Goal: Task Accomplishment & Management: Use online tool/utility

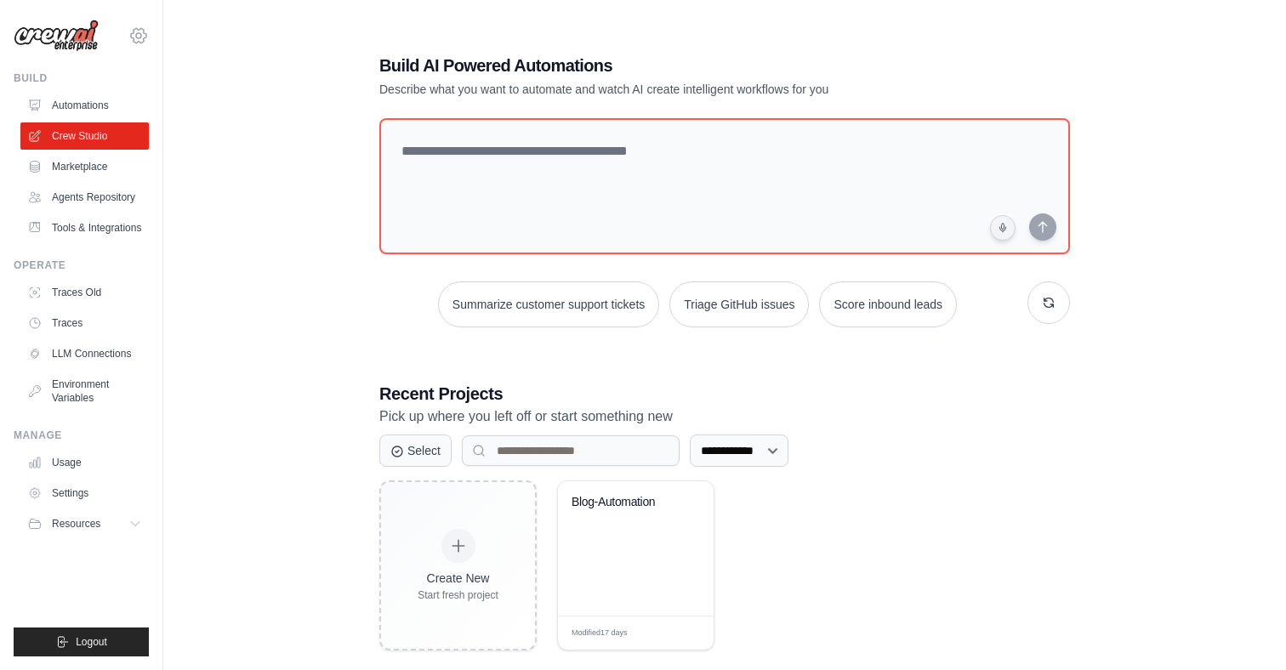
click at [140, 32] on icon at bounding box center [138, 36] width 20 height 20
click at [179, 108] on span "Settings" at bounding box center [212, 105] width 134 height 17
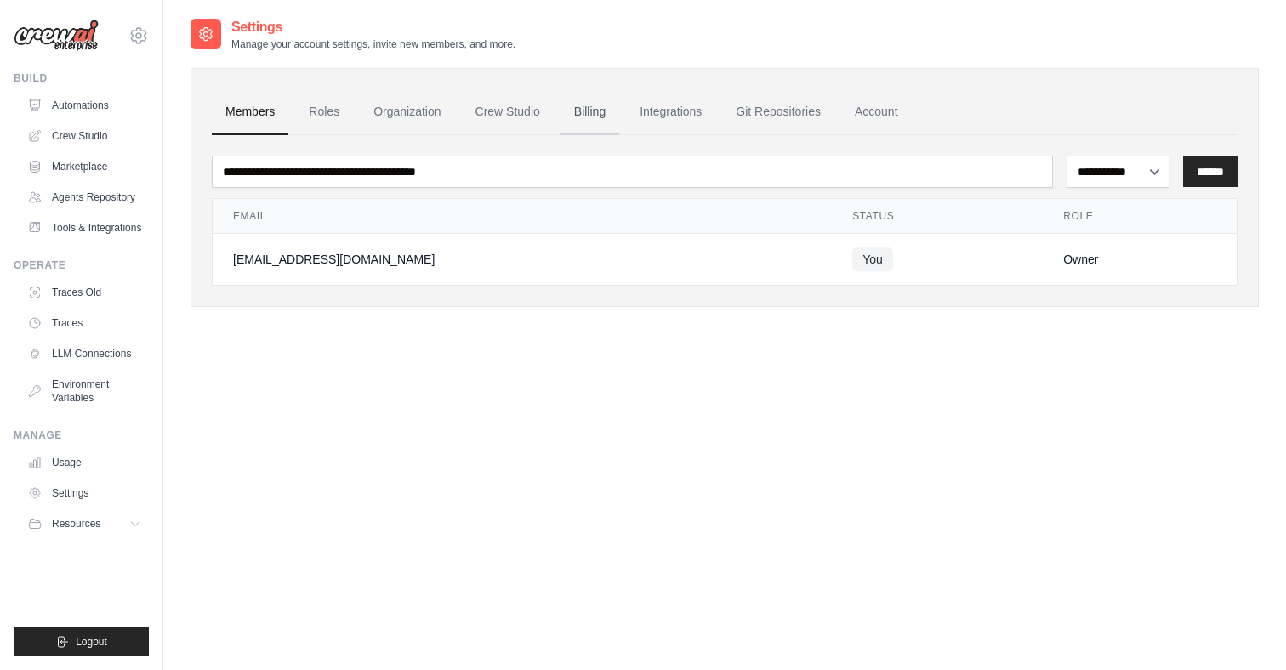
click at [606, 110] on link "Billing" at bounding box center [589, 112] width 59 height 46
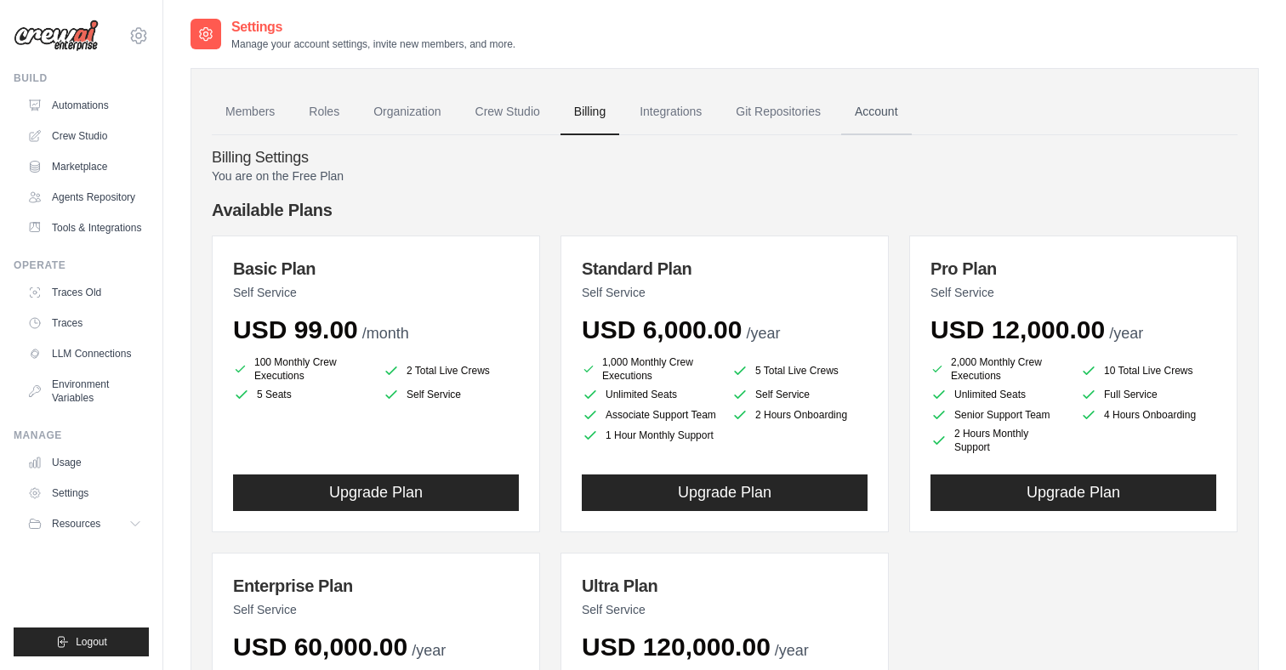
click at [844, 118] on link "Account" at bounding box center [876, 112] width 71 height 46
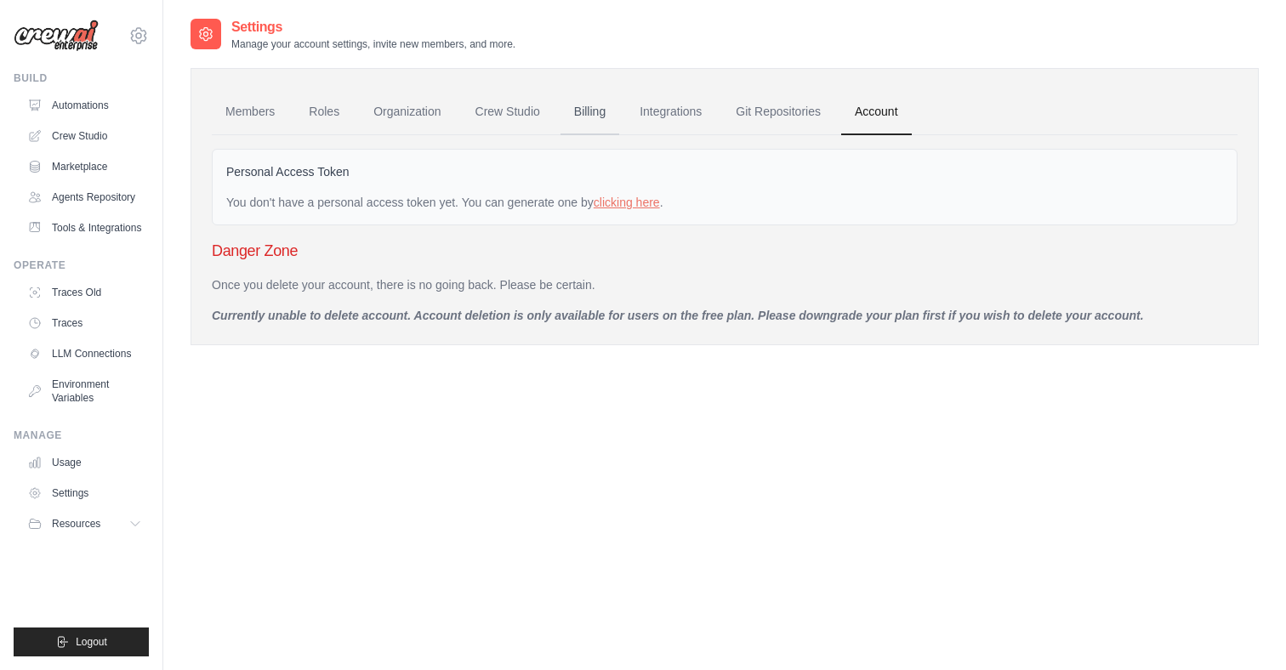
click at [597, 114] on link "Billing" at bounding box center [589, 112] width 59 height 46
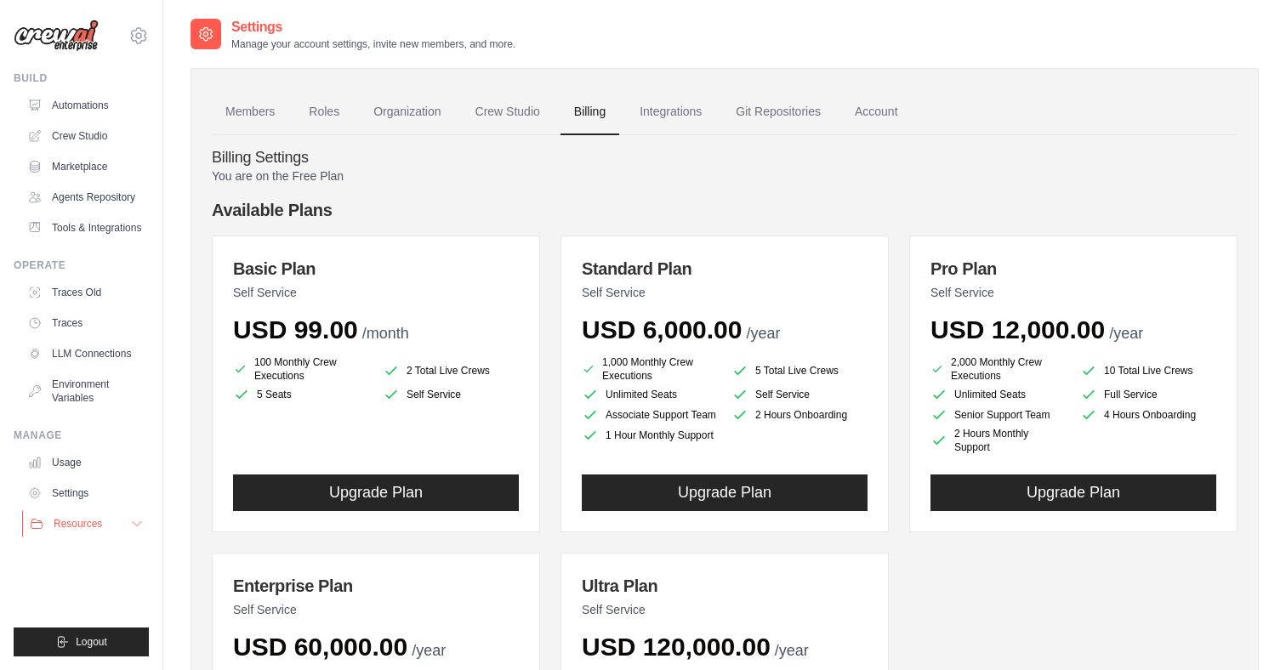
click at [100, 520] on span "Resources" at bounding box center [78, 524] width 48 height 14
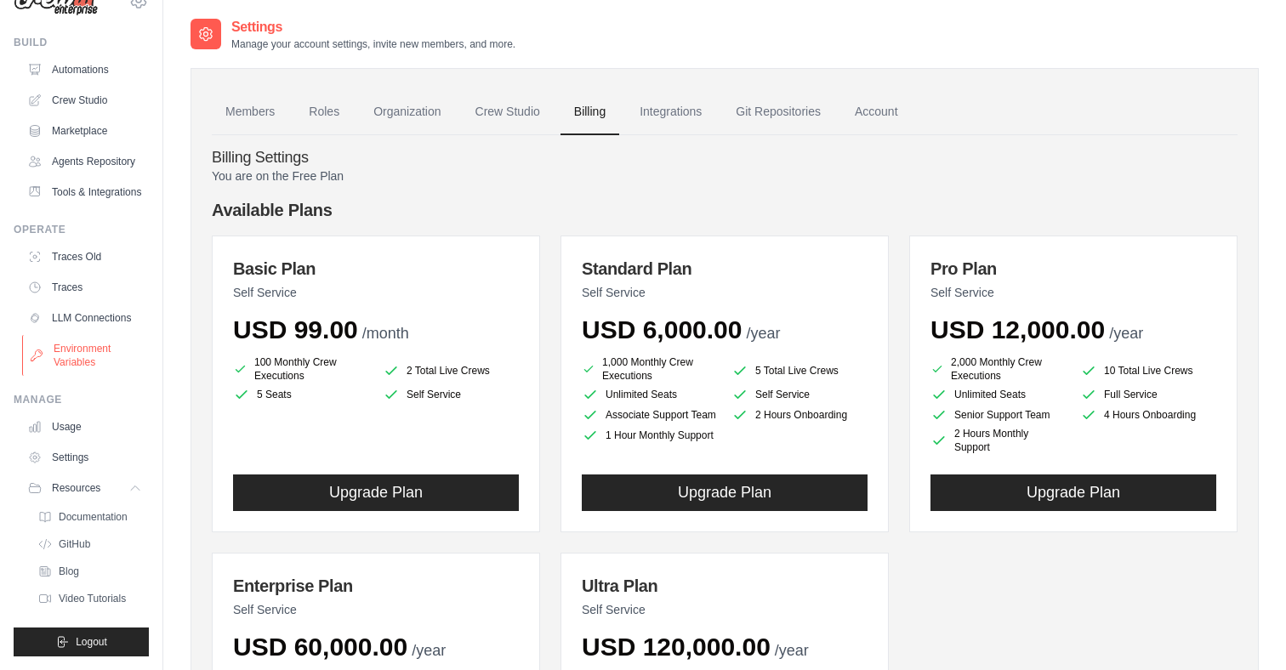
scroll to position [36, 0]
click at [97, 93] on link "Crew Studio" at bounding box center [86, 100] width 128 height 27
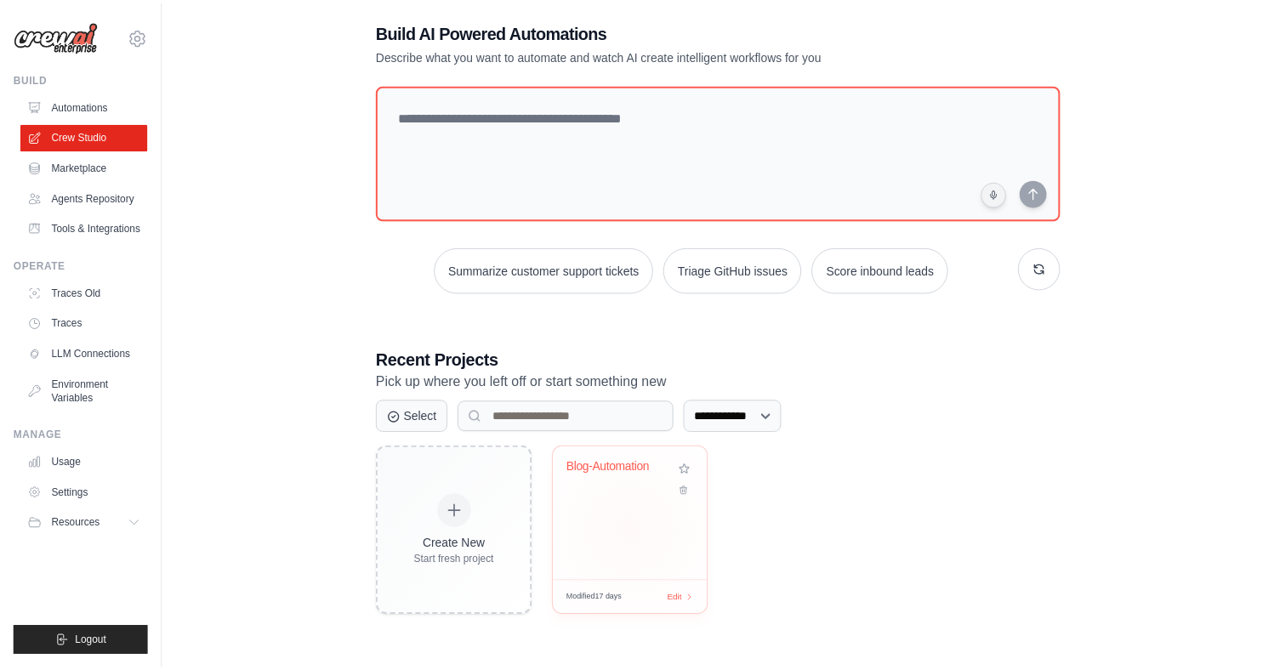
scroll to position [34, 0]
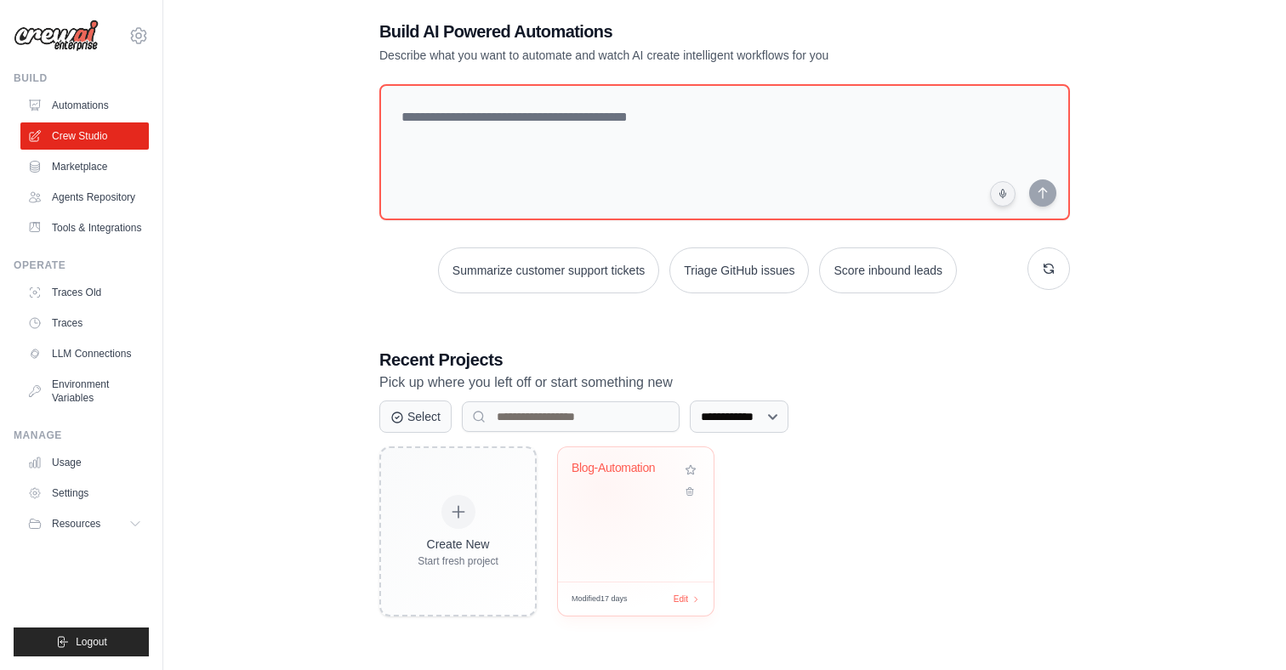
click at [604, 486] on div "Blog-Automation" at bounding box center [635, 480] width 128 height 39
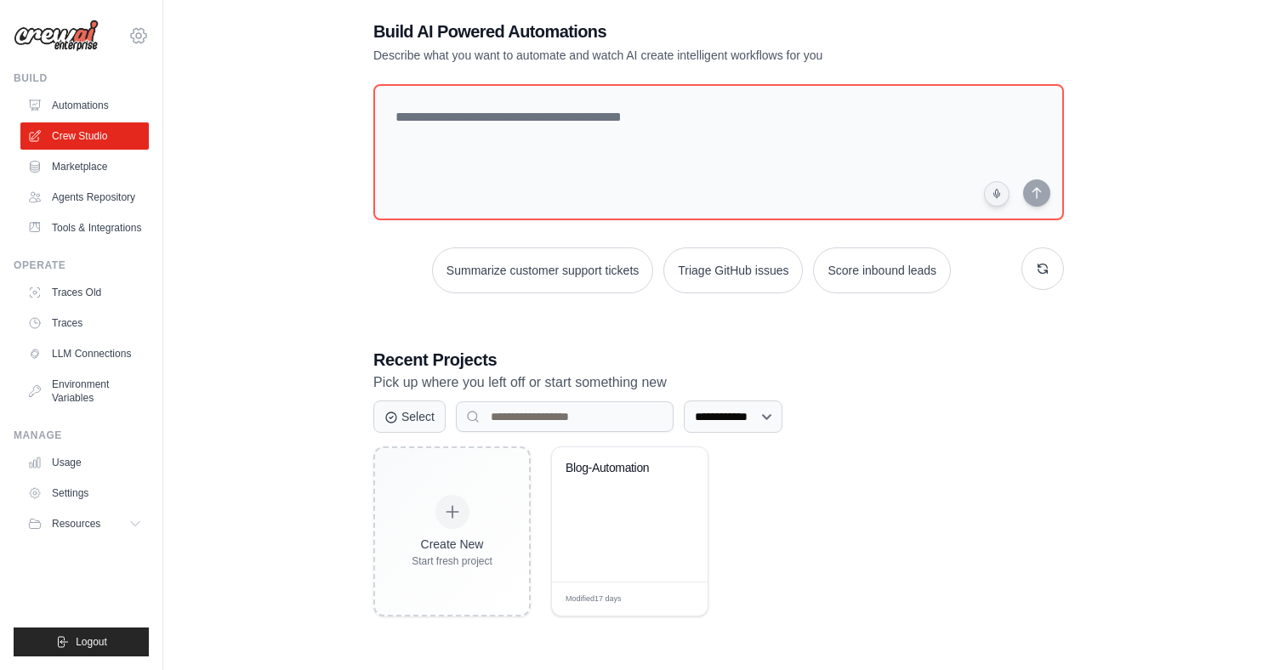
click at [140, 31] on icon at bounding box center [138, 36] width 20 height 20
click at [173, 108] on span "Settings" at bounding box center [212, 105] width 134 height 17
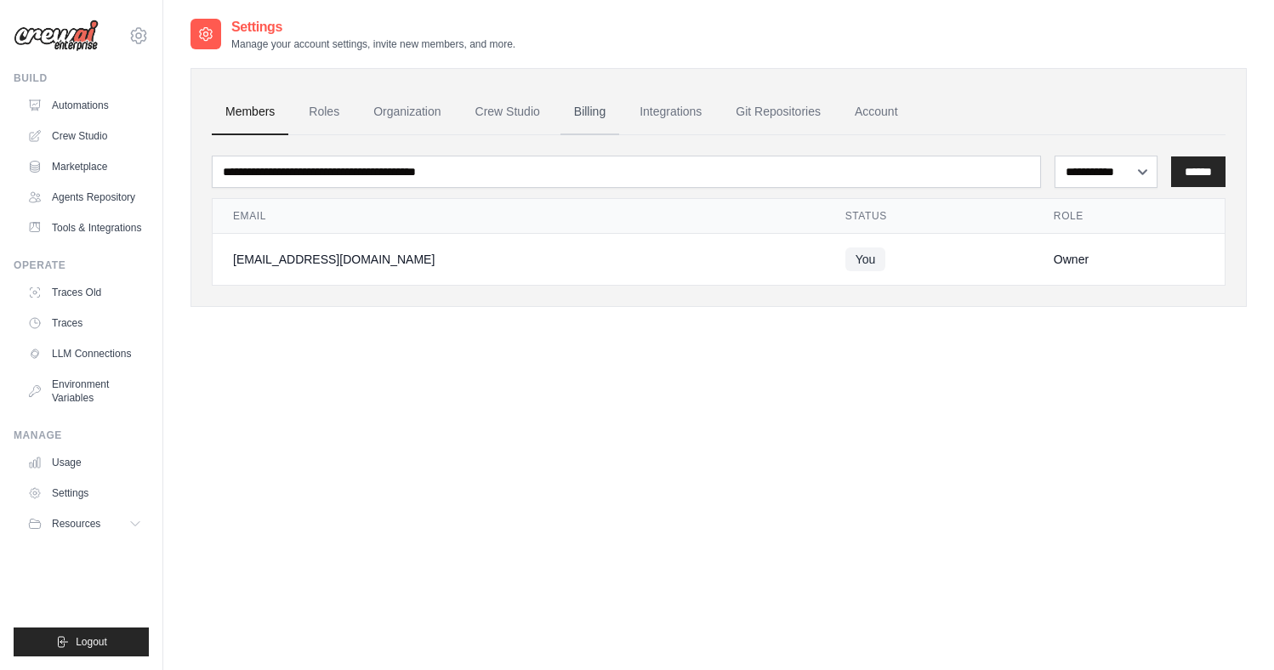
click at [599, 112] on link "Billing" at bounding box center [589, 112] width 59 height 46
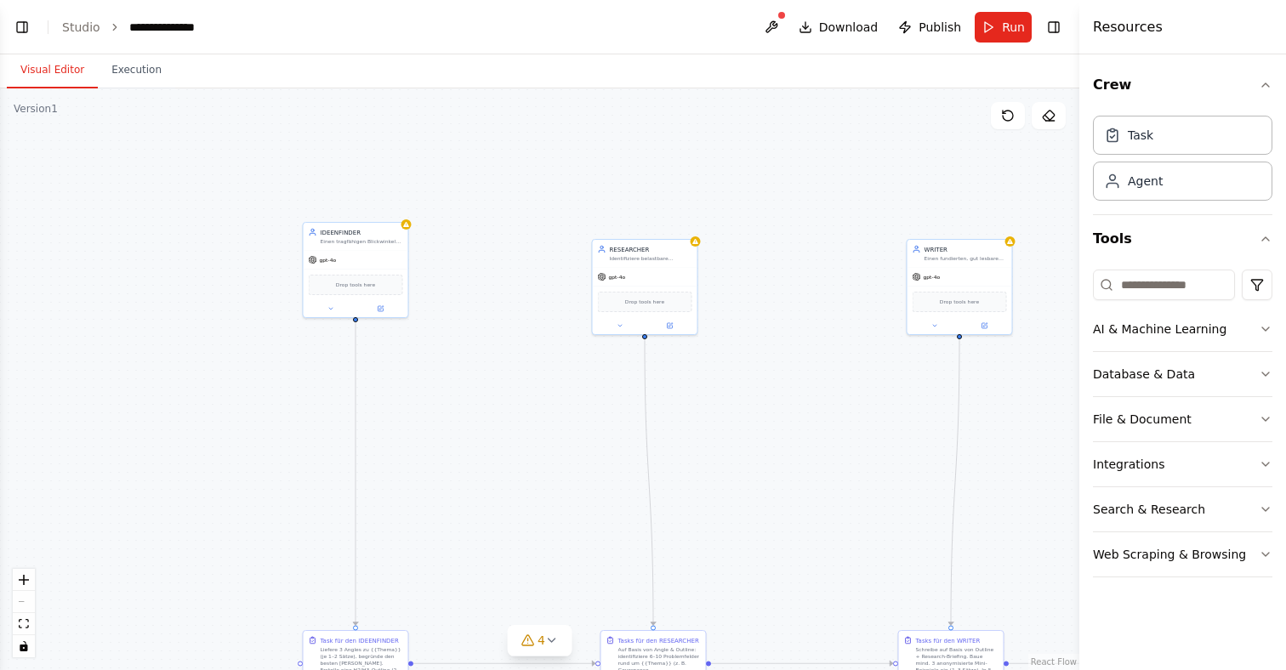
drag, startPoint x: 598, startPoint y: 314, endPoint x: 730, endPoint y: 590, distance: 306.6
click at [731, 592] on div ".deletable-edge-delete-btn { width: 20px; height: 20px; border: 0px solid #ffff…" at bounding box center [539, 379] width 1079 height 582
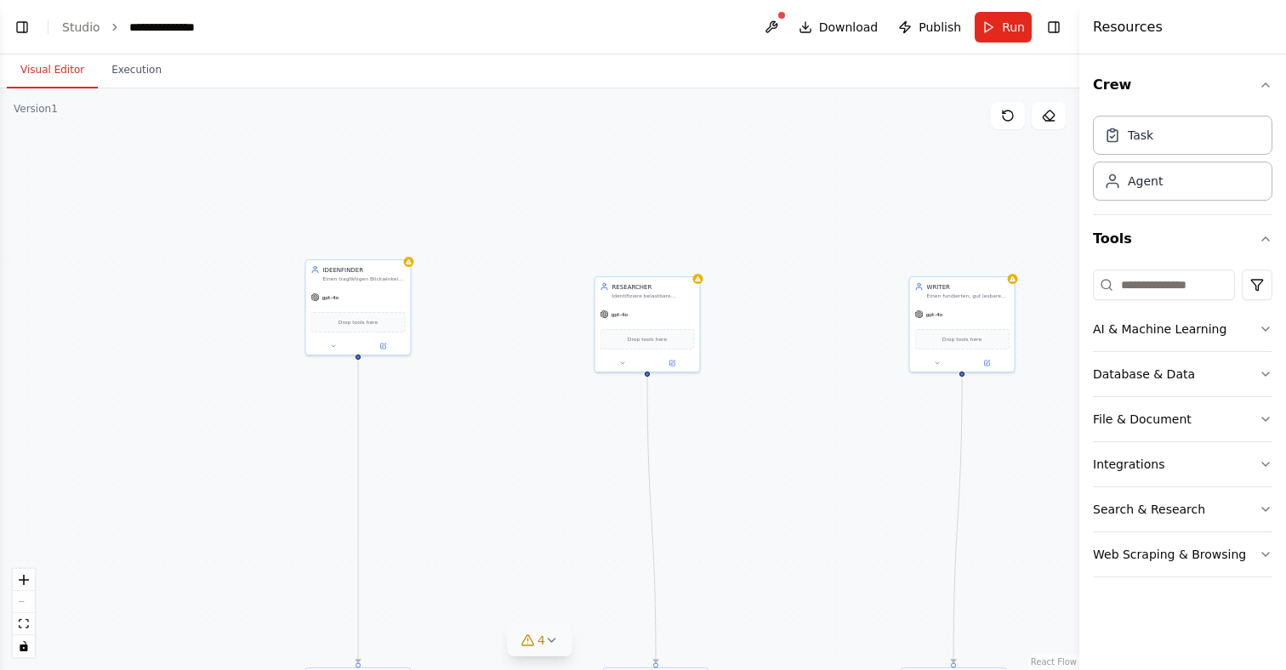
click at [559, 638] on icon at bounding box center [552, 641] width 14 height 14
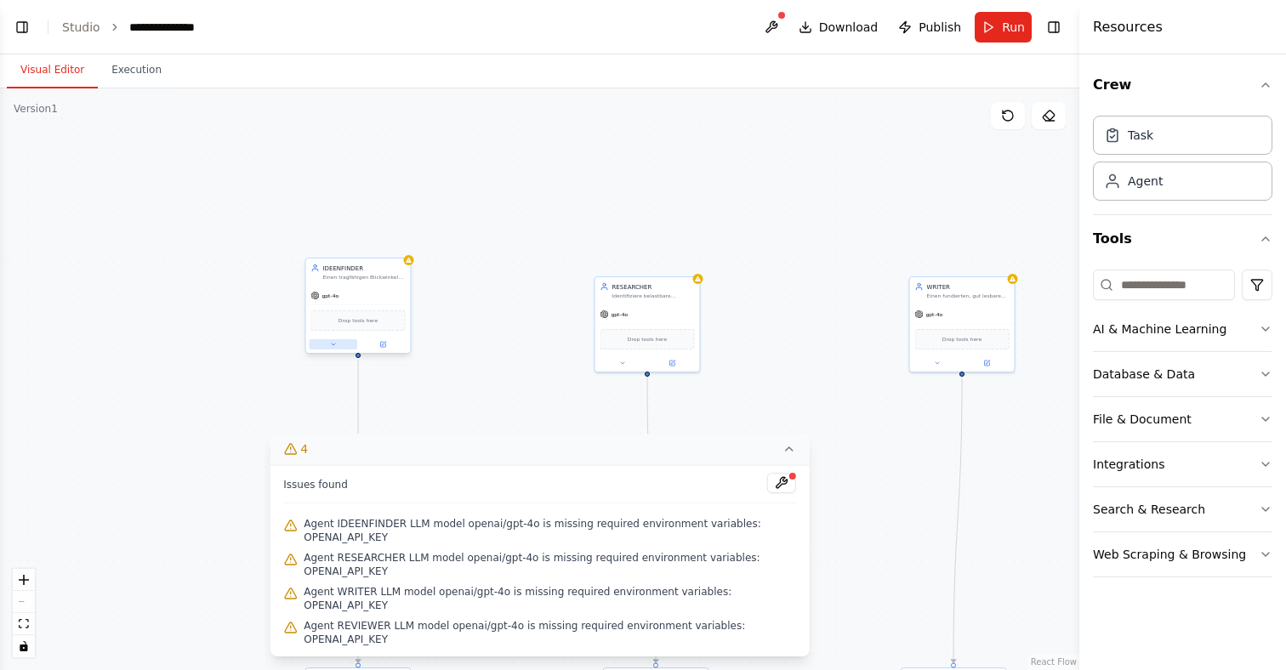
click at [330, 347] on icon at bounding box center [333, 344] width 7 height 7
click at [798, 465] on button "4" at bounding box center [540, 449] width 540 height 31
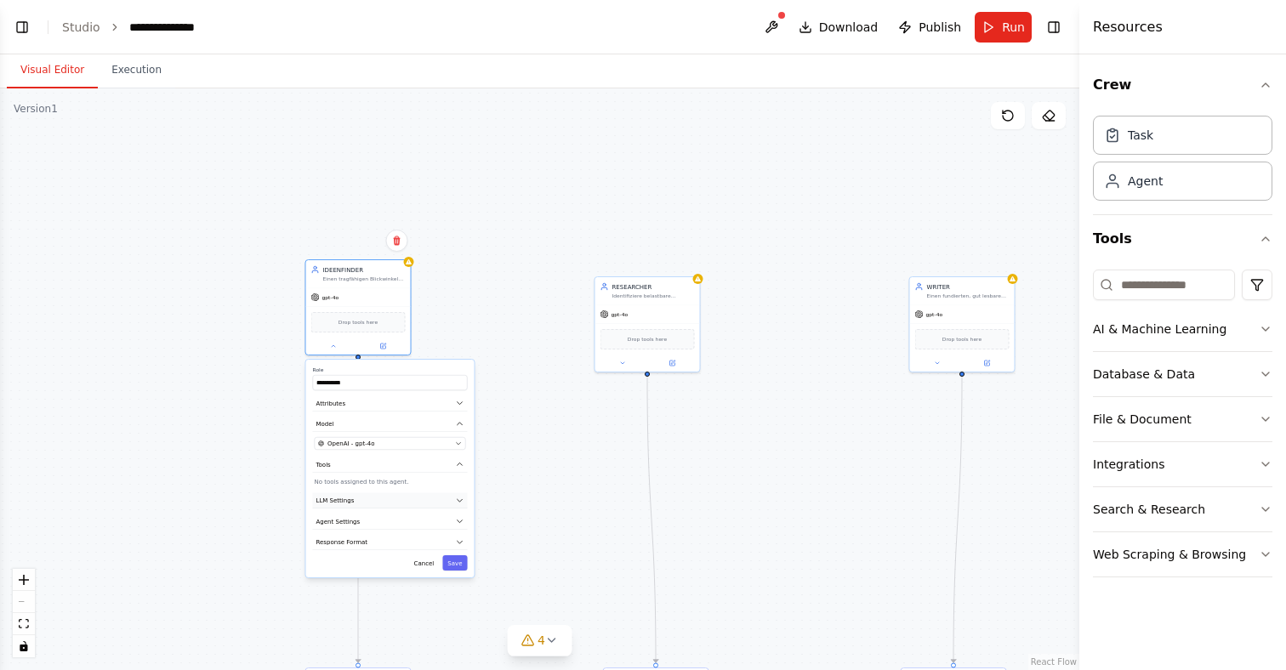
click at [461, 504] on icon "button" at bounding box center [460, 501] width 9 height 9
click at [519, 467] on div "**********" at bounding box center [539, 379] width 1079 height 582
click at [526, 376] on div "**********" at bounding box center [539, 379] width 1079 height 582
click at [462, 567] on button "Save" at bounding box center [454, 562] width 25 height 15
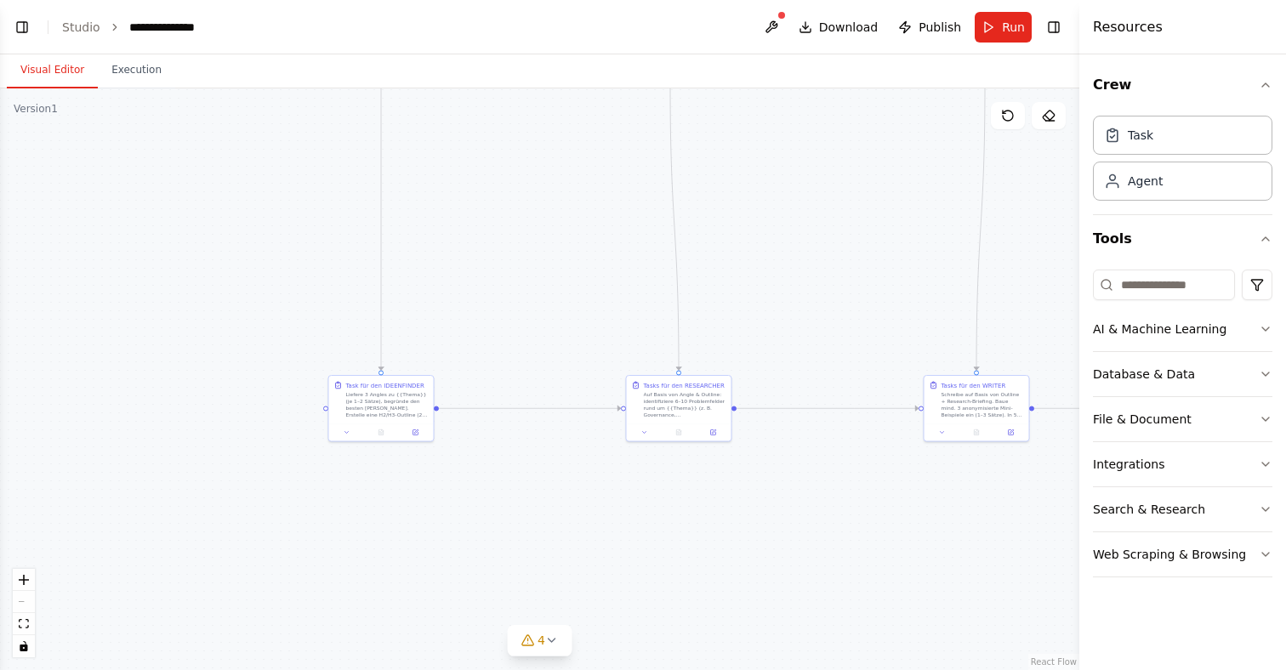
drag, startPoint x: 462, startPoint y: 567, endPoint x: 485, endPoint y: 265, distance: 302.8
click at [485, 265] on div ".deletable-edge-delete-btn { width: 20px; height: 20px; border: 0px solid #ffff…" at bounding box center [539, 379] width 1079 height 582
click at [350, 418] on icon at bounding box center [347, 421] width 7 height 7
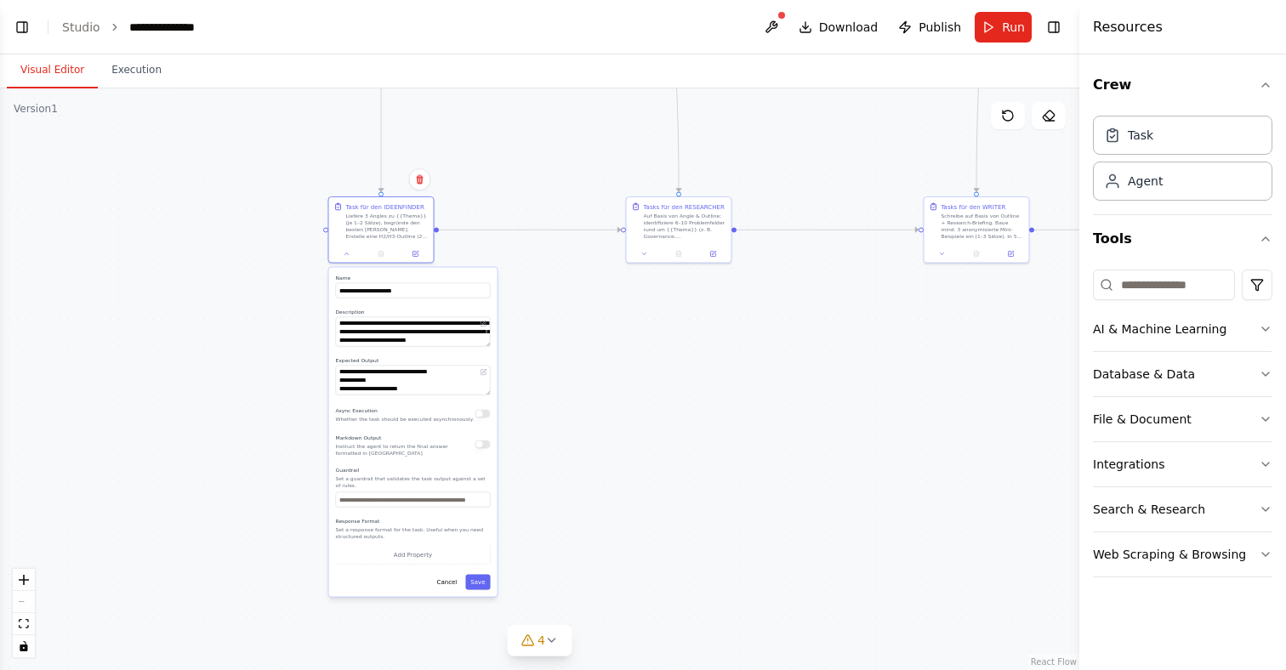
drag, startPoint x: 514, startPoint y: 487, endPoint x: 513, endPoint y: 315, distance: 171.8
click at [514, 315] on div ".deletable-edge-delete-btn { width: 20px; height: 20px; border: 0px solid #ffff…" at bounding box center [539, 379] width 1079 height 582
click at [506, 580] on div ".deletable-edge-delete-btn { width: 20px; height: 20px; border: 0px solid #ffff…" at bounding box center [539, 379] width 1079 height 582
click at [492, 588] on div "**********" at bounding box center [413, 429] width 168 height 329
click at [488, 585] on button "Save" at bounding box center [477, 579] width 25 height 15
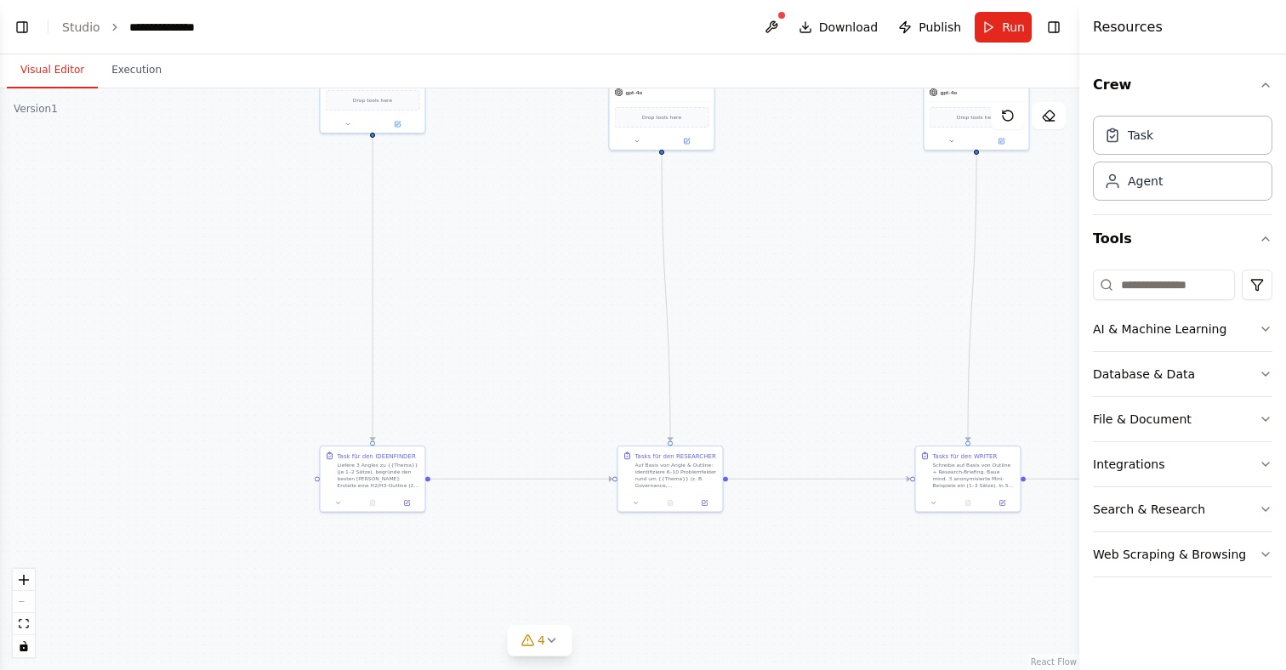
drag, startPoint x: 519, startPoint y: 299, endPoint x: 510, endPoint y: 554, distance: 255.3
click at [510, 555] on div ".deletable-edge-delete-btn { width: 20px; height: 20px; border: 0px solid #ffff…" at bounding box center [539, 379] width 1079 height 582
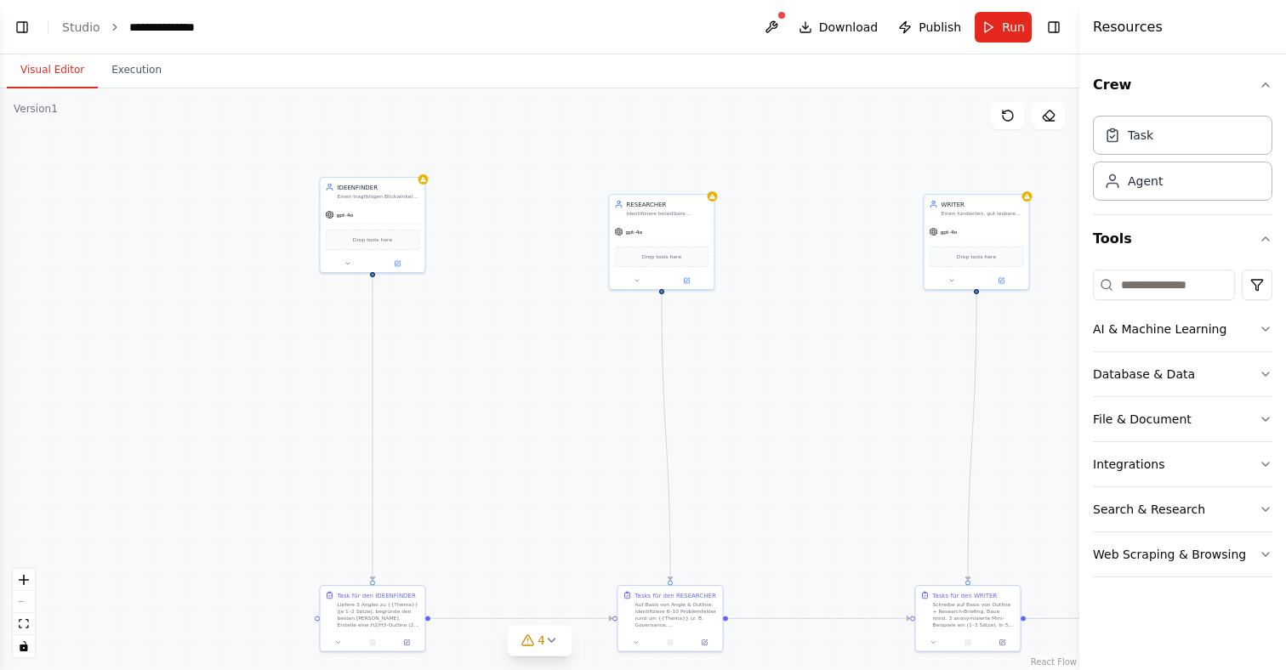
drag, startPoint x: 452, startPoint y: 204, endPoint x: 452, endPoint y: 338, distance: 134.4
click at [452, 338] on div ".deletable-edge-delete-btn { width: 20px; height: 20px; border: 0px solid #ffff…" at bounding box center [539, 379] width 1079 height 582
click at [346, 254] on div at bounding box center [373, 261] width 105 height 17
click at [350, 259] on icon at bounding box center [347, 261] width 7 height 7
click at [474, 417] on icon "button" at bounding box center [474, 417] width 5 height 3
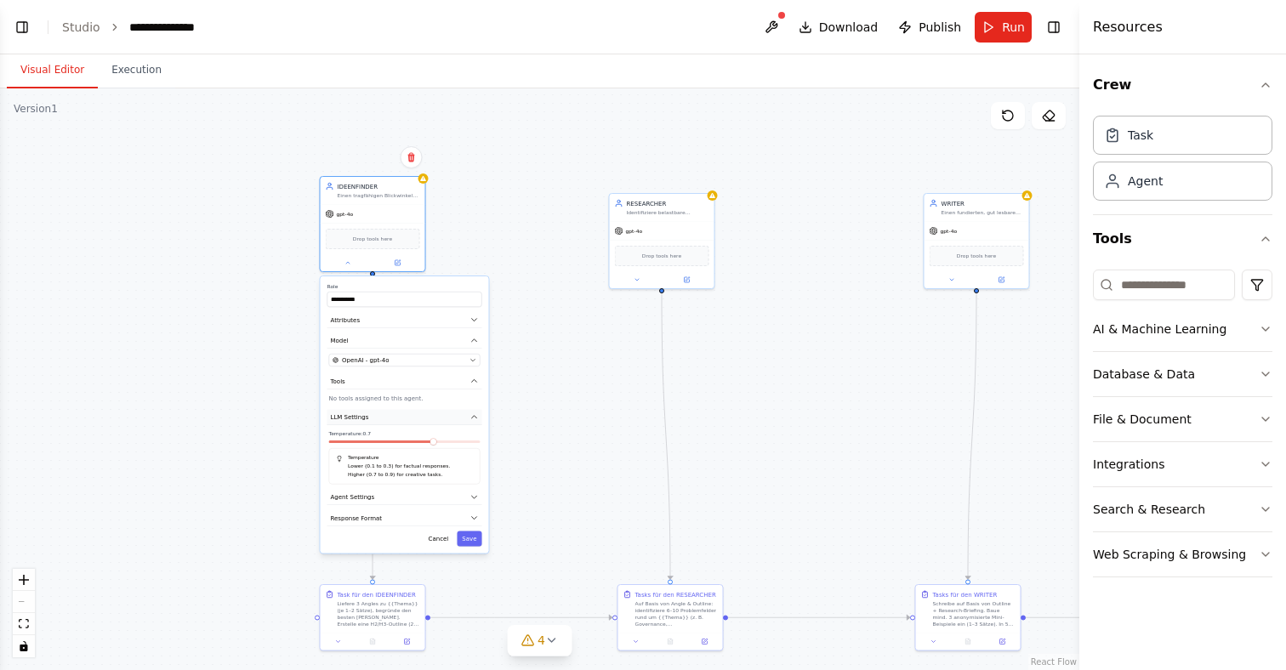
click at [474, 417] on icon "button" at bounding box center [474, 417] width 5 height 3
click at [470, 440] on icon "button" at bounding box center [474, 438] width 9 height 9
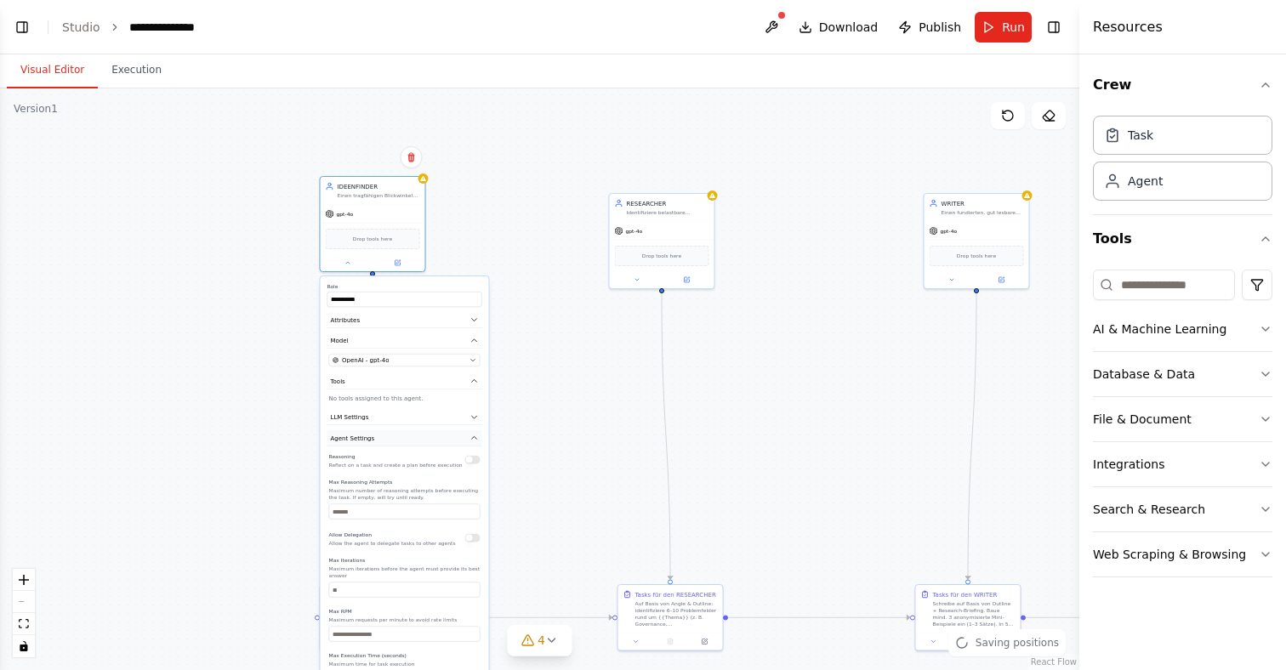
click at [470, 440] on icon "button" at bounding box center [474, 438] width 9 height 9
click at [476, 363] on button "OpenAI - gpt-4o" at bounding box center [404, 360] width 151 height 13
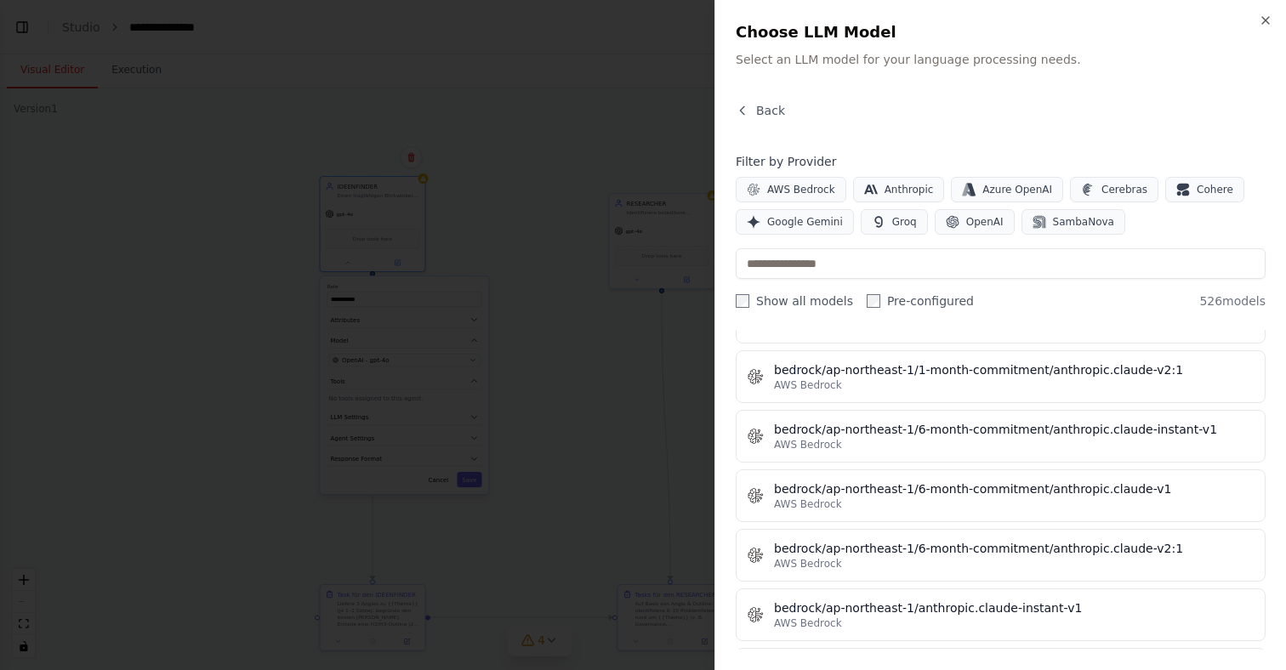
scroll to position [2749, 0]
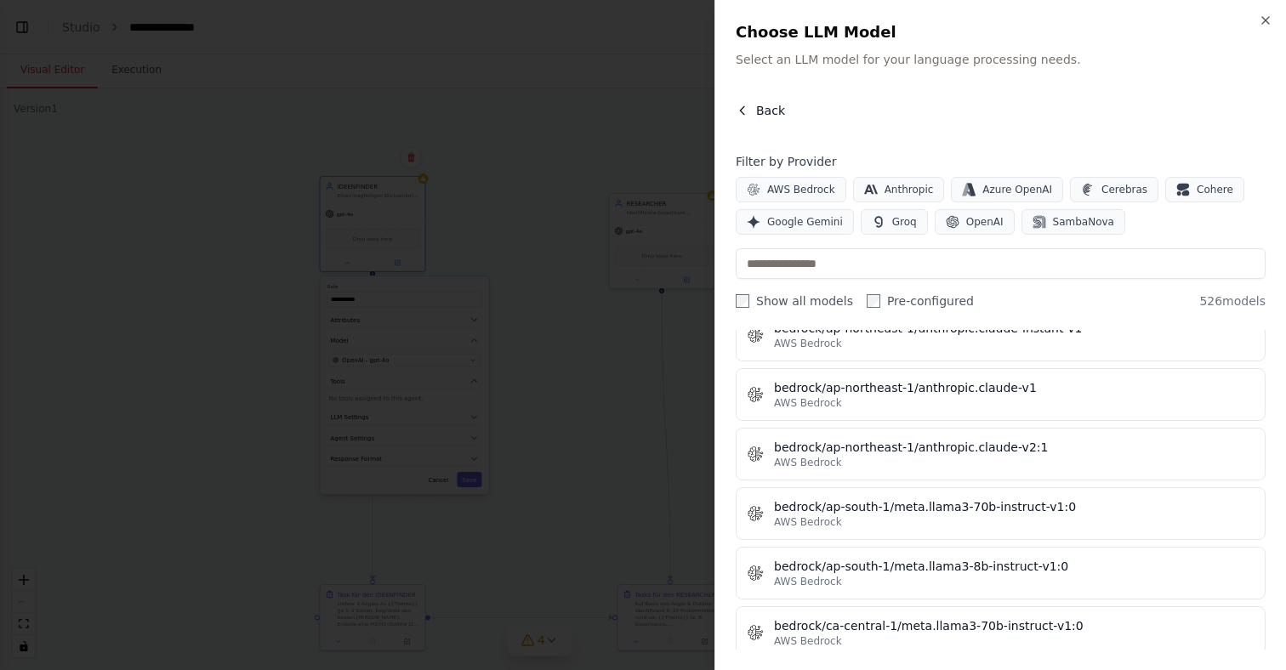
click at [754, 106] on button "Back" at bounding box center [760, 110] width 49 height 17
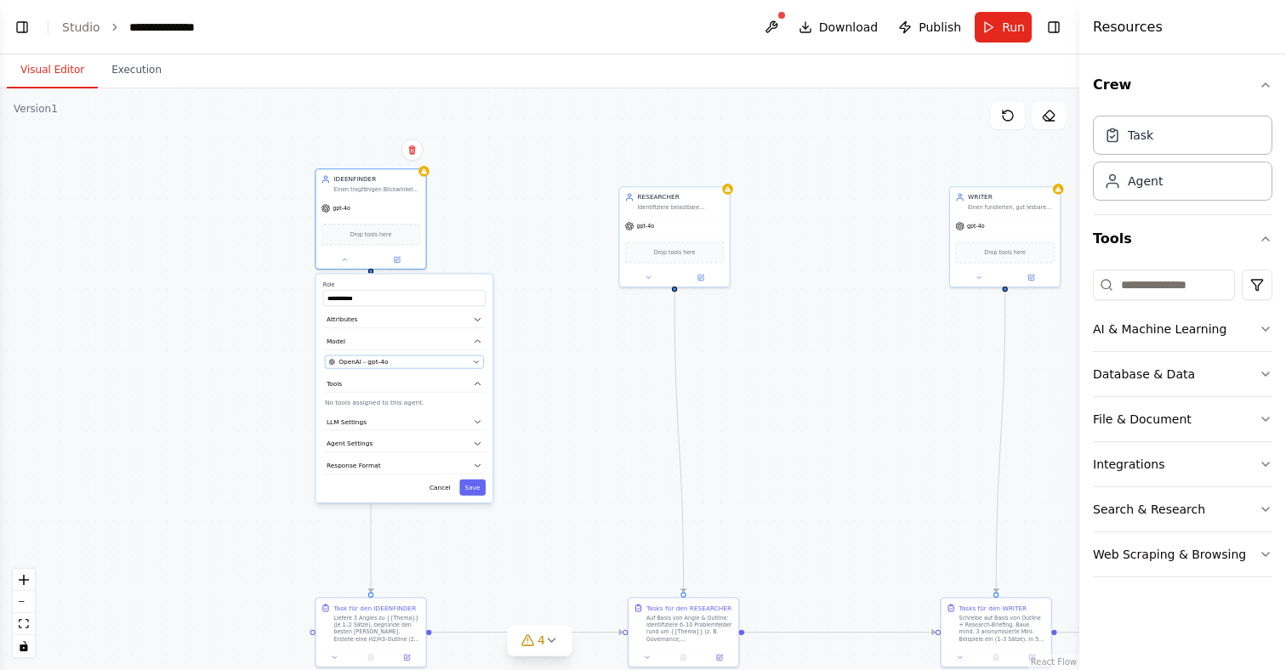
click at [458, 360] on div "OpenAI - gpt-4o" at bounding box center [399, 361] width 140 height 9
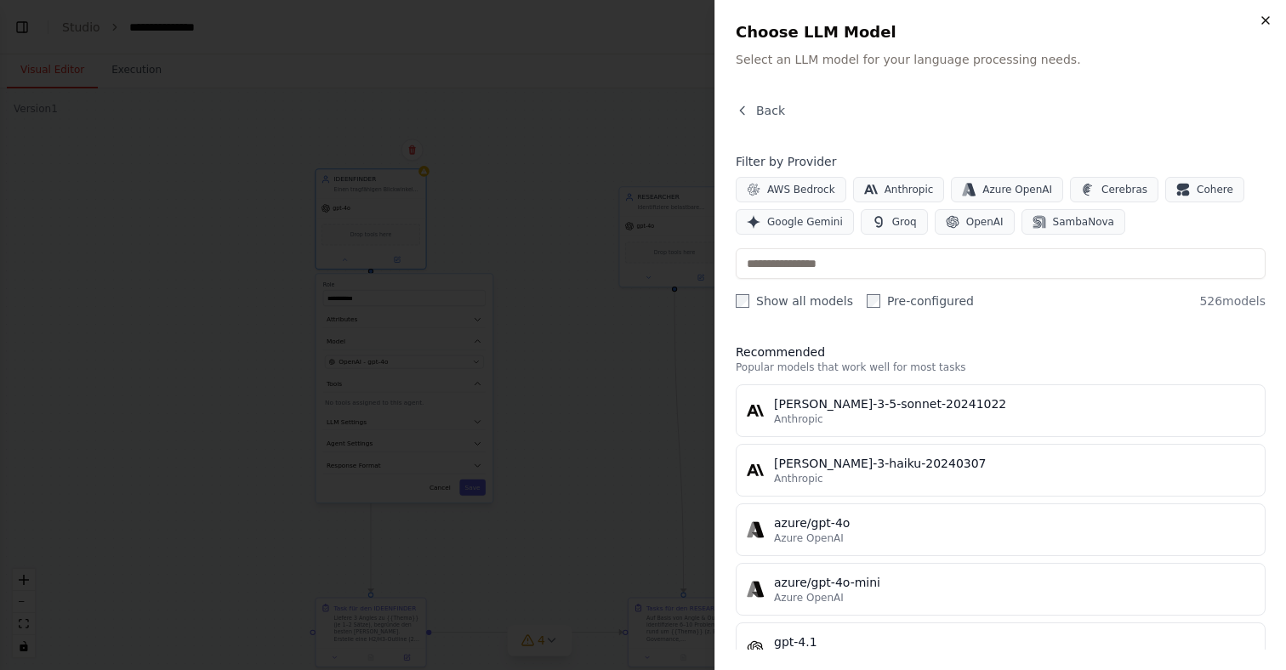
click at [1270, 18] on icon "button" at bounding box center [1266, 21] width 14 height 14
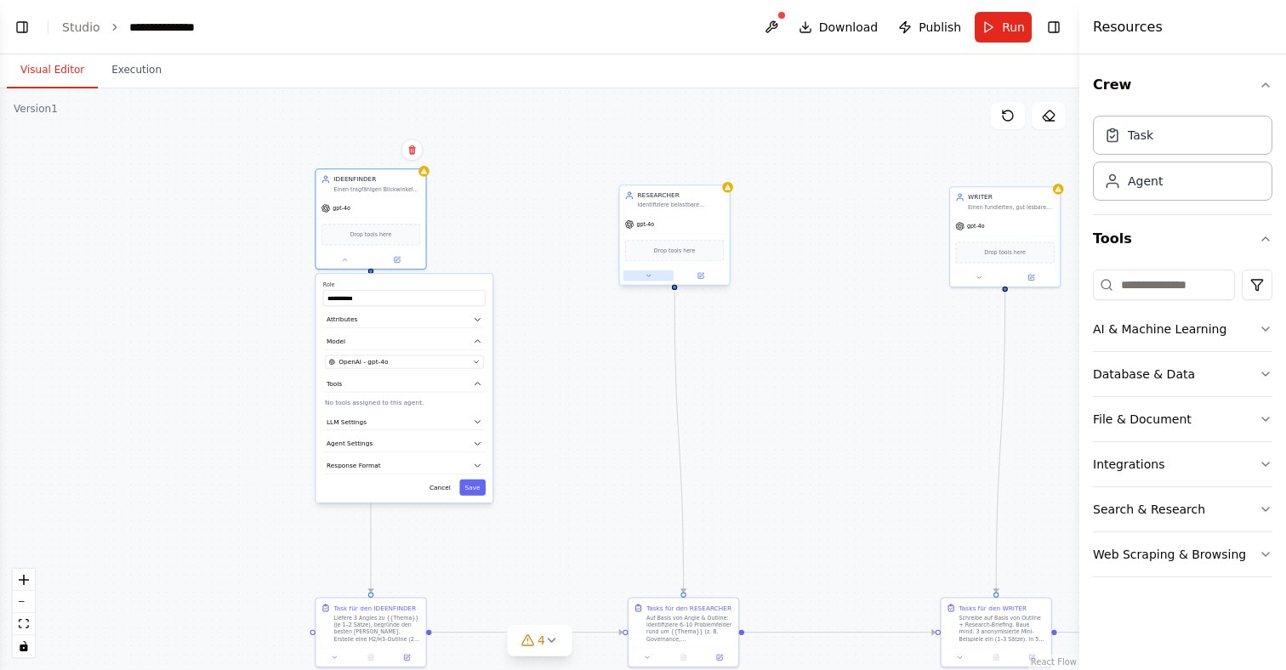
click at [659, 276] on button at bounding box center [648, 275] width 50 height 11
click at [778, 507] on button "Save" at bounding box center [776, 505] width 26 height 16
click at [486, 486] on div "**********" at bounding box center [403, 388] width 177 height 229
click at [485, 488] on button "Save" at bounding box center [472, 488] width 26 height 16
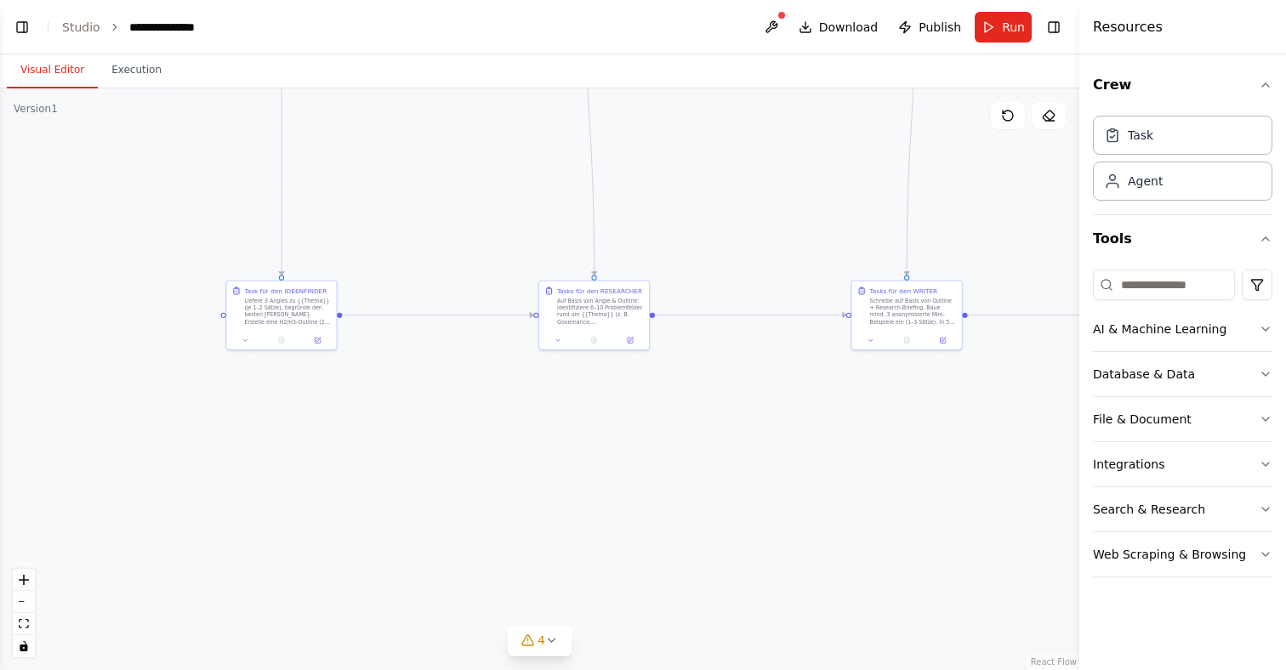
drag, startPoint x: 515, startPoint y: 443, endPoint x: 410, endPoint y: 158, distance: 303.8
click at [410, 158] on div ".deletable-edge-delete-btn { width: 20px; height: 20px; border: 0px solid #ffff…" at bounding box center [539, 379] width 1079 height 582
click at [548, 332] on icon at bounding box center [548, 329] width 7 height 7
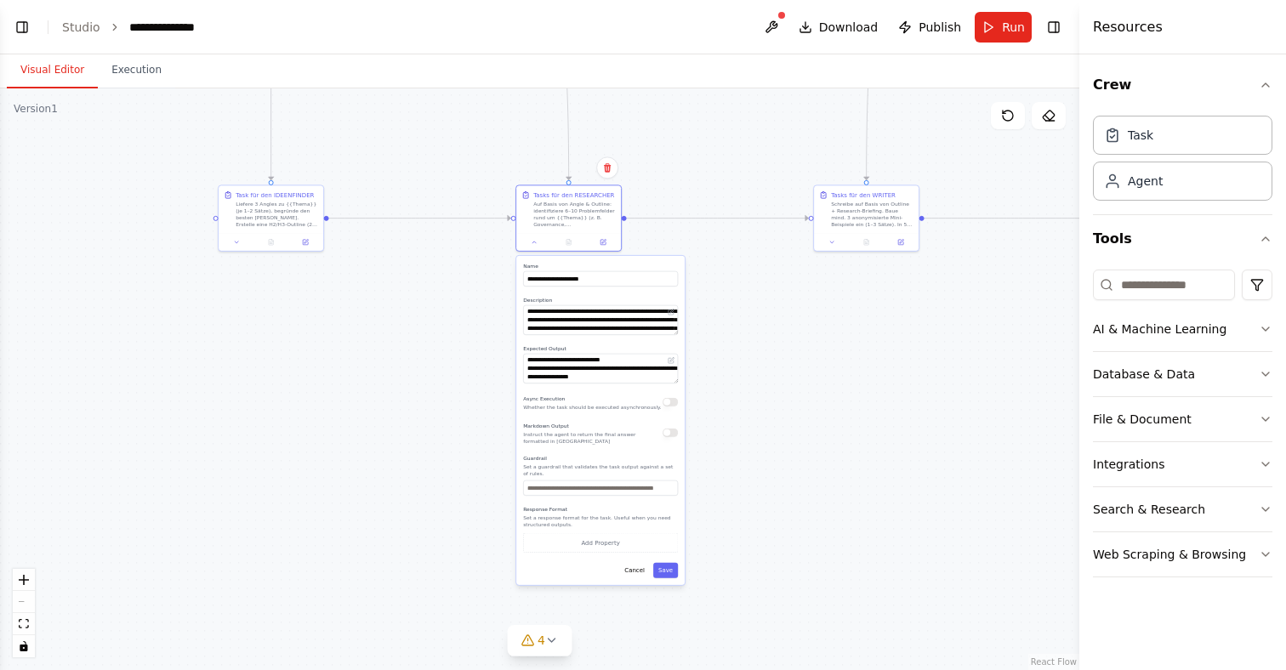
drag, startPoint x: 802, startPoint y: 531, endPoint x: 785, endPoint y: 435, distance: 98.4
click at [785, 435] on div ".deletable-edge-delete-btn { width: 20px; height: 20px; border: 0px solid #ffff…" at bounding box center [539, 379] width 1079 height 582
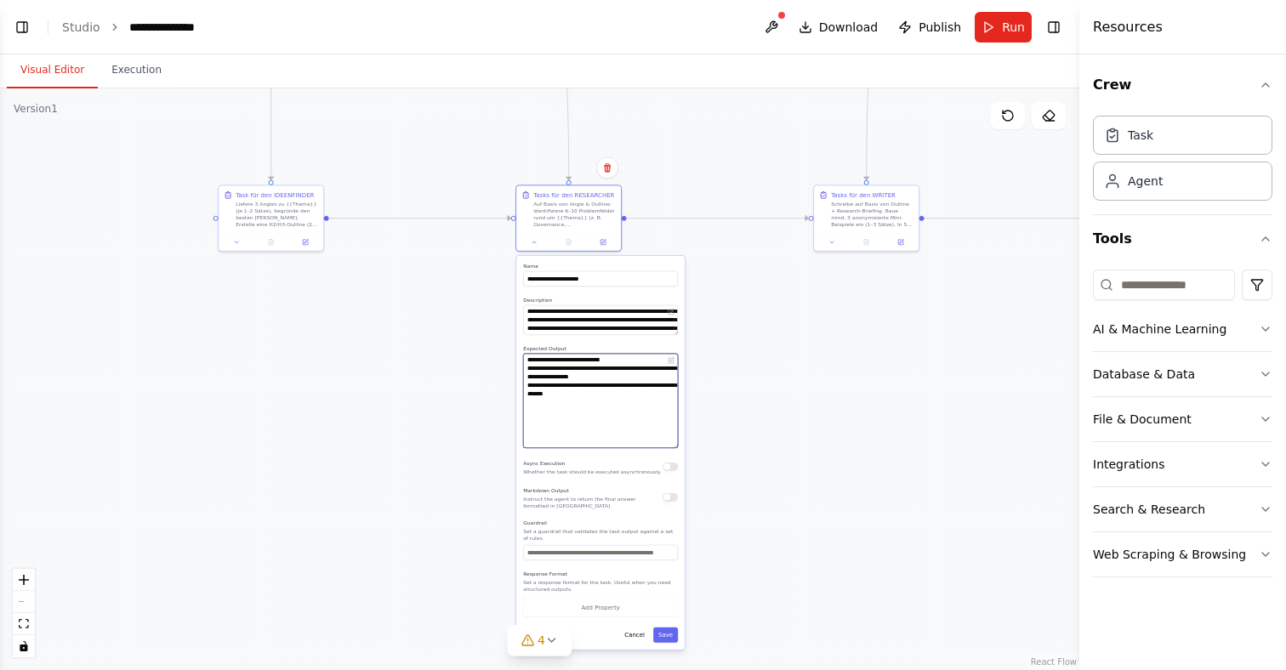
drag, startPoint x: 674, startPoint y: 382, endPoint x: 665, endPoint y: 447, distance: 66.1
click at [665, 447] on textarea "**********" at bounding box center [600, 401] width 155 height 94
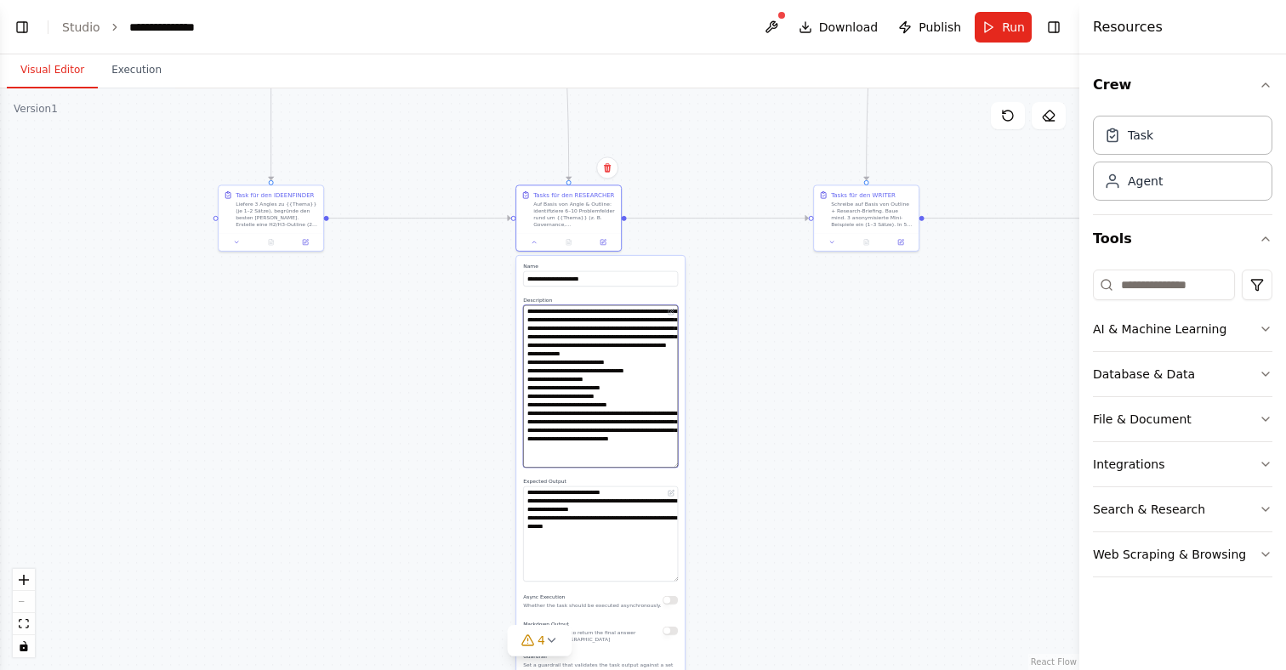
drag, startPoint x: 675, startPoint y: 331, endPoint x: 668, endPoint y: 463, distance: 132.9
click at [668, 463] on textarea "**********" at bounding box center [600, 386] width 155 height 162
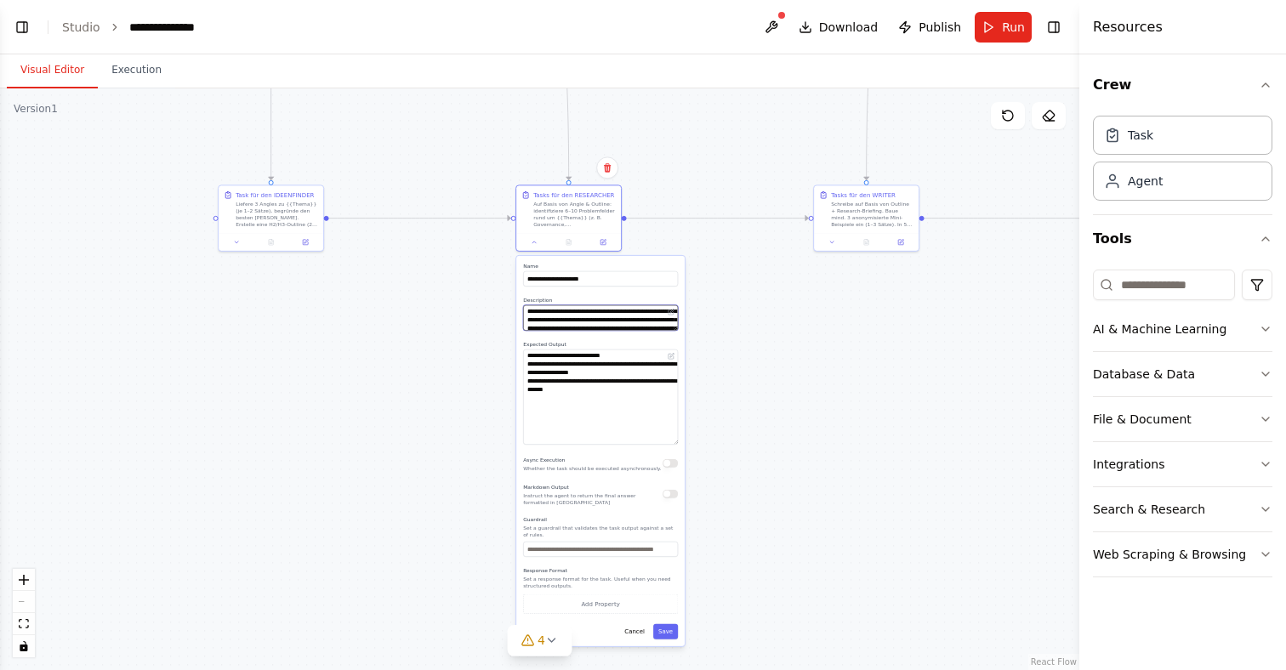
drag, startPoint x: 676, startPoint y: 462, endPoint x: 630, endPoint y: 315, distance: 154.1
click at [630, 315] on textarea "**********" at bounding box center [600, 318] width 155 height 26
click at [670, 629] on button "Save" at bounding box center [665, 631] width 25 height 15
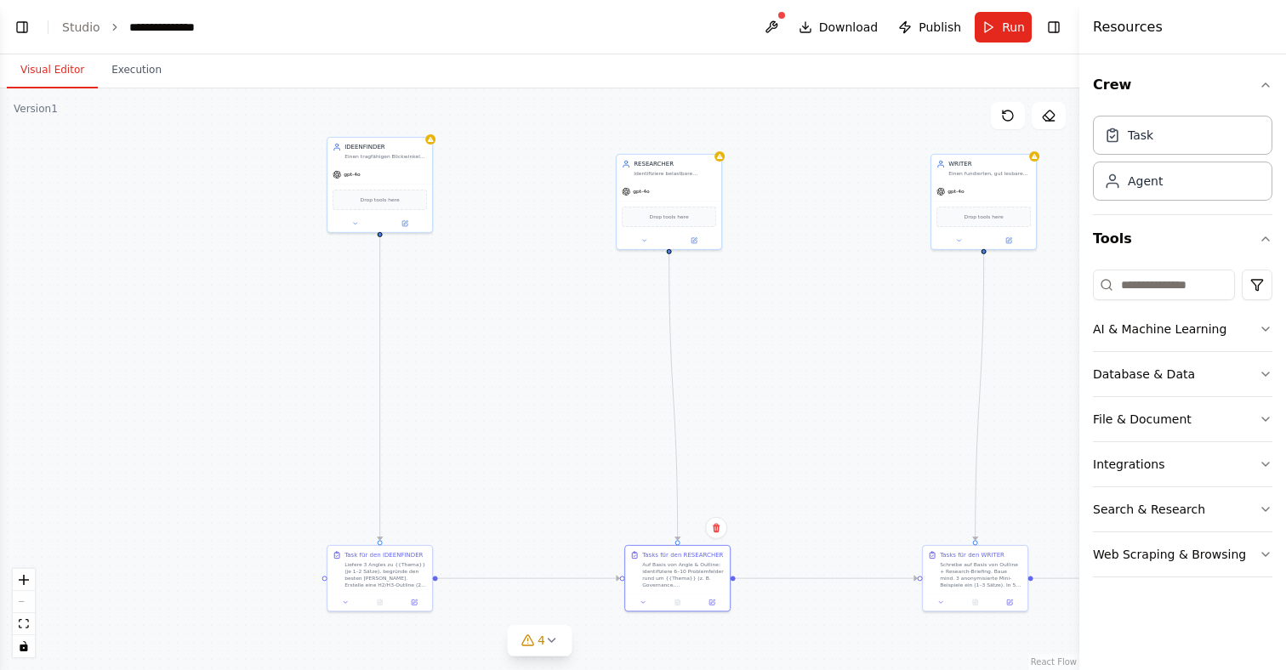
drag, startPoint x: 435, startPoint y: 322, endPoint x: 520, endPoint y: 517, distance: 212.8
click at [540, 659] on div ".deletable-edge-delete-btn { width: 20px; height: 20px; border: 0px solid #ffff…" at bounding box center [539, 379] width 1079 height 582
click at [367, 220] on button at bounding box center [355, 221] width 48 height 10
click at [486, 376] on icon "button" at bounding box center [481, 376] width 9 height 9
click at [485, 376] on icon "button" at bounding box center [481, 376] width 9 height 9
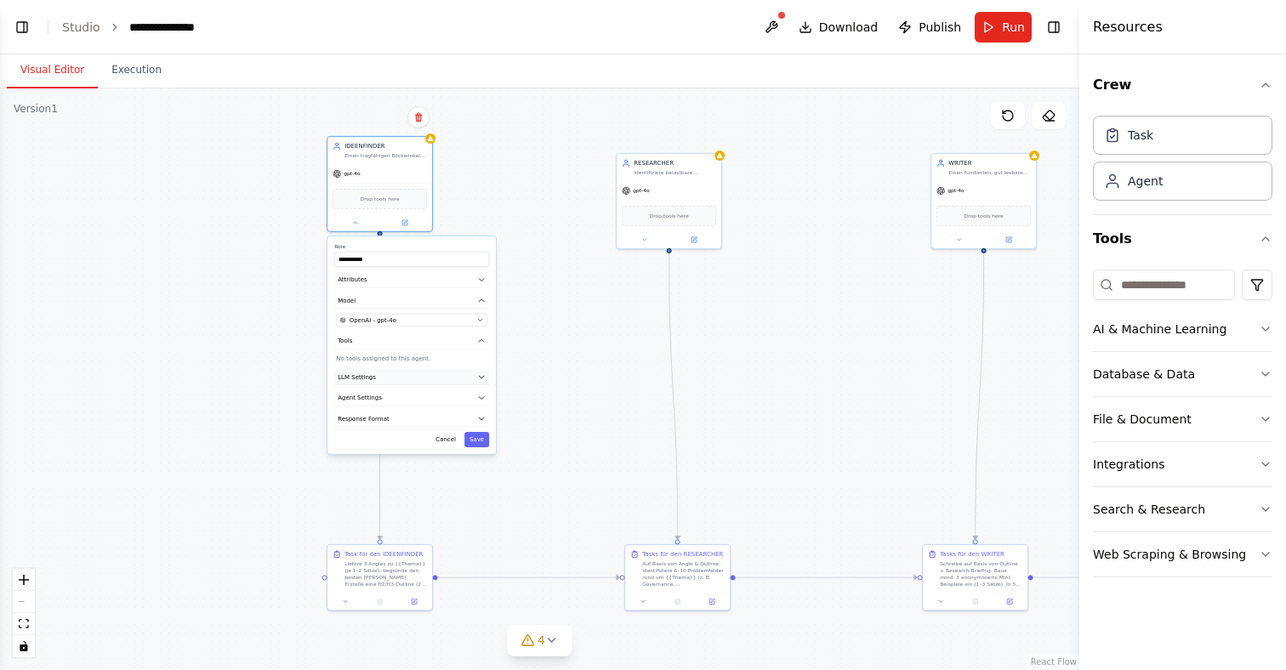
click at [451, 376] on button "LLM Settings" at bounding box center [411, 377] width 155 height 16
click at [480, 320] on icon "button" at bounding box center [480, 320] width 4 height 2
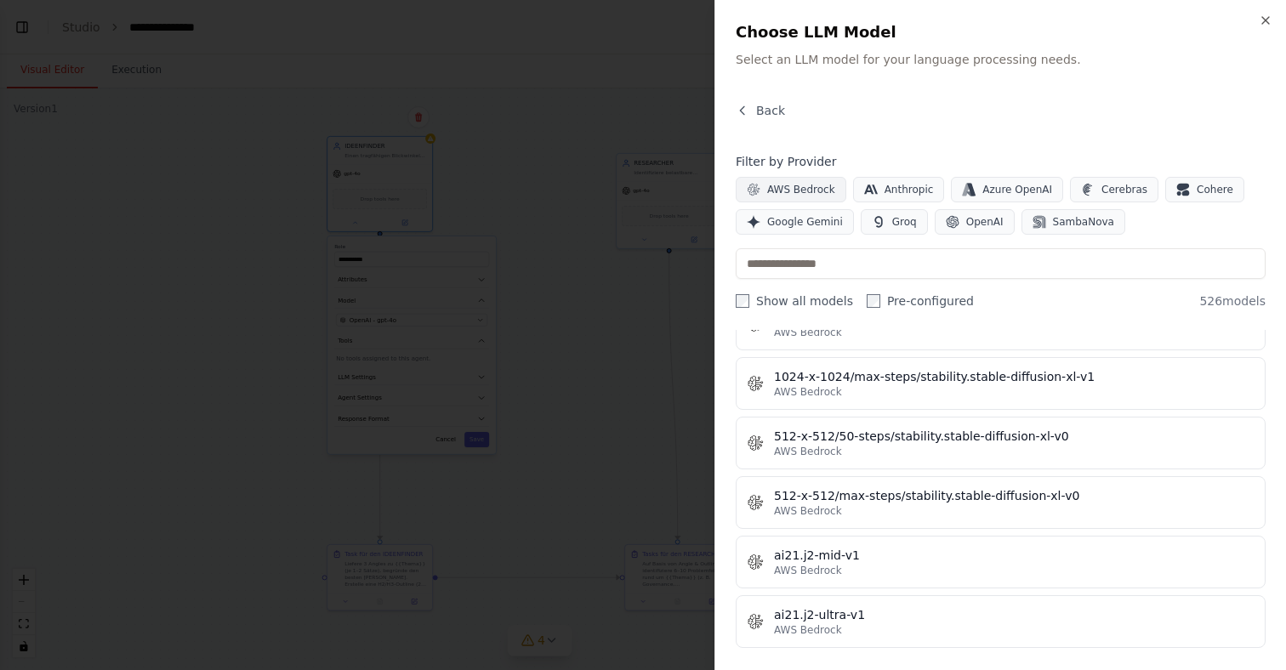
scroll to position [650, 0]
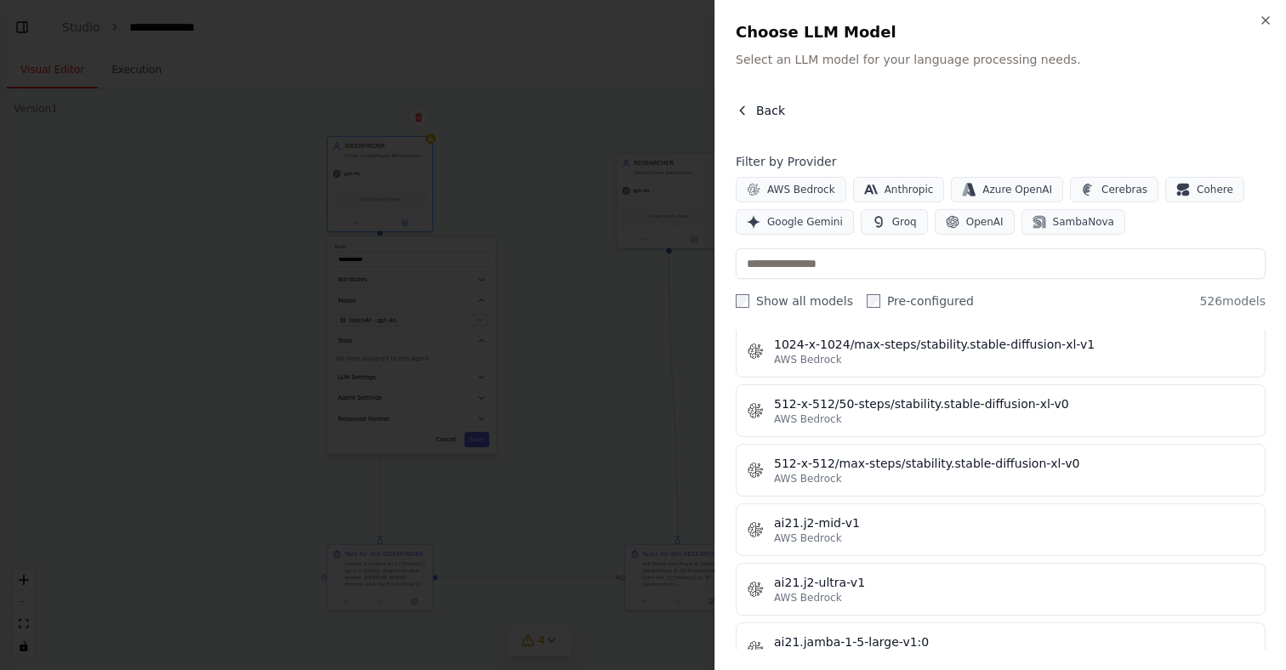
click at [766, 110] on span "Back" at bounding box center [770, 110] width 29 height 17
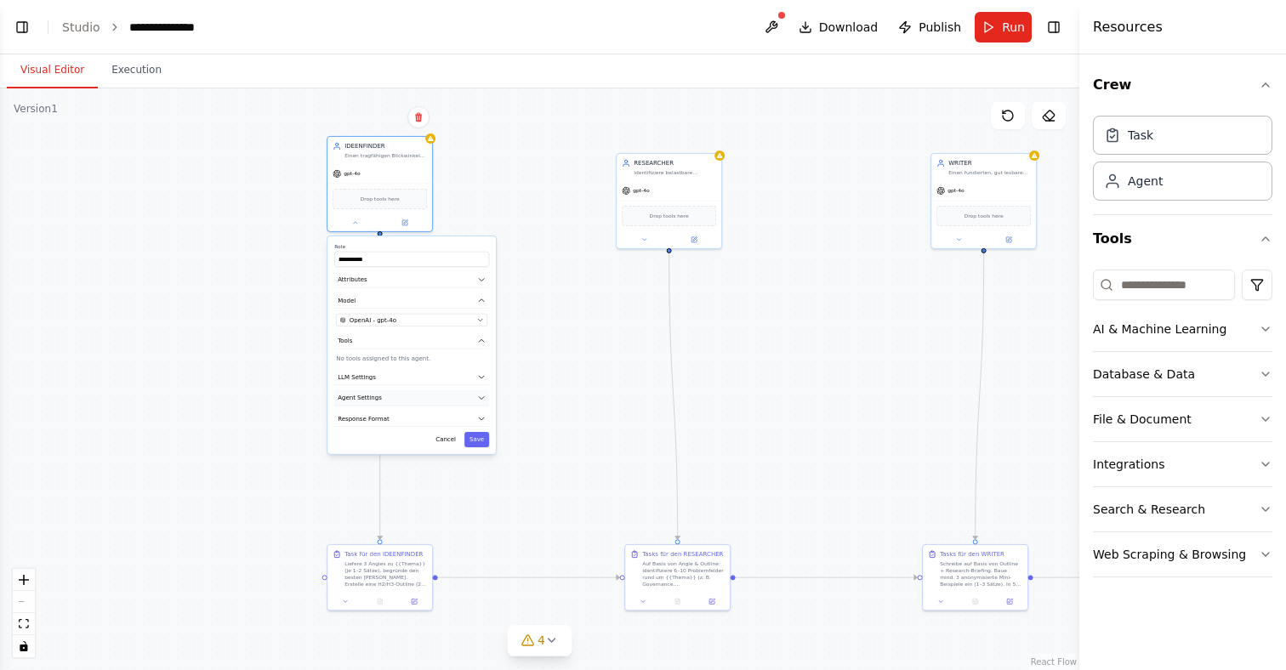
click at [473, 395] on button "Agent Settings" at bounding box center [411, 398] width 155 height 16
click at [485, 442] on button "Save" at bounding box center [476, 439] width 25 height 15
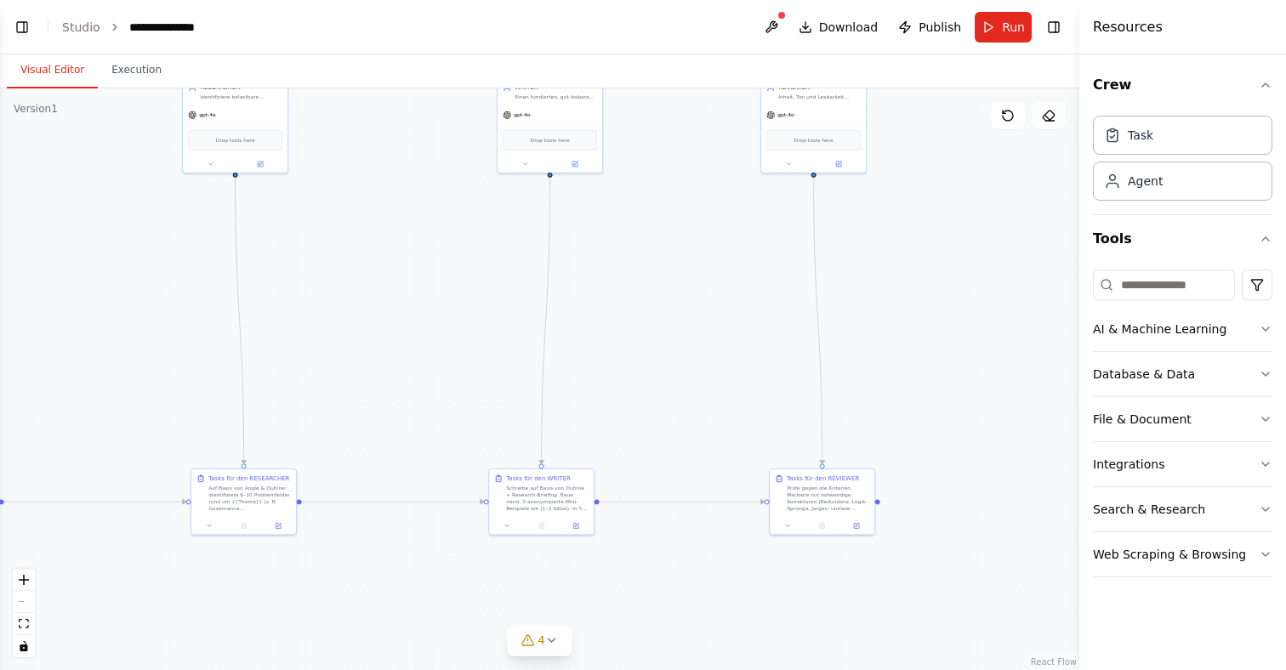
drag, startPoint x: 1005, startPoint y: 446, endPoint x: 571, endPoint y: 371, distance: 440.9
click at [571, 371] on div ".deletable-edge-delete-btn { width: 20px; height: 20px; border: 0px solid #ffff…" at bounding box center [539, 379] width 1079 height 582
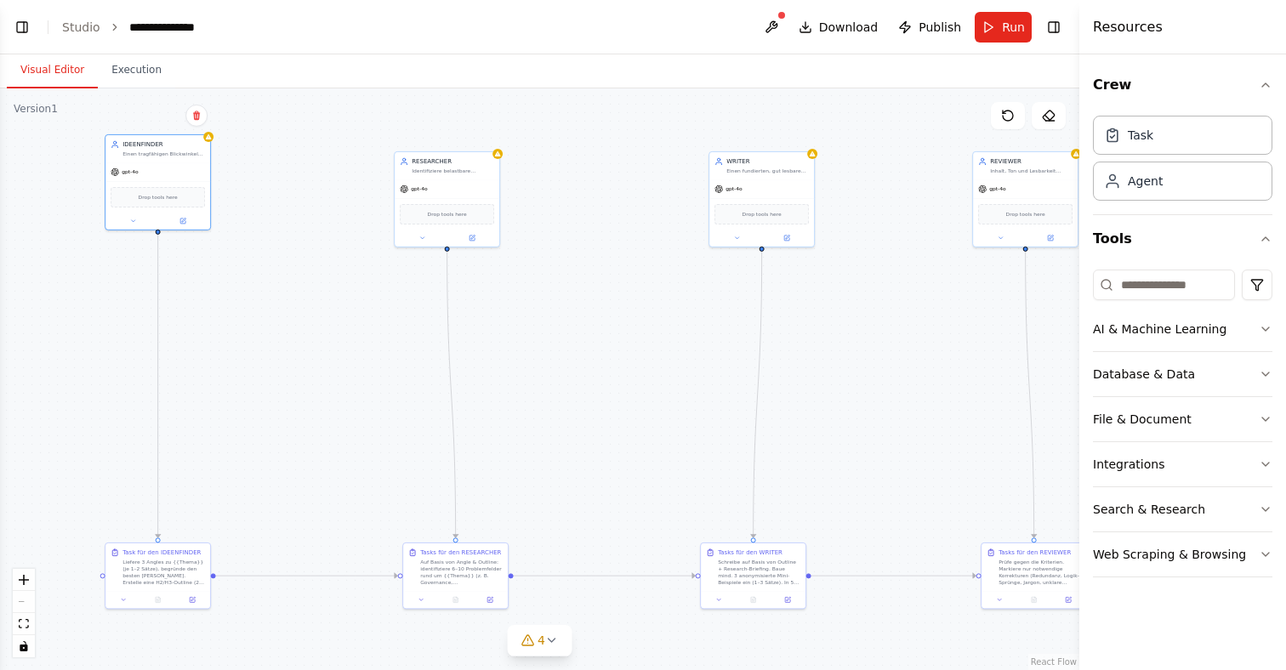
drag, startPoint x: 705, startPoint y: 371, endPoint x: 922, endPoint y: 446, distance: 229.4
click at [922, 446] on div ".deletable-edge-delete-btn { width: 20px; height: 20px; border: 0px solid #ffff…" at bounding box center [539, 379] width 1079 height 582
click at [818, 156] on icon at bounding box center [817, 153] width 6 height 5
click at [727, 600] on button at bounding box center [722, 599] width 29 height 10
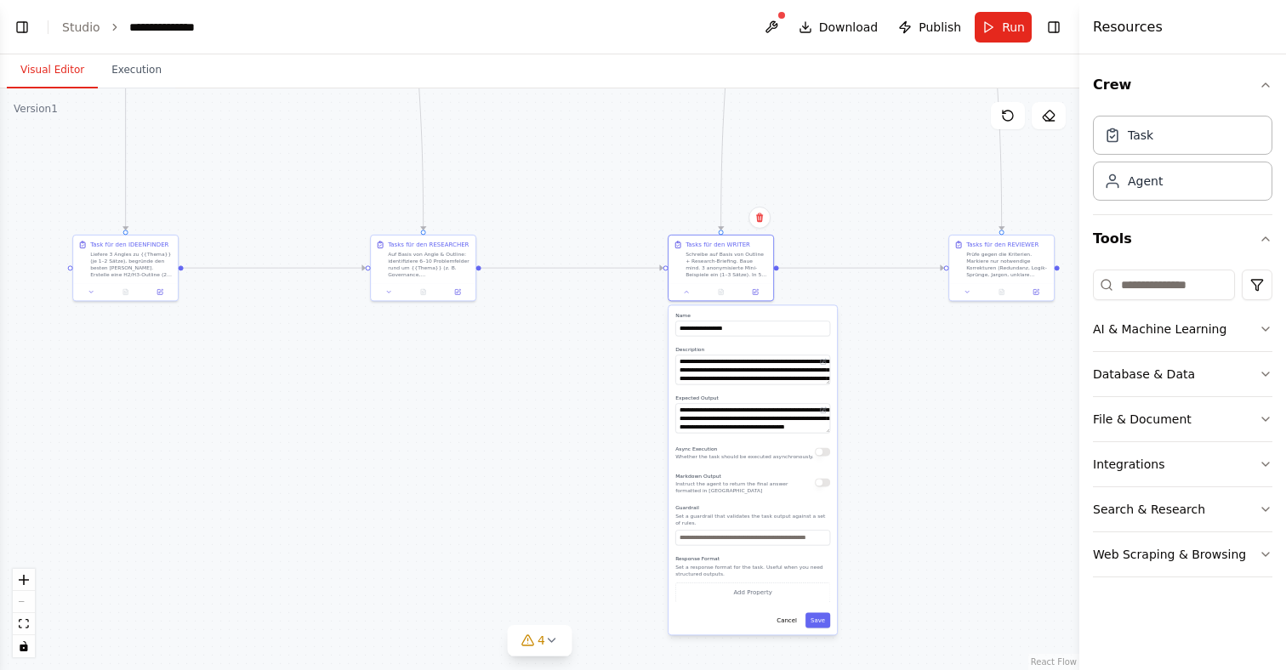
drag, startPoint x: 864, startPoint y: 560, endPoint x: 827, endPoint y: 256, distance: 306.7
click at [827, 256] on div ".deletable-edge-delete-btn { width: 20px; height: 20px; border: 0px solid #ffff…" at bounding box center [539, 379] width 1079 height 582
click at [812, 625] on button "Save" at bounding box center [817, 619] width 25 height 15
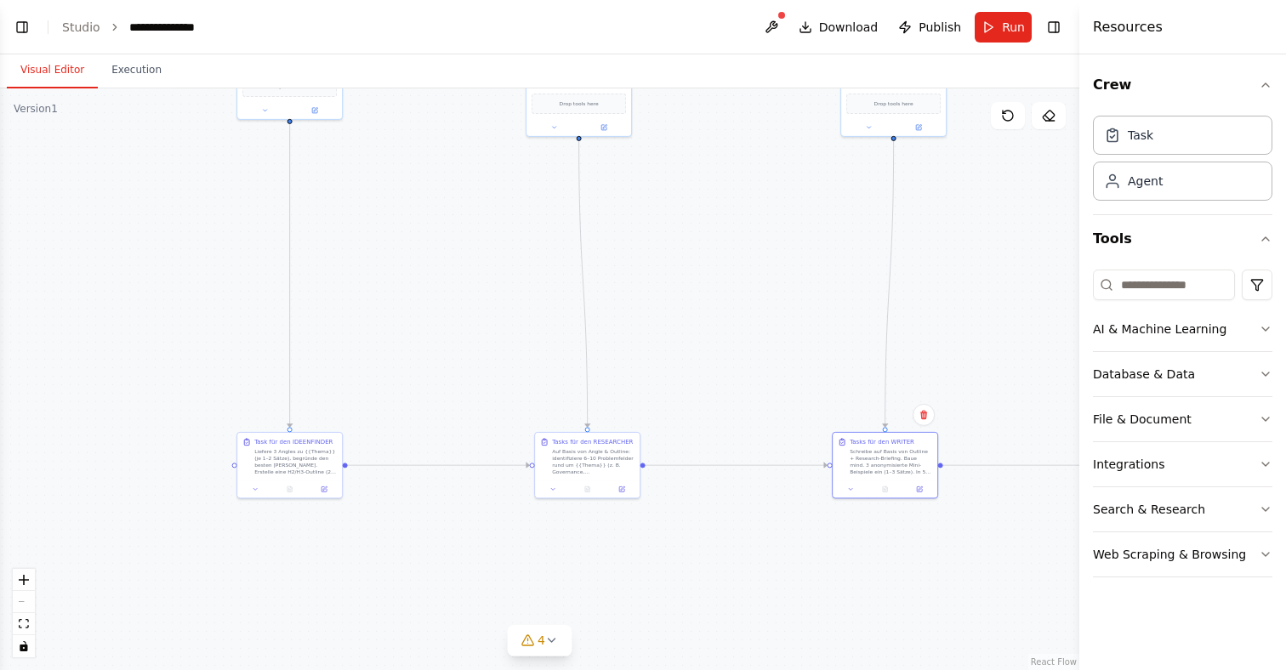
drag, startPoint x: 676, startPoint y: 416, endPoint x: 840, endPoint y: 613, distance: 256.6
click at [840, 613] on div ".deletable-edge-delete-btn { width: 20px; height: 20px; border: 0px solid #ffff…" at bounding box center [539, 379] width 1079 height 582
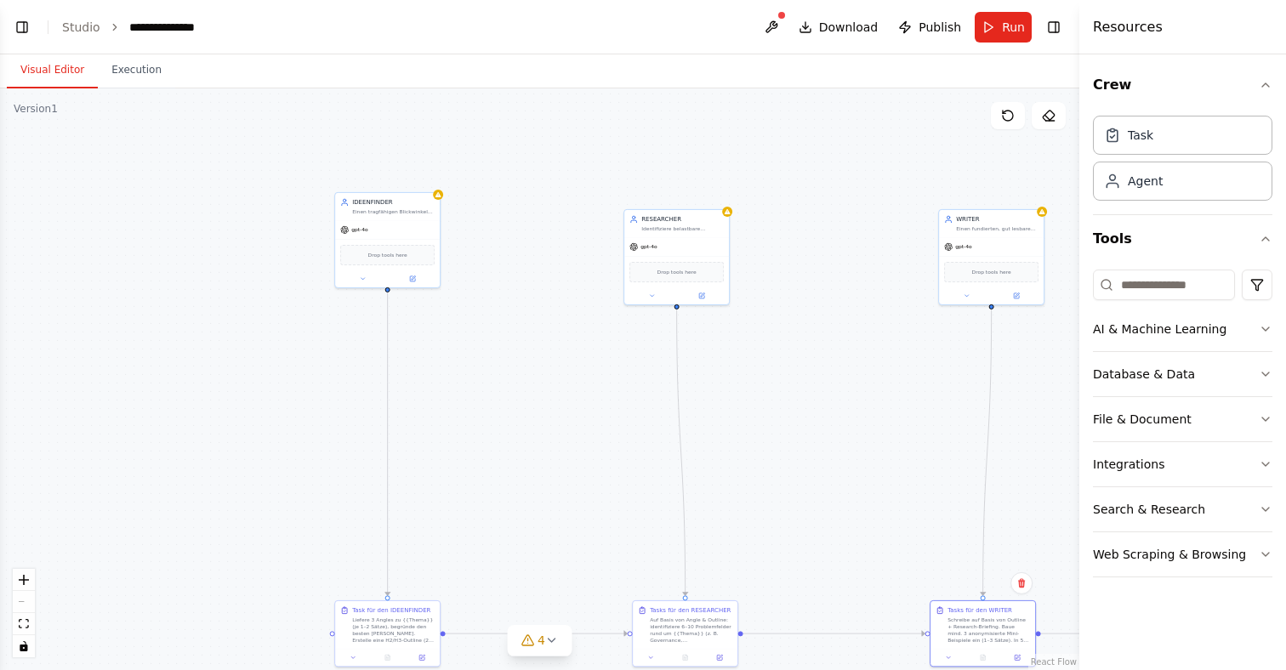
drag, startPoint x: 709, startPoint y: 332, endPoint x: 807, endPoint y: 501, distance: 194.7
click at [807, 501] on div ".deletable-edge-delete-btn { width: 20px; height: 20px; border: 0px solid #ffff…" at bounding box center [539, 379] width 1079 height 582
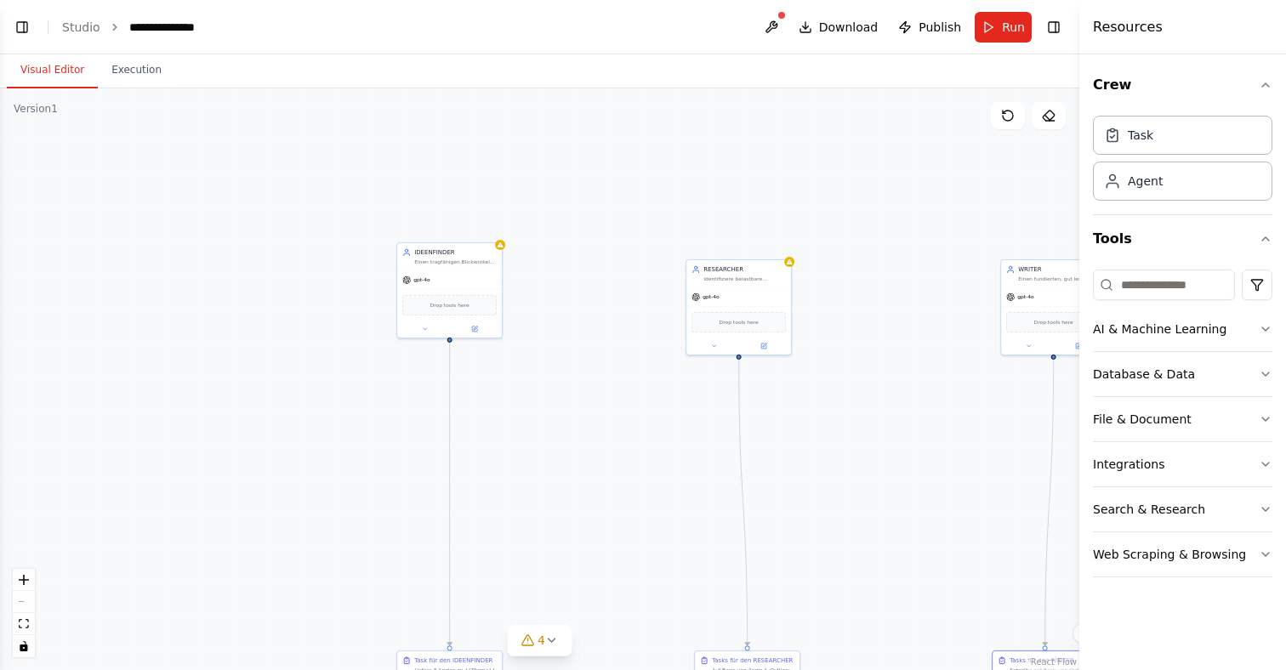
drag, startPoint x: 536, startPoint y: 418, endPoint x: 598, endPoint y: 469, distance: 79.8
click at [598, 469] on div ".deletable-edge-delete-btn { width: 20px; height: 20px; border: 0px solid #ffff…" at bounding box center [539, 379] width 1079 height 582
click at [776, 31] on button at bounding box center [771, 27] width 27 height 31
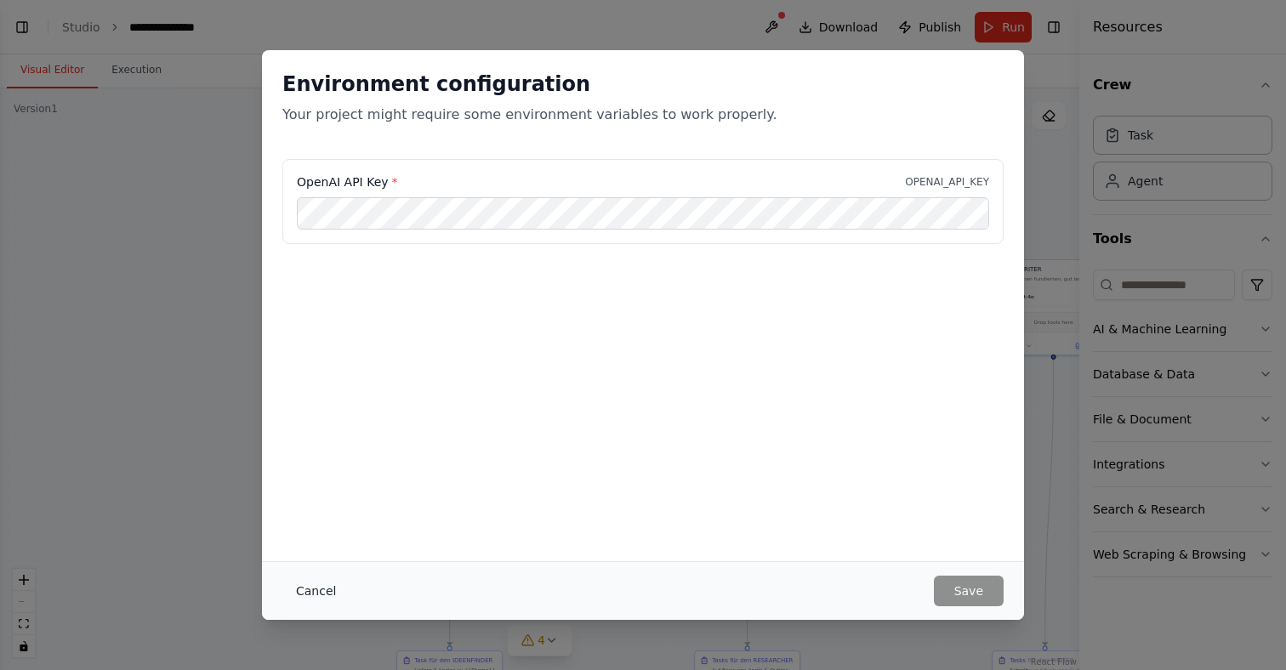
click at [287, 583] on button "Cancel" at bounding box center [315, 591] width 67 height 31
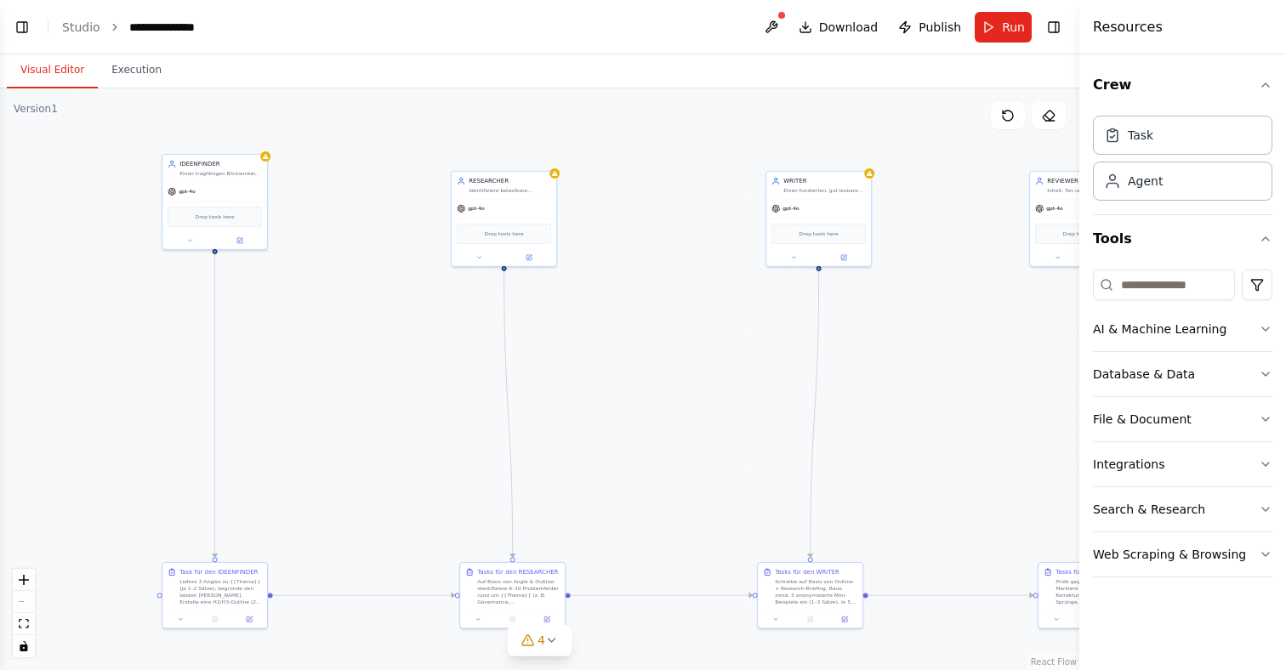
drag, startPoint x: 548, startPoint y: 485, endPoint x: 314, endPoint y: 397, distance: 250.5
click at [314, 397] on div ".deletable-edge-delete-btn { width: 20px; height: 20px; border: 0px solid #ffff…" at bounding box center [539, 379] width 1079 height 582
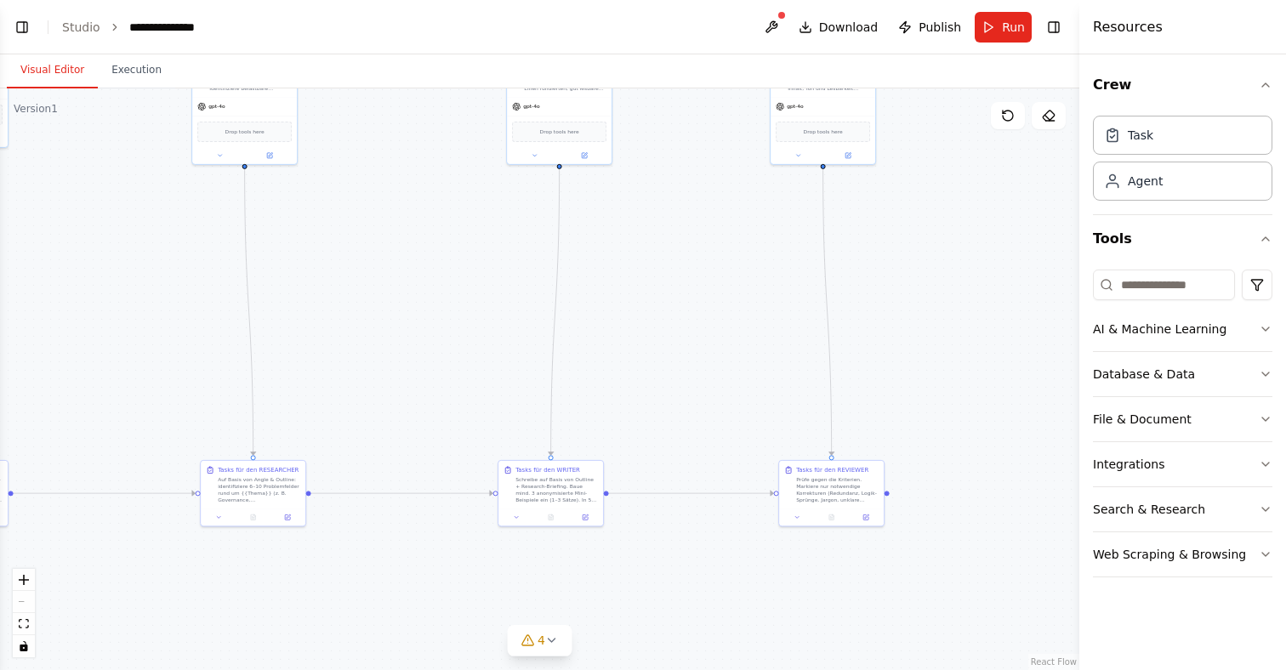
drag, startPoint x: 554, startPoint y: 473, endPoint x: 443, endPoint y: 446, distance: 114.7
click at [443, 446] on div ".deletable-edge-delete-btn { width: 20px; height: 20px; border: 0px solid #ffff…" at bounding box center [539, 379] width 1079 height 582
click at [522, 510] on button at bounding box center [516, 515] width 29 height 10
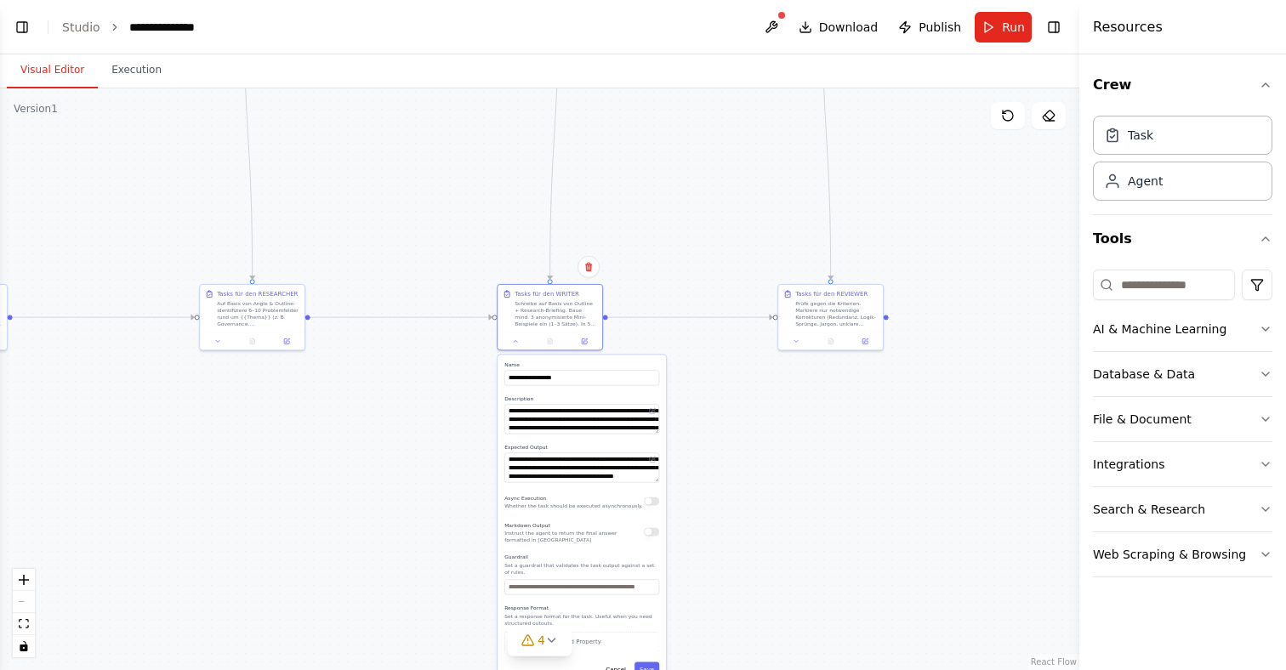
drag, startPoint x: 724, startPoint y: 480, endPoint x: 722, endPoint y: 301, distance: 178.6
click at [722, 299] on div ".deletable-edge-delete-btn { width: 20px; height: 20px; border: 0px solid #ffff…" at bounding box center [539, 379] width 1079 height 582
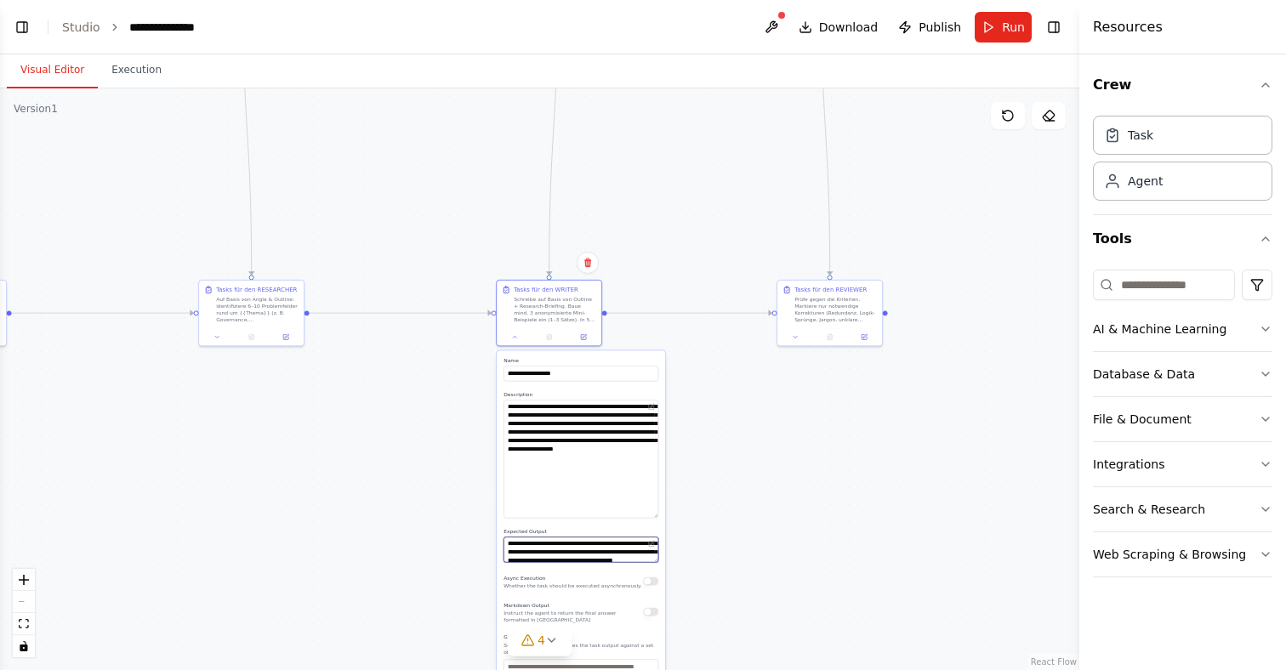
drag, startPoint x: 655, startPoint y: 562, endPoint x: 658, endPoint y: 550, distance: 12.4
click at [658, 550] on textarea "**********" at bounding box center [580, 550] width 155 height 26
click at [509, 334] on button at bounding box center [514, 335] width 29 height 10
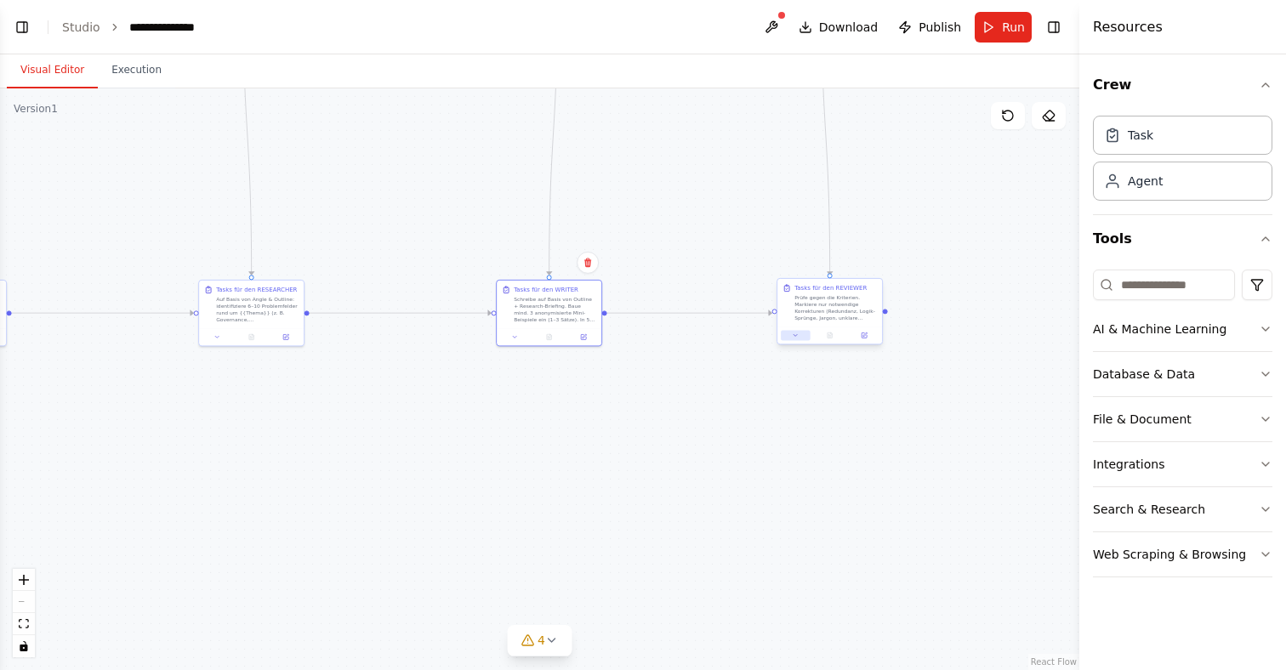
click at [792, 339] on button at bounding box center [795, 335] width 29 height 10
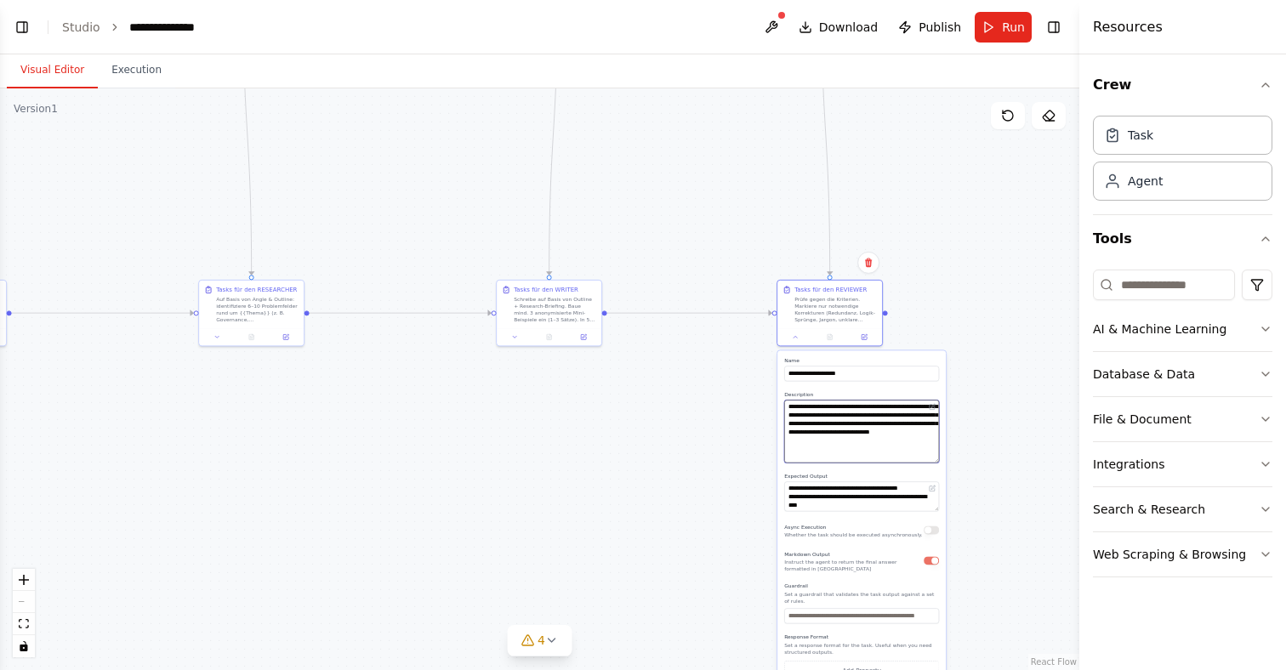
drag, startPoint x: 936, startPoint y: 429, endPoint x: 947, endPoint y: 462, distance: 35.0
click at [947, 462] on div ".deletable-edge-delete-btn { width: 20px; height: 20px; border: 0px solid #ffff…" at bounding box center [539, 379] width 1079 height 582
drag, startPoint x: 938, startPoint y: 509, endPoint x: 958, endPoint y: 575, distance: 68.3
click at [958, 575] on div ".deletable-edge-delete-btn { width: 20px; height: 20px; border: 0px solid #ffff…" at bounding box center [539, 379] width 1079 height 582
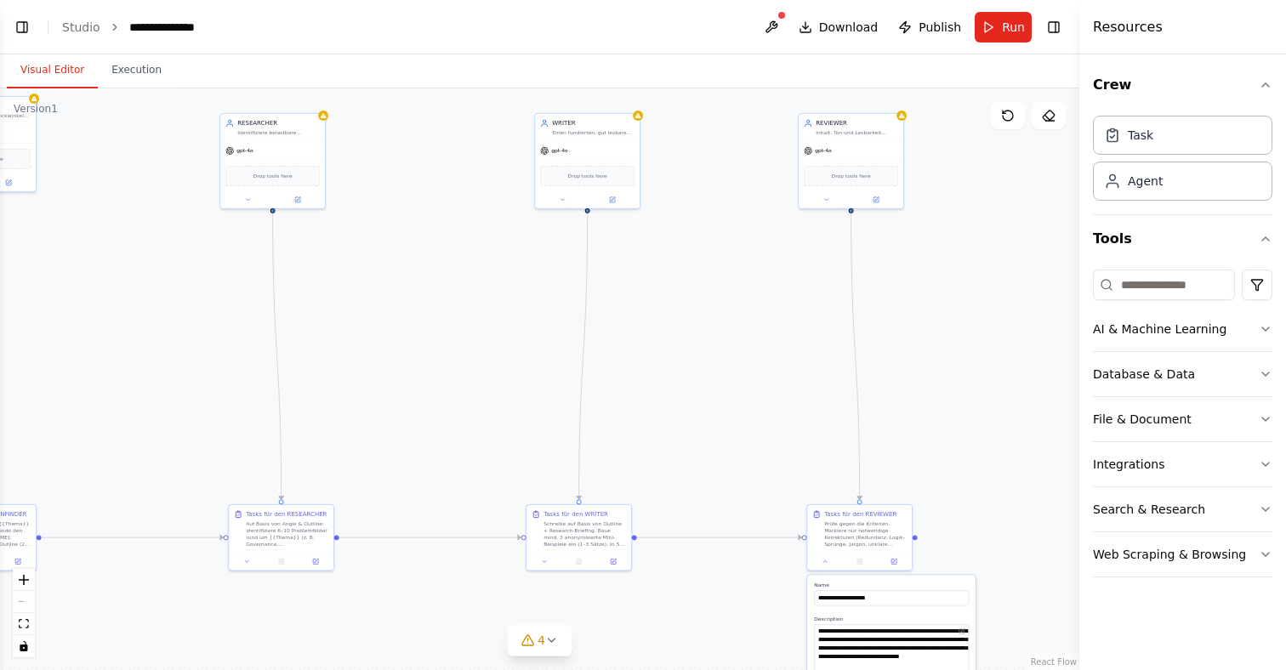
drag, startPoint x: 685, startPoint y: 423, endPoint x: 709, endPoint y: 700, distance: 278.2
click at [709, 669] on html "**********" at bounding box center [643, 335] width 1286 height 670
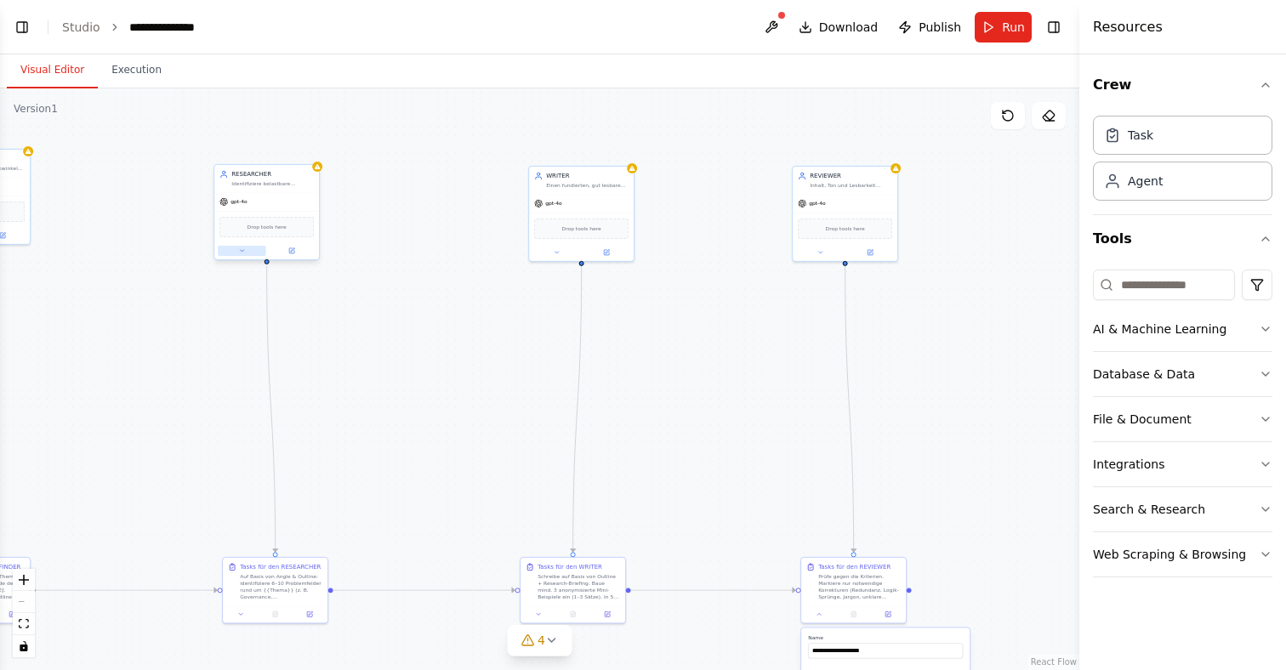
click at [235, 250] on button at bounding box center [242, 251] width 48 height 10
click at [370, 312] on icon "button" at bounding box center [368, 309] width 9 height 9
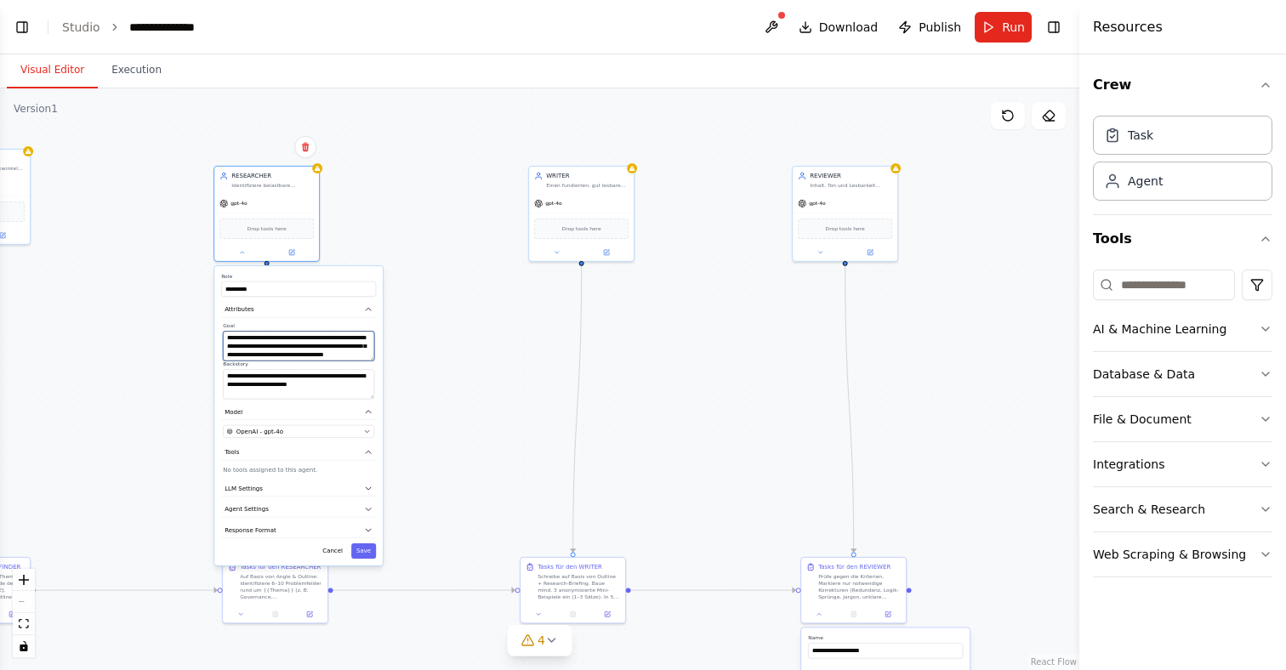
scroll to position [34, 0]
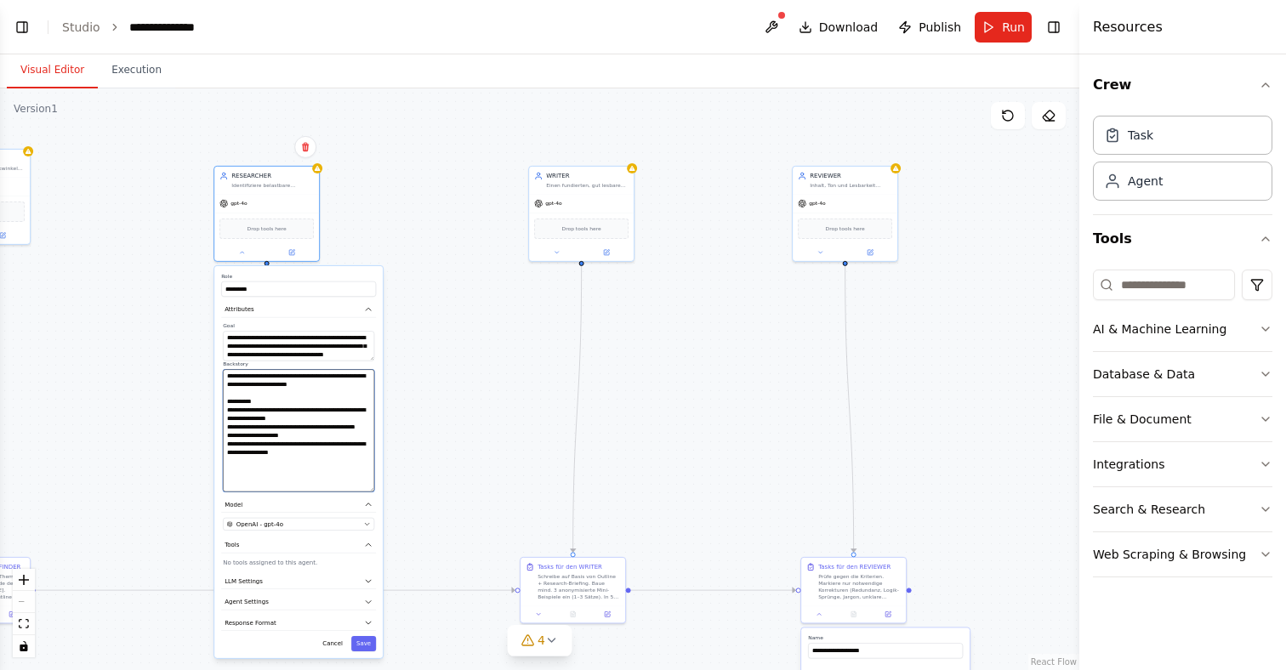
drag, startPoint x: 369, startPoint y: 397, endPoint x: 377, endPoint y: 490, distance: 93.0
click at [377, 490] on div "**********" at bounding box center [298, 462] width 168 height 392
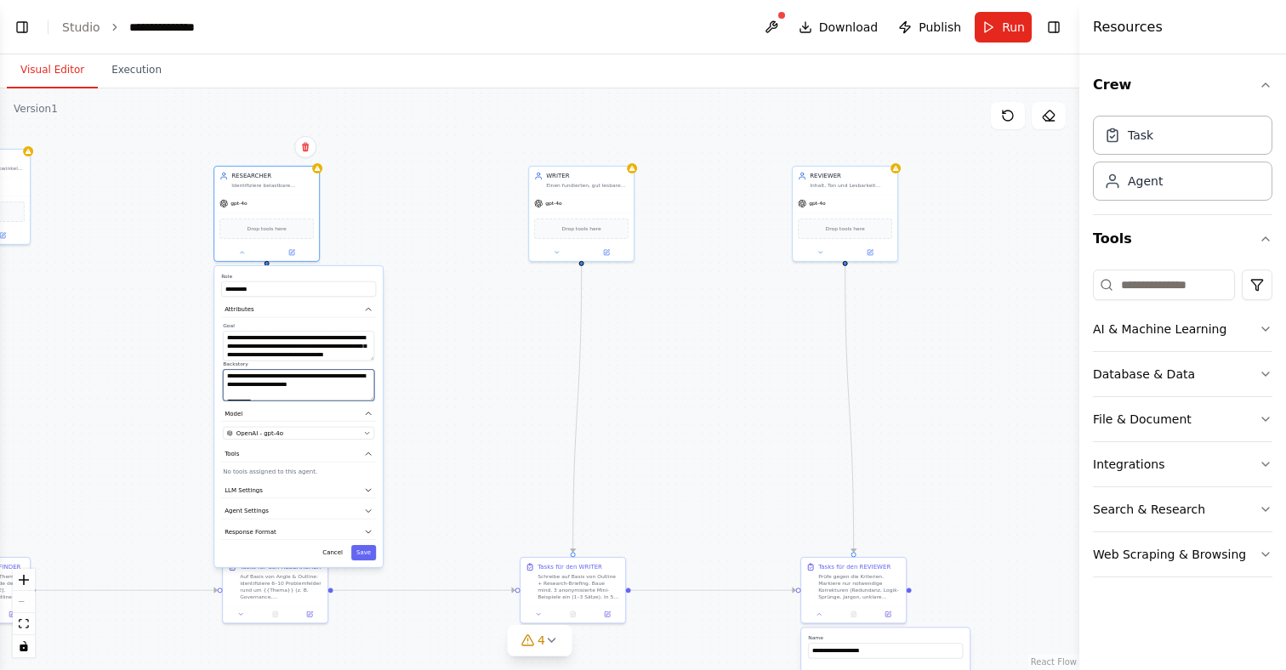
drag, startPoint x: 371, startPoint y: 490, endPoint x: 401, endPoint y: 399, distance: 96.0
click at [401, 399] on div ".deletable-edge-delete-btn { width: 20px; height: 20px; border: 0px solid #ffff…" at bounding box center [539, 379] width 1079 height 582
click at [469, 372] on div ".deletable-edge-delete-btn { width: 20px; height: 20px; border: 0px solid #ffff…" at bounding box center [539, 379] width 1079 height 582
click at [360, 558] on button "Save" at bounding box center [363, 552] width 25 height 15
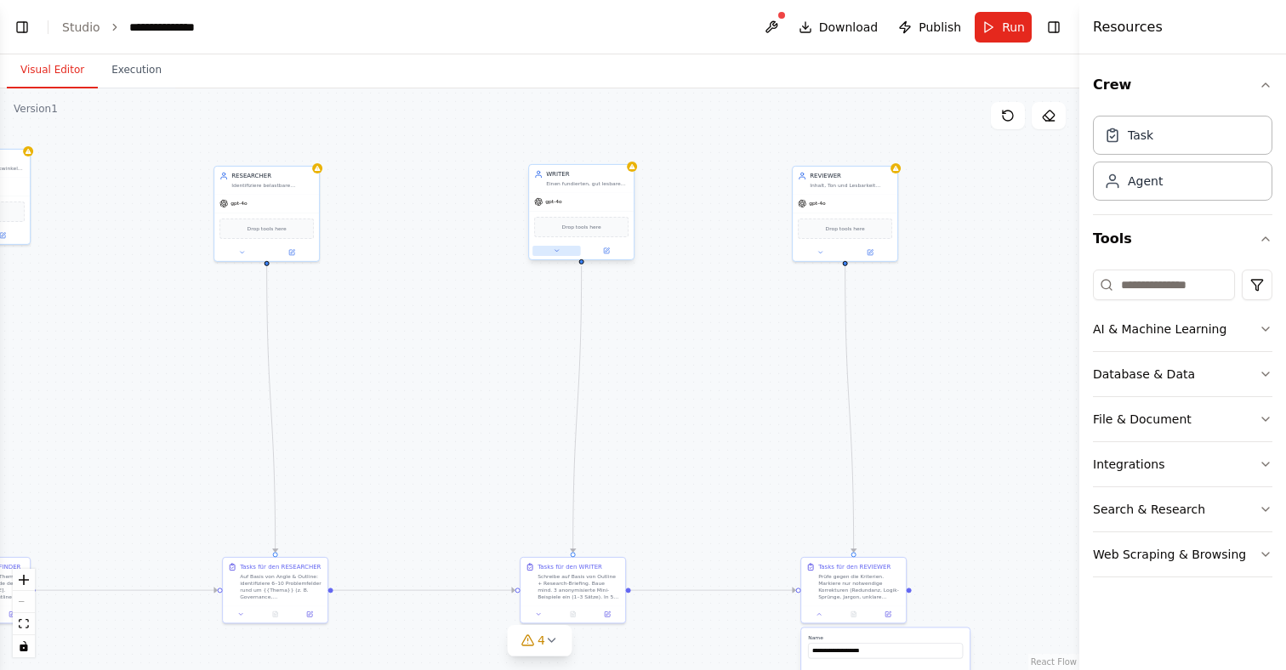
click at [563, 253] on button at bounding box center [556, 251] width 48 height 10
click at [601, 312] on button "Attributes" at bounding box center [613, 310] width 155 height 16
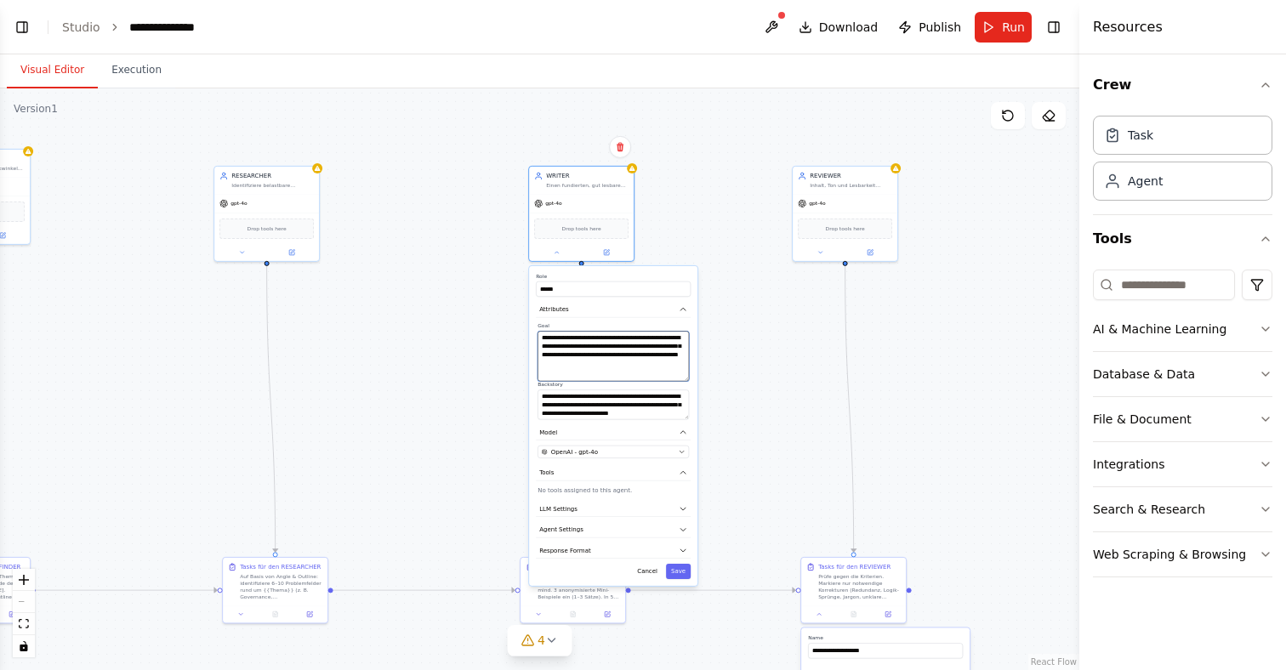
drag, startPoint x: 685, startPoint y: 356, endPoint x: 696, endPoint y: 377, distance: 23.2
click at [696, 377] on div "**********" at bounding box center [613, 426] width 168 height 320
drag, startPoint x: 688, startPoint y: 416, endPoint x: 688, endPoint y: 403, distance: 12.8
click at [688, 403] on textarea "**********" at bounding box center [612, 402] width 151 height 26
click at [695, 568] on div "**********" at bounding box center [613, 423] width 168 height 315
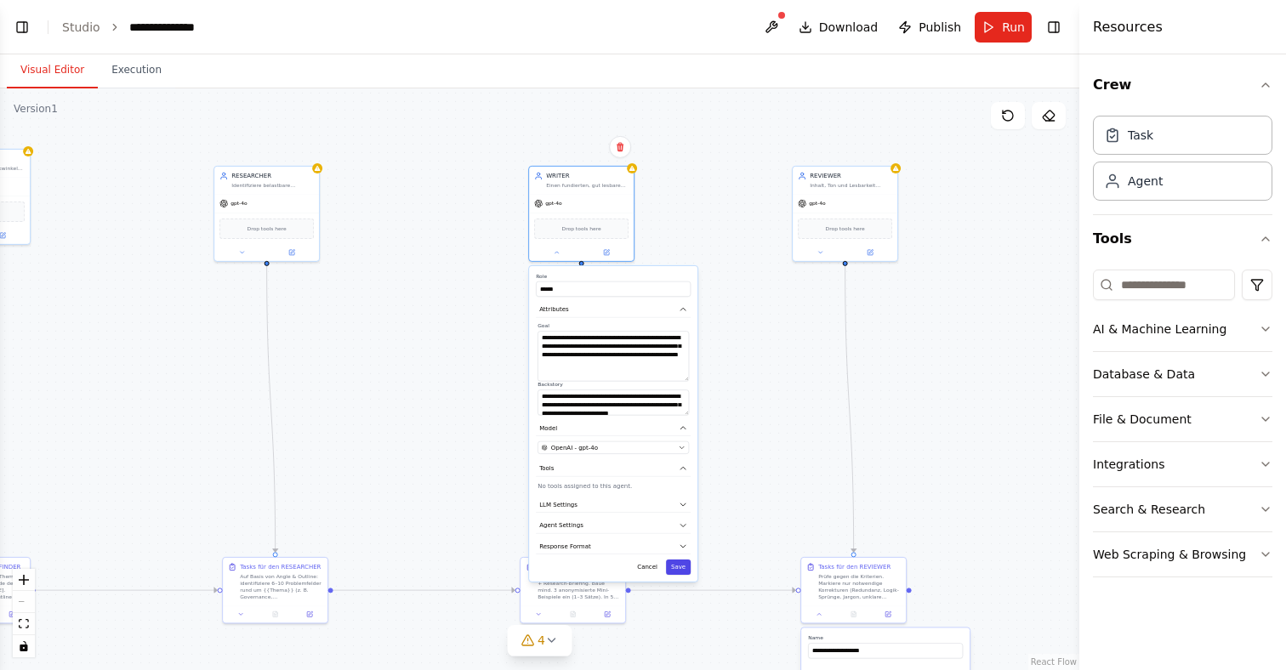
click at [684, 566] on button "Save" at bounding box center [678, 567] width 25 height 15
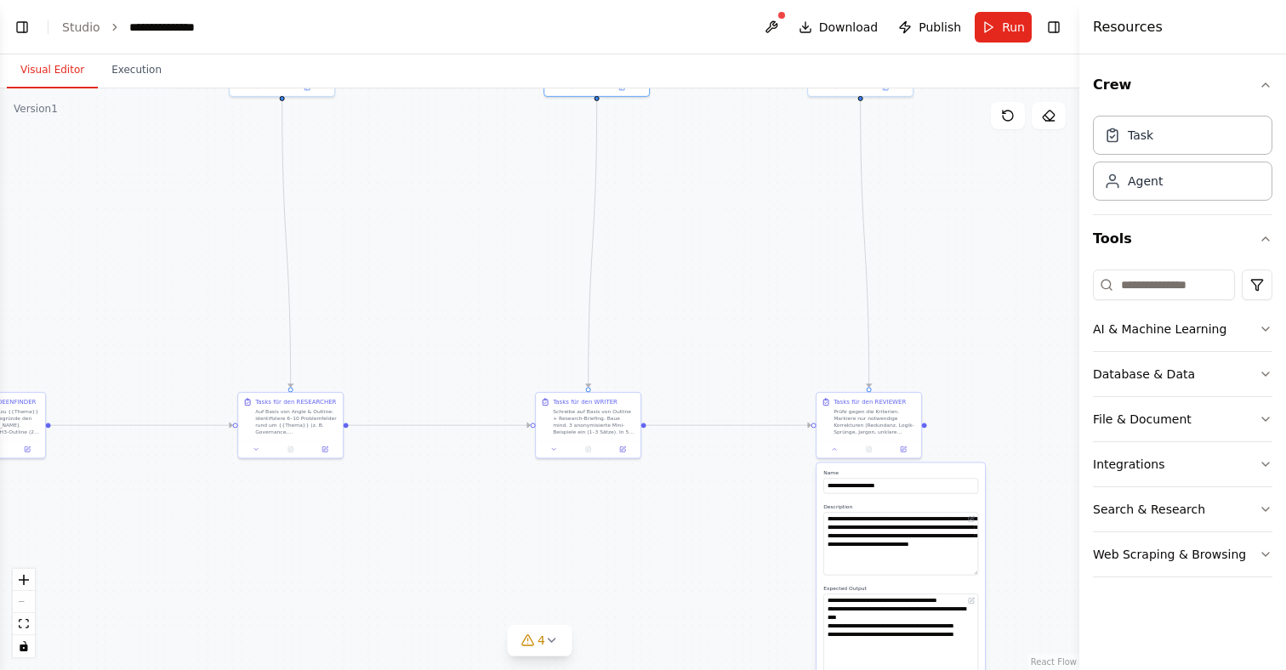
drag, startPoint x: 680, startPoint y: 556, endPoint x: 696, endPoint y: 391, distance: 165.7
click at [696, 391] on div ".deletable-edge-delete-btn { width: 20px; height: 20px; border: 0px solid #ffff…" at bounding box center [539, 379] width 1079 height 582
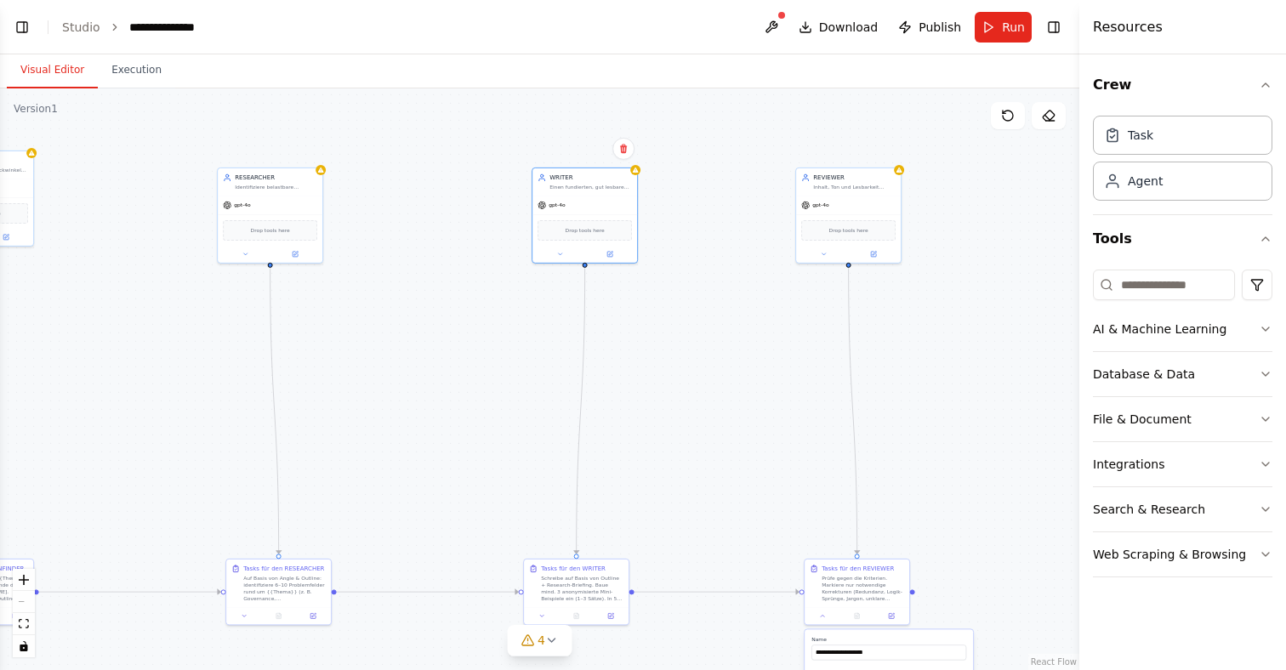
drag, startPoint x: 742, startPoint y: 354, endPoint x: 730, endPoint y: 520, distance: 167.1
click at [730, 520] on div ".deletable-edge-delete-btn { width: 20px; height: 20px; border: 0px solid #ffff…" at bounding box center [539, 379] width 1079 height 582
click at [571, 251] on button at bounding box center [560, 252] width 48 height 10
click at [600, 315] on button "Attributes" at bounding box center [616, 312] width 155 height 16
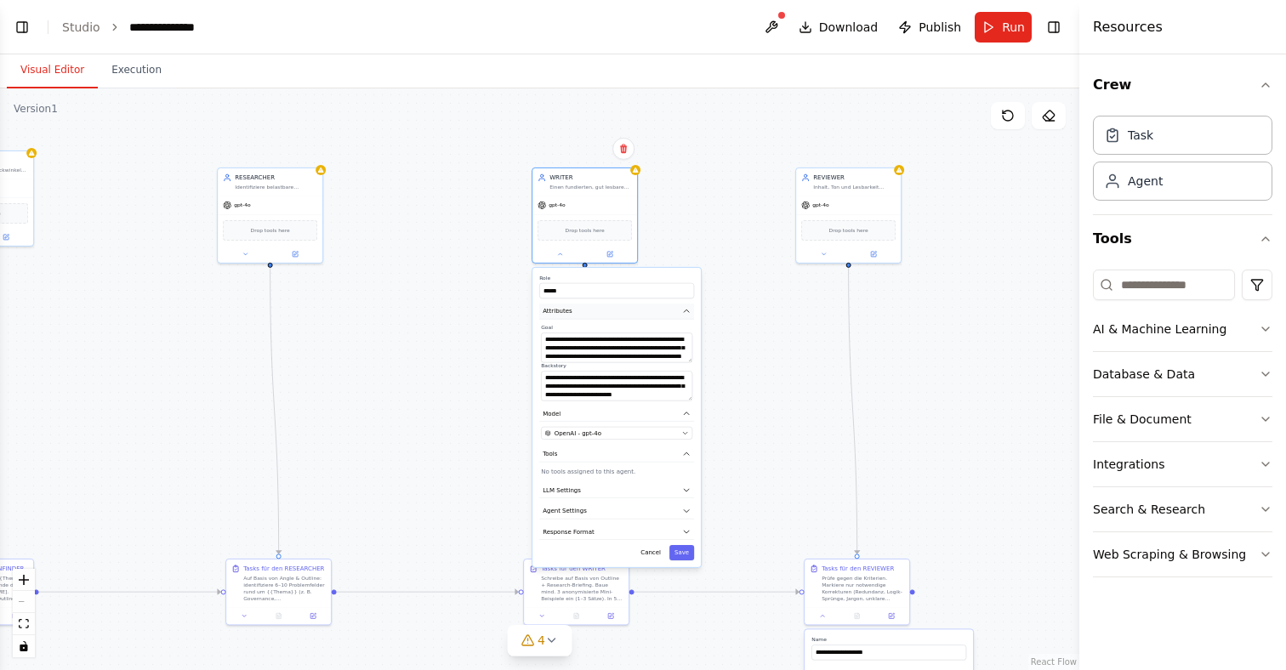
click at [600, 313] on button "Attributes" at bounding box center [616, 312] width 155 height 16
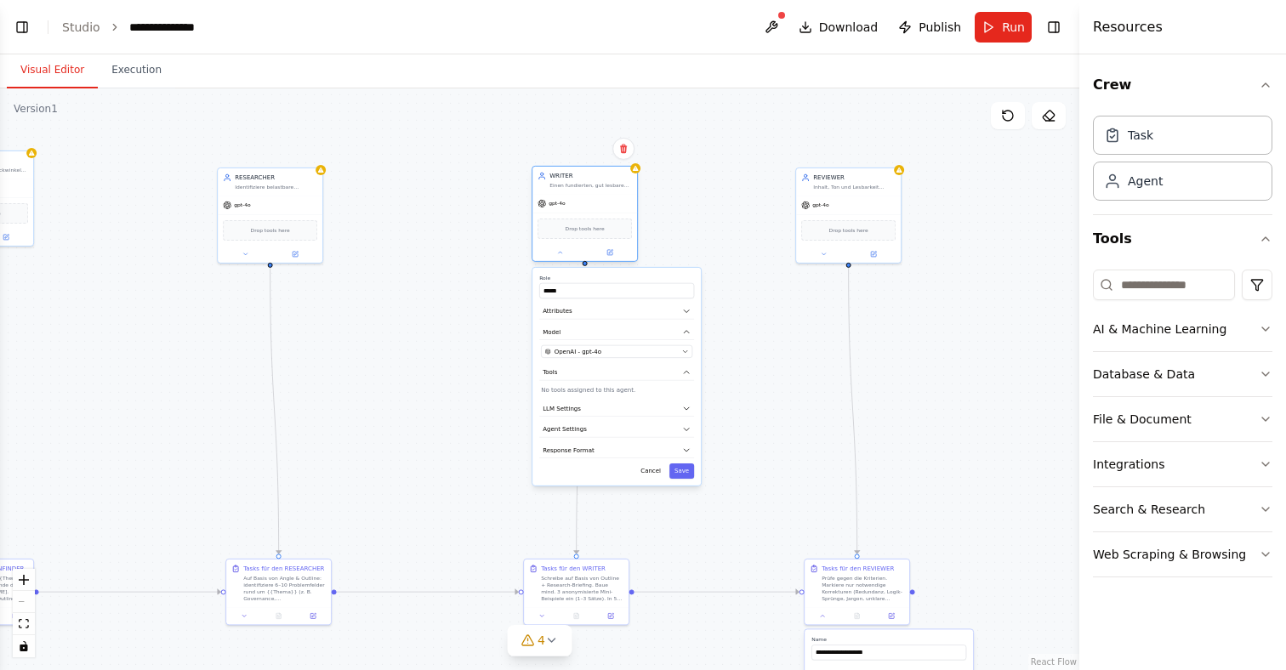
click at [559, 261] on div "WRITER Einen fundierten, gut lesbaren 800–1000-Wörter-Artikel zu {{Thema}} (Sch…" at bounding box center [584, 214] width 106 height 96
click at [562, 257] on button at bounding box center [560, 252] width 48 height 10
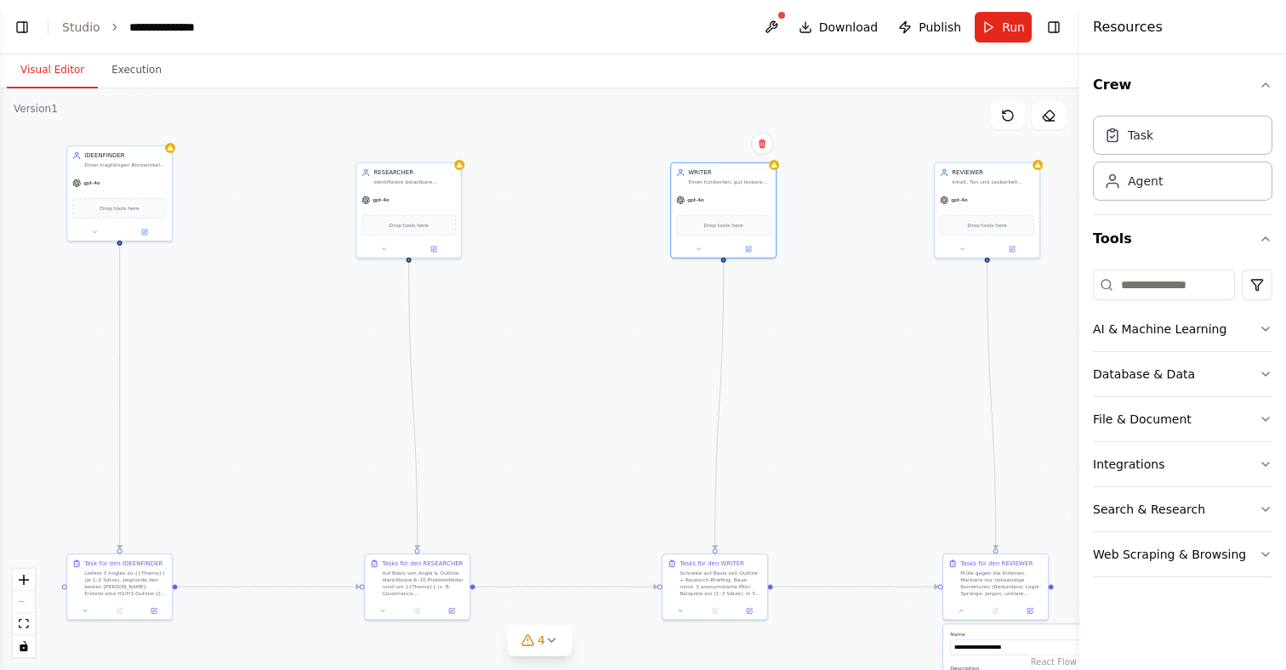
drag, startPoint x: 720, startPoint y: 131, endPoint x: 859, endPoint y: 126, distance: 138.7
click at [859, 126] on div ".deletable-edge-delete-btn { width: 20px; height: 20px; border: 0px solid #ffff…" at bounding box center [539, 379] width 1079 height 582
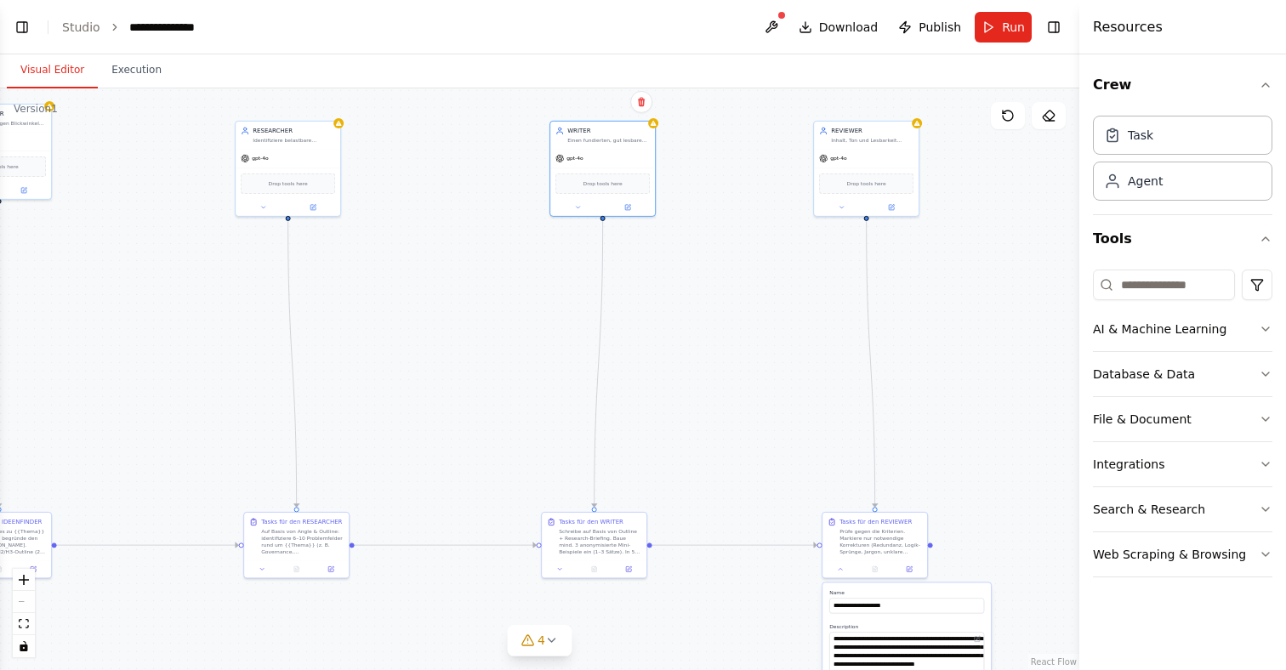
drag, startPoint x: 897, startPoint y: 401, endPoint x: 775, endPoint y: 357, distance: 129.9
click at [774, 358] on div ".deletable-edge-delete-btn { width: 20px; height: 20px; border: 0px solid #ffff…" at bounding box center [539, 379] width 1079 height 582
click at [1253, 507] on button "Search & Research" at bounding box center [1182, 509] width 179 height 44
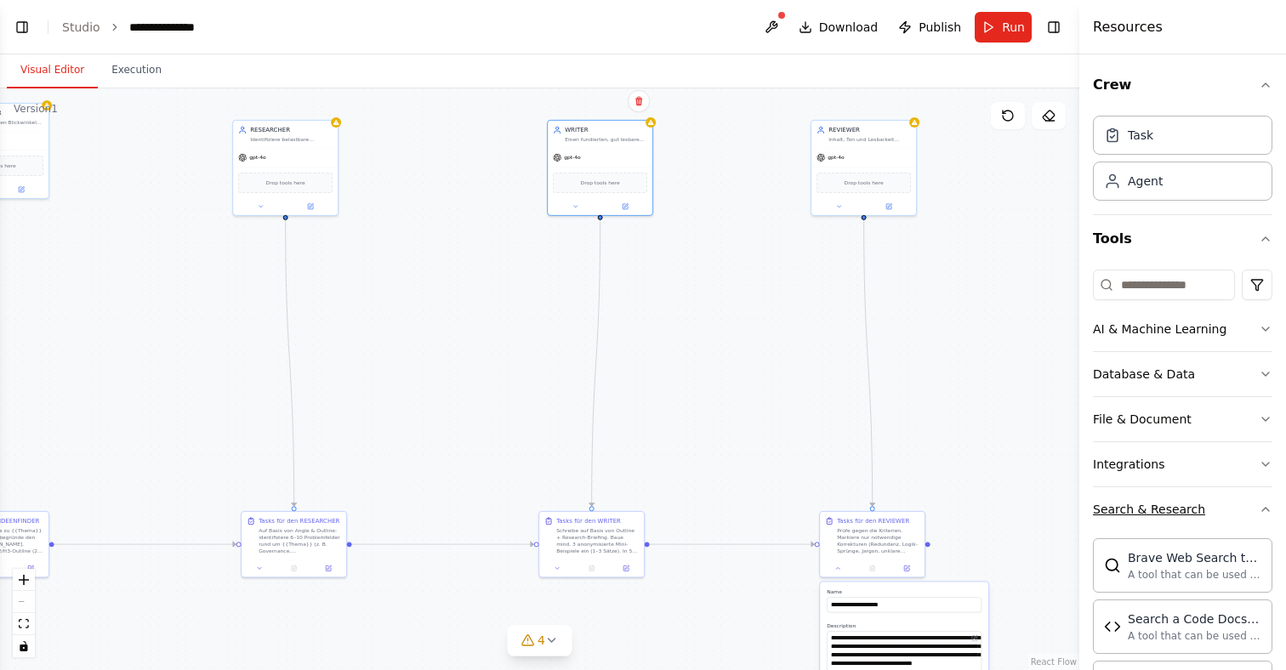
click at [1259, 506] on icon "button" at bounding box center [1266, 510] width 14 height 14
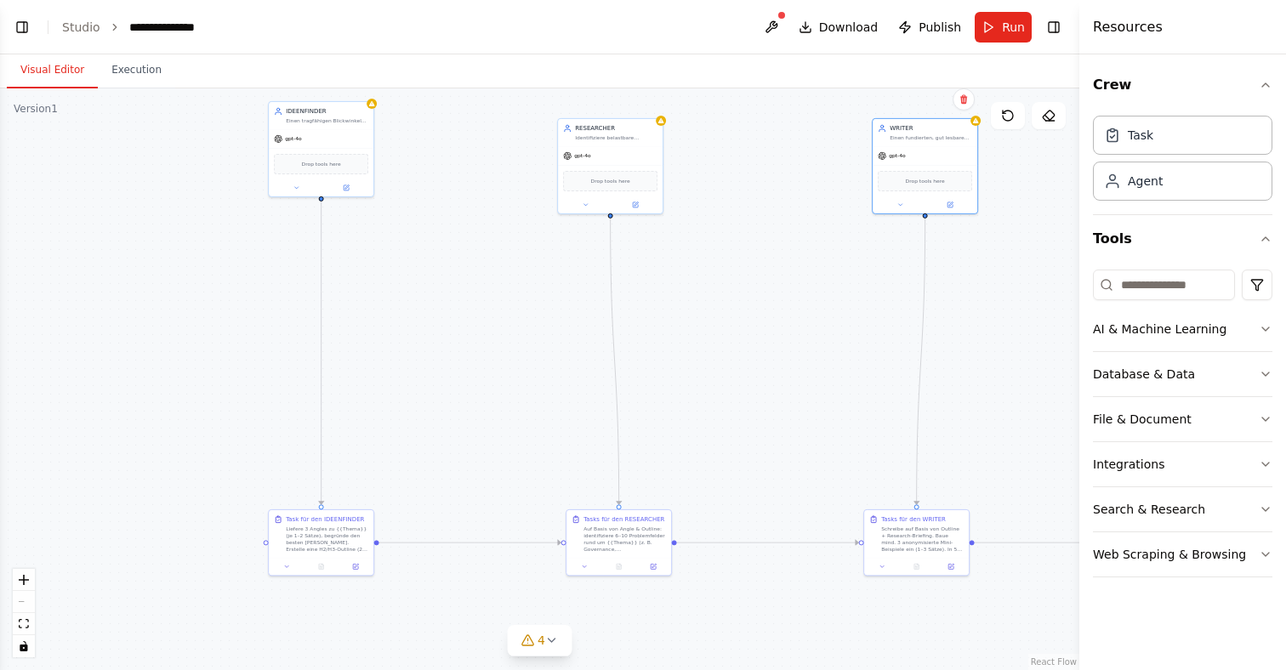
drag, startPoint x: 458, startPoint y: 356, endPoint x: 718, endPoint y: 331, distance: 260.6
click at [718, 331] on div ".deletable-edge-delete-btn { width: 20px; height: 20px; border: 0px solid #ffff…" at bounding box center [539, 379] width 1079 height 582
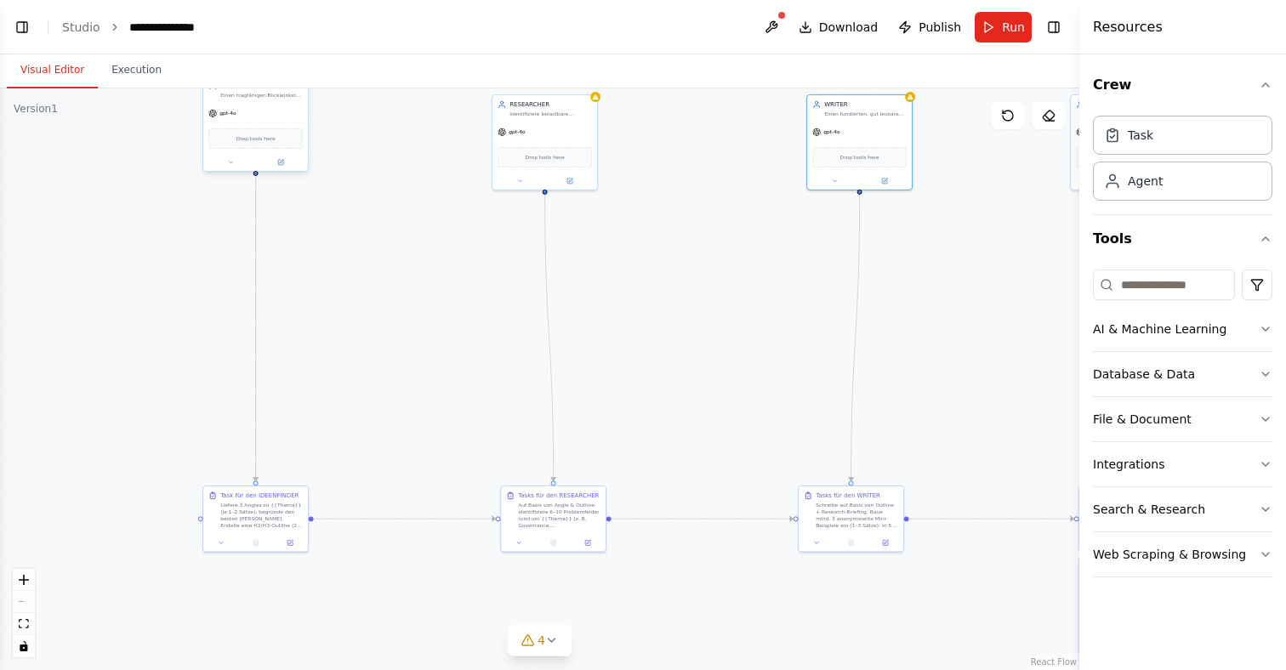
click at [242, 111] on div "gpt-4o" at bounding box center [255, 113] width 105 height 19
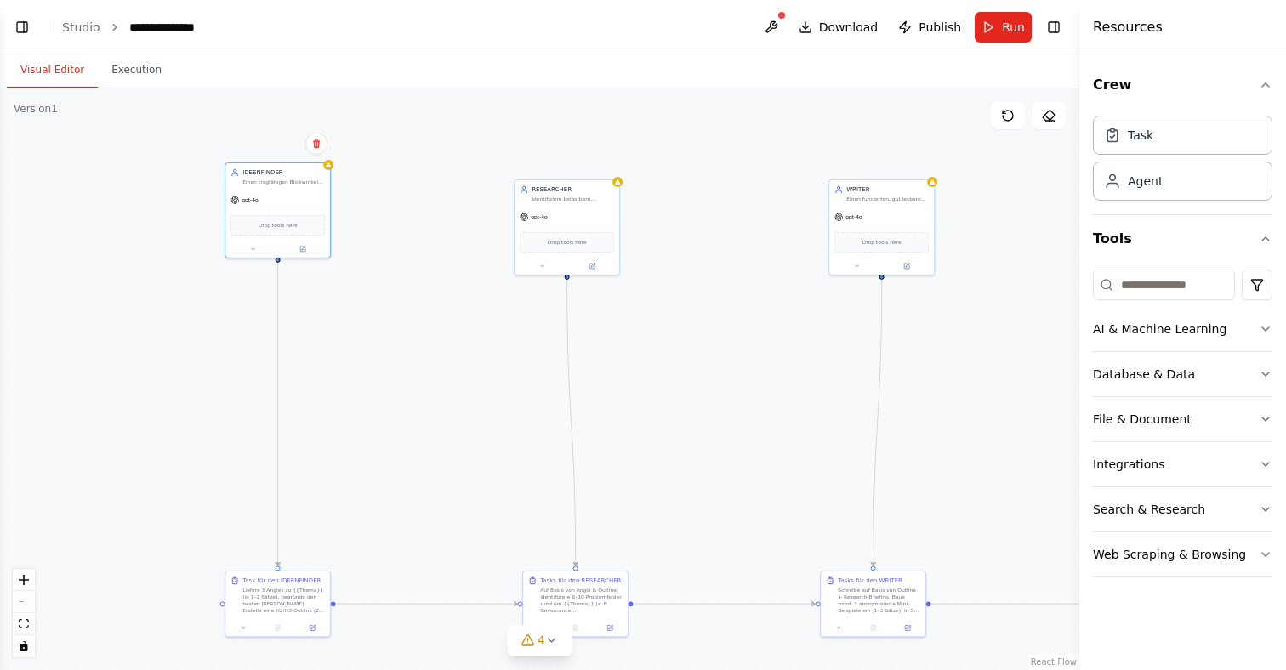
drag, startPoint x: 347, startPoint y: 228, endPoint x: 368, endPoint y: 305, distance: 80.3
click at [368, 305] on div ".deletable-edge-delete-btn { width: 20px; height: 20px; border: 0px solid #ffff…" at bounding box center [539, 379] width 1079 height 582
click at [236, 204] on div "gpt-4o" at bounding box center [277, 198] width 105 height 19
click at [258, 245] on button at bounding box center [253, 247] width 48 height 10
click at [356, 353] on div "**********" at bounding box center [309, 372] width 168 height 218
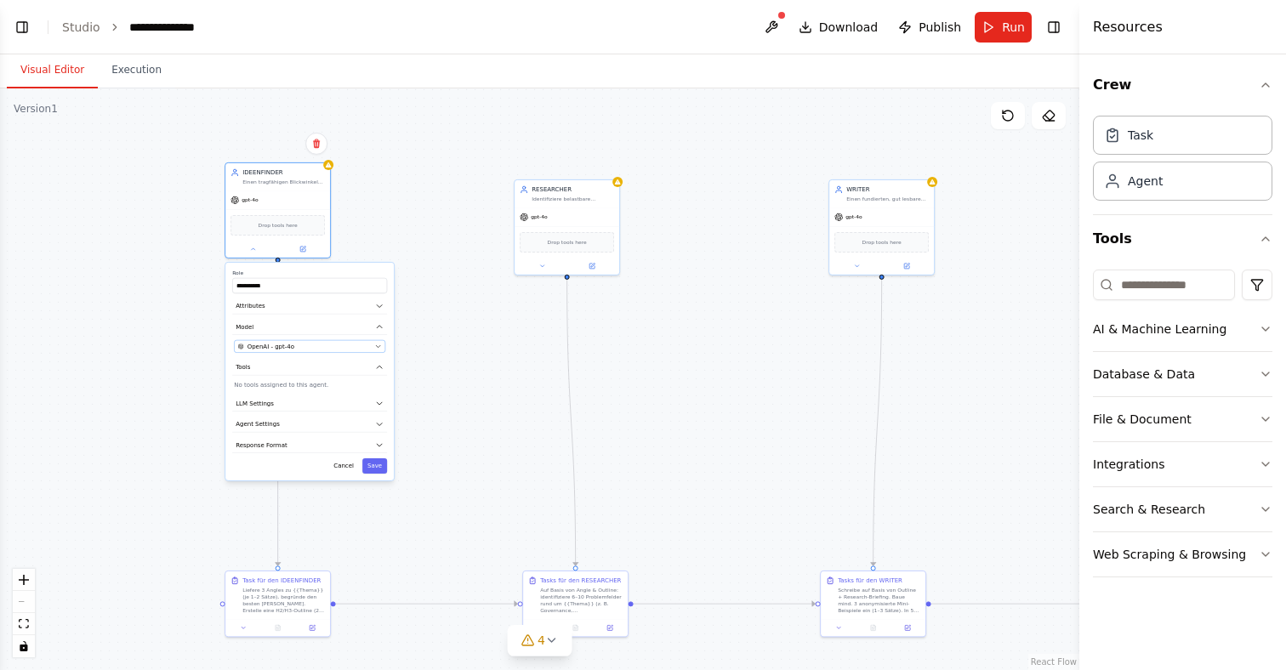
click at [357, 350] on div "OpenAI - gpt-4o" at bounding box center [305, 346] width 134 height 9
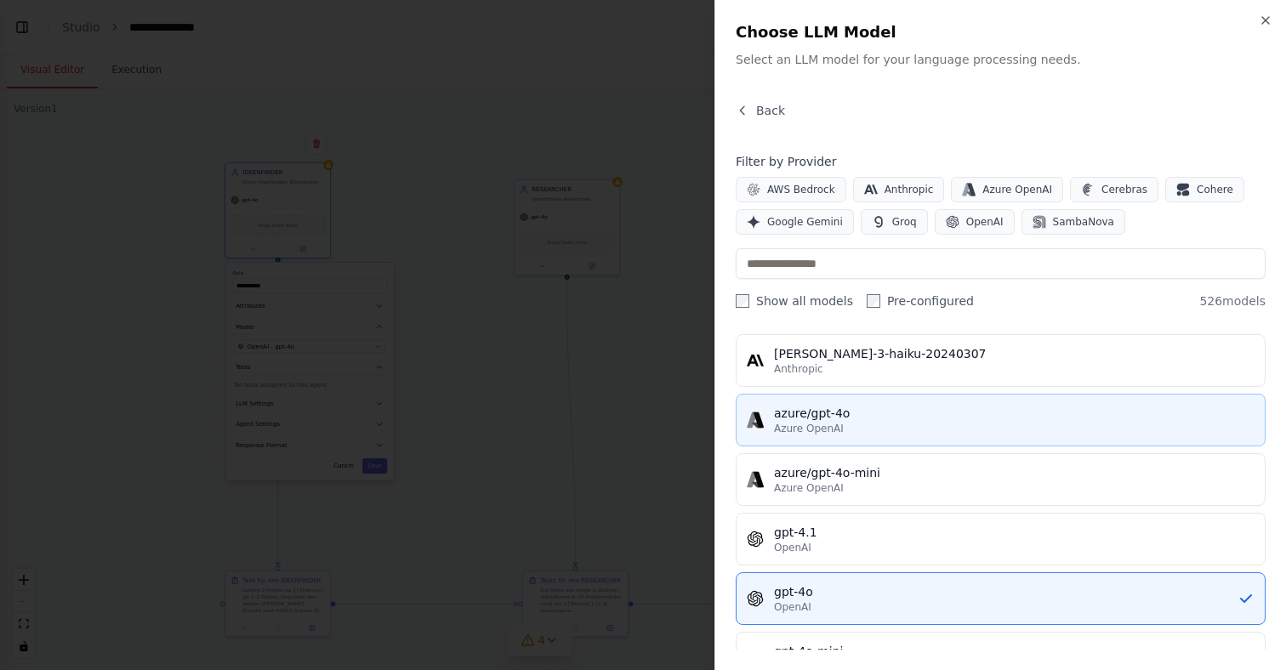
scroll to position [0, 0]
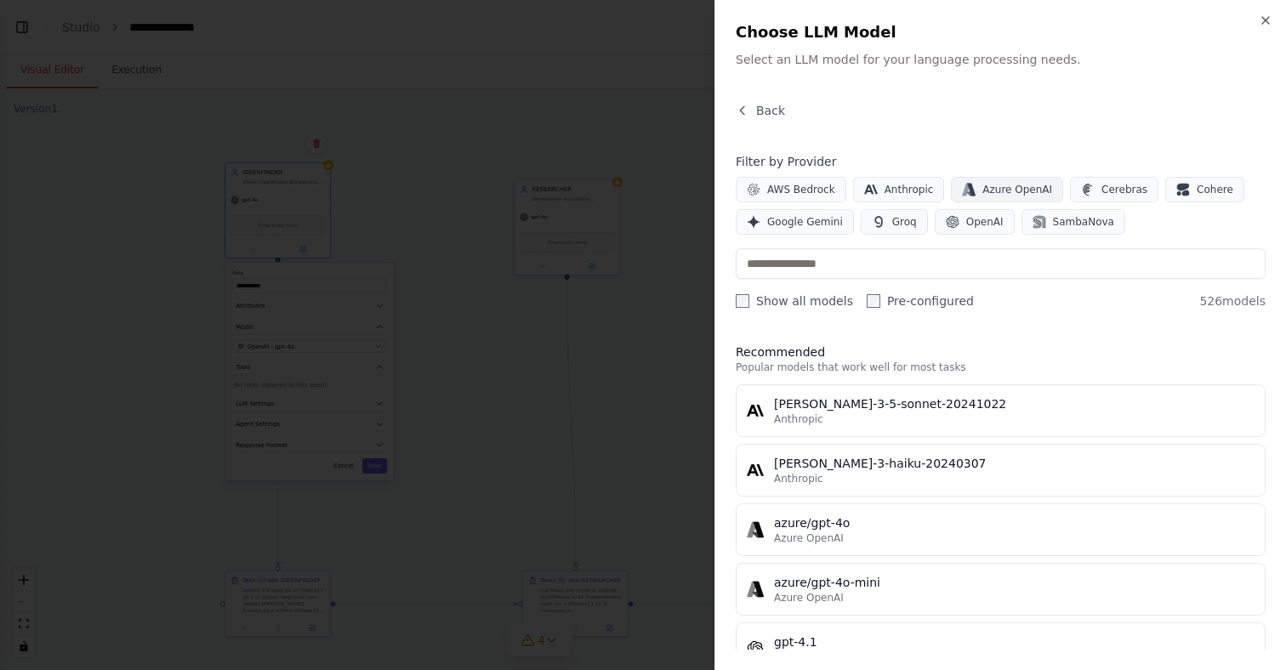
click at [1012, 188] on span "Azure OpenAI" at bounding box center [1017, 190] width 70 height 14
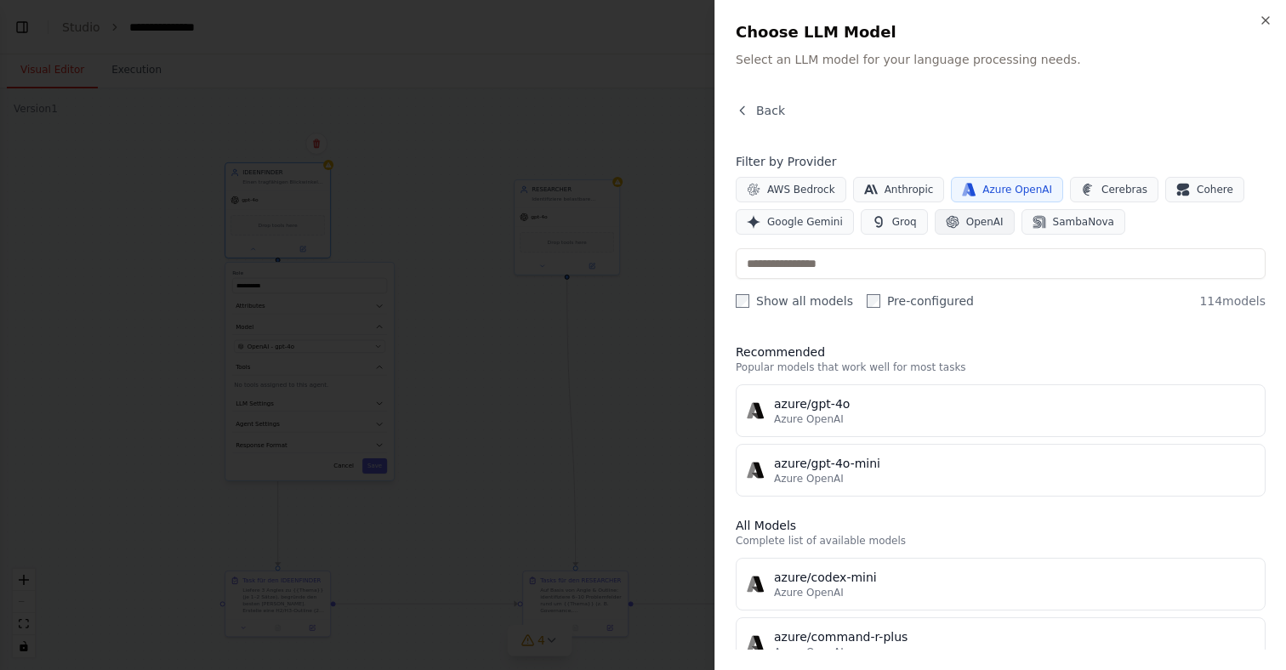
click at [987, 224] on span "OpenAI" at bounding box center [984, 222] width 37 height 14
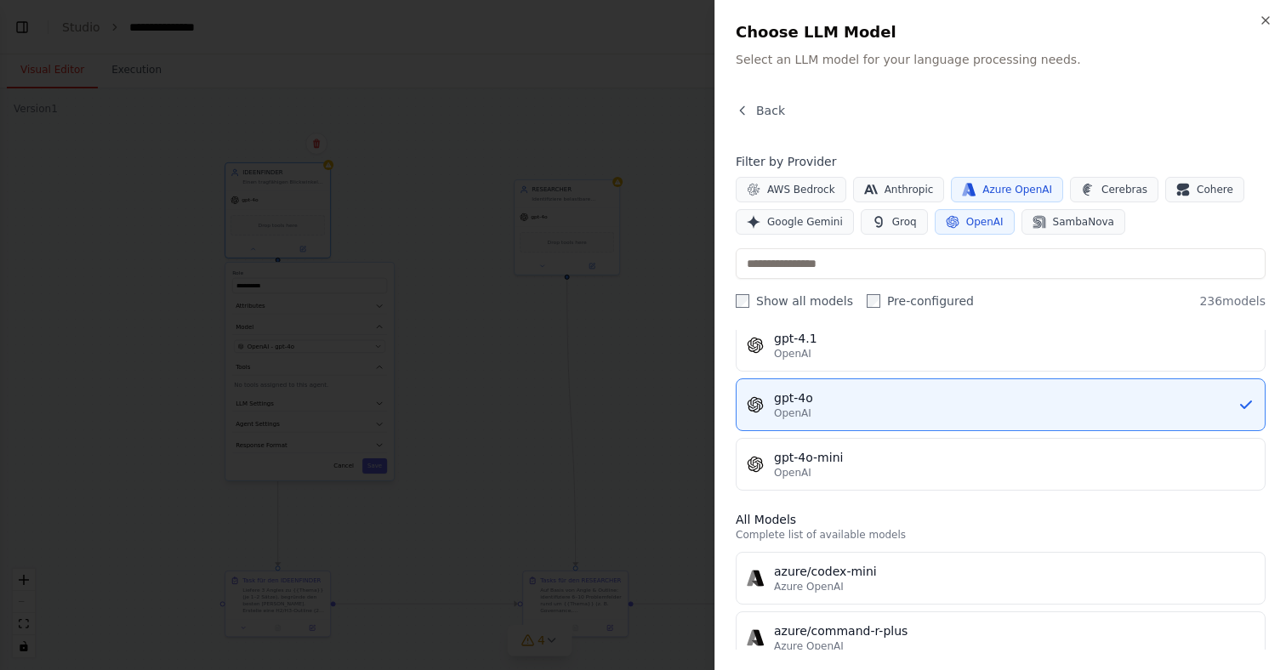
scroll to position [65, 0]
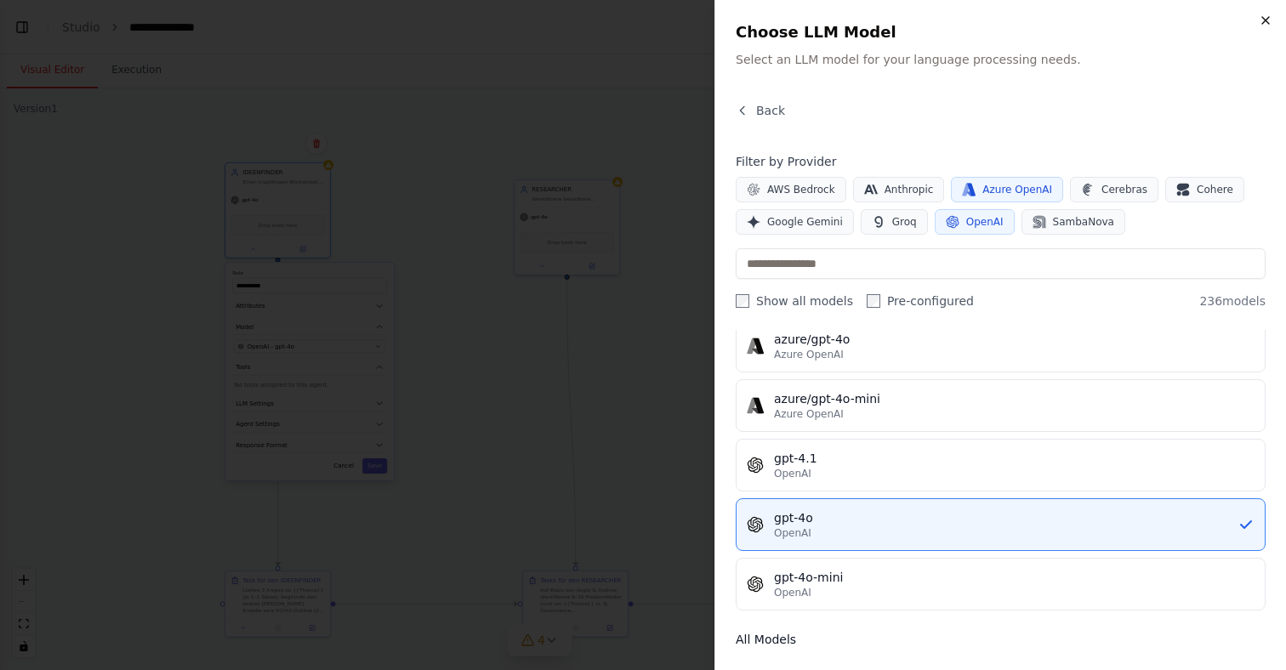
click at [1270, 20] on icon "button" at bounding box center [1266, 21] width 14 height 14
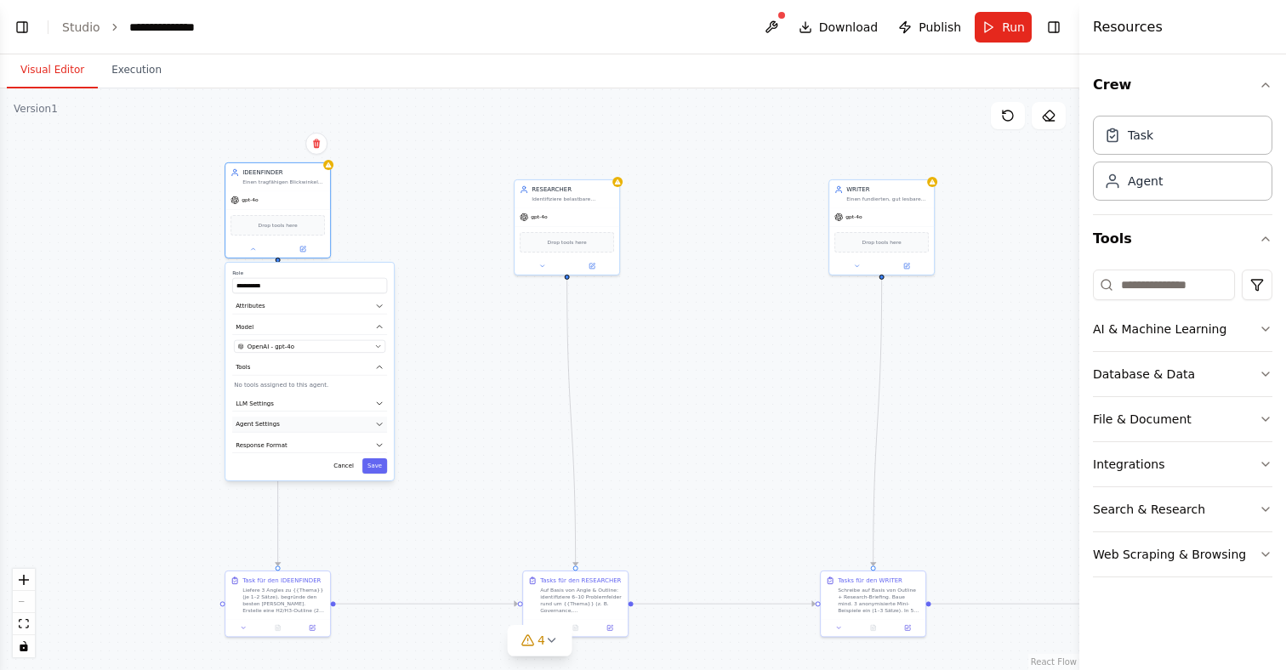
click at [374, 423] on button "Agent Settings" at bounding box center [309, 425] width 155 height 16
click at [378, 402] on icon "button" at bounding box center [379, 403] width 9 height 9
click at [384, 442] on button "Response Format" at bounding box center [309, 445] width 155 height 16
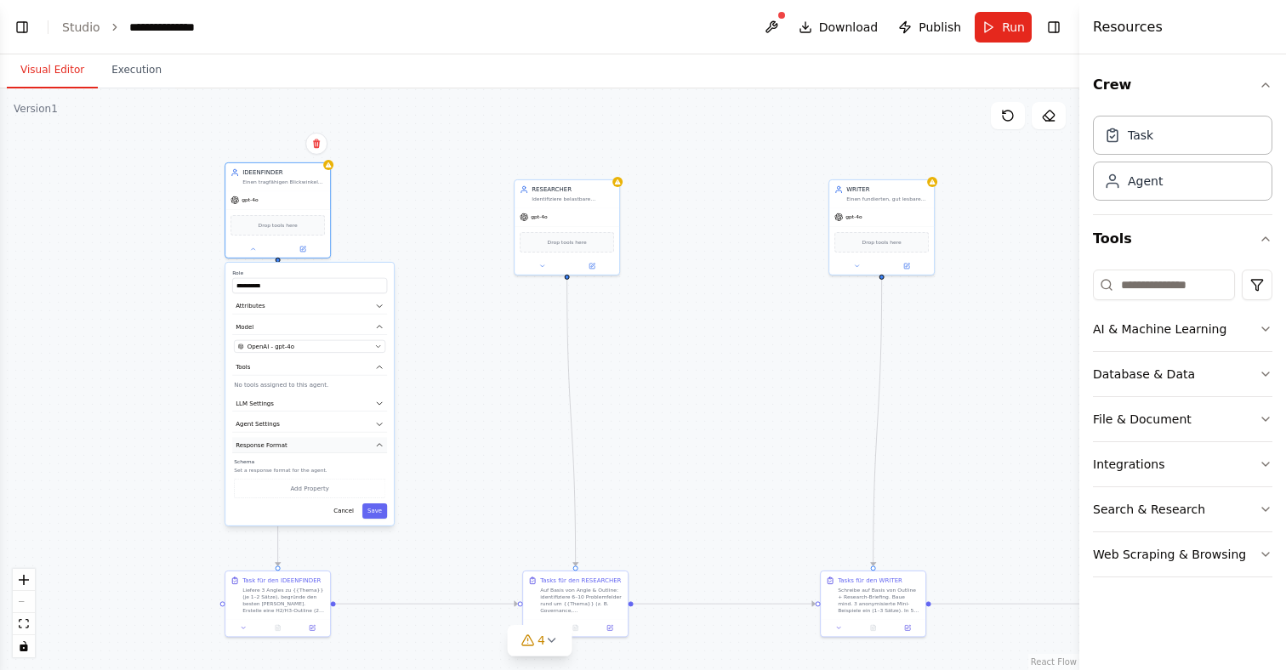
click at [384, 442] on button "Response Format" at bounding box center [309, 445] width 155 height 16
click at [376, 422] on icon "button" at bounding box center [379, 424] width 9 height 9
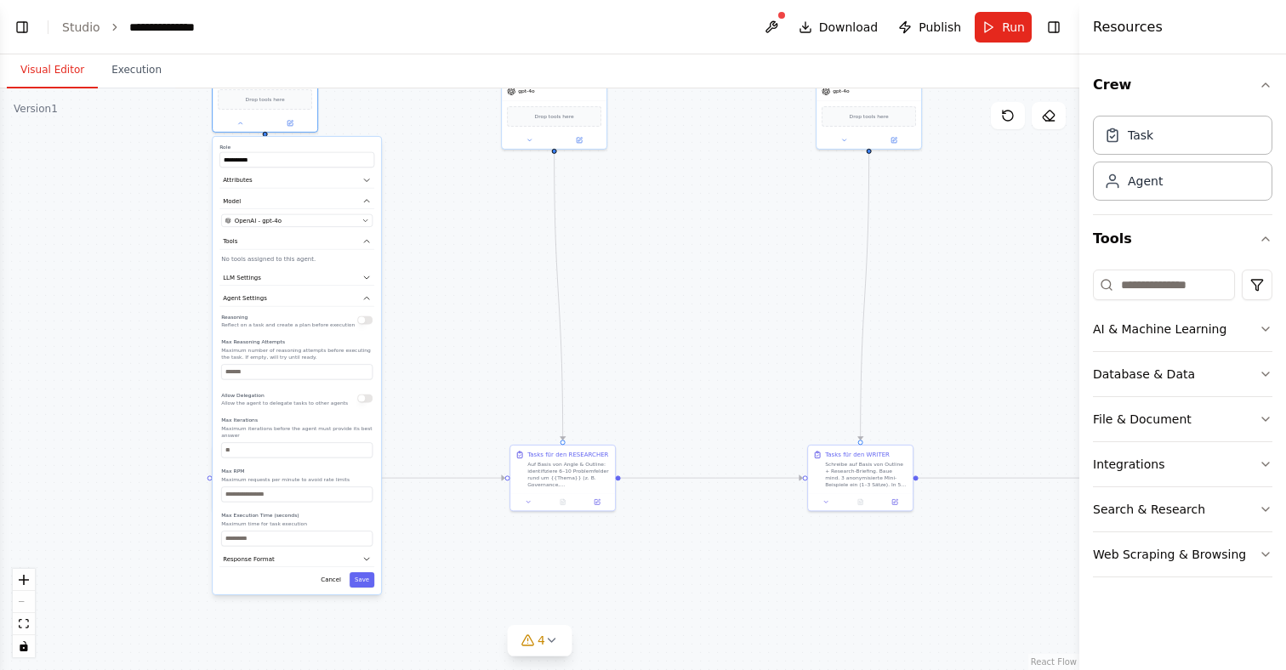
drag, startPoint x: 456, startPoint y: 511, endPoint x: 443, endPoint y: 385, distance: 126.5
click at [443, 385] on div "**********" at bounding box center [539, 379] width 1079 height 582
click at [351, 281] on button "LLM Settings" at bounding box center [296, 278] width 155 height 16
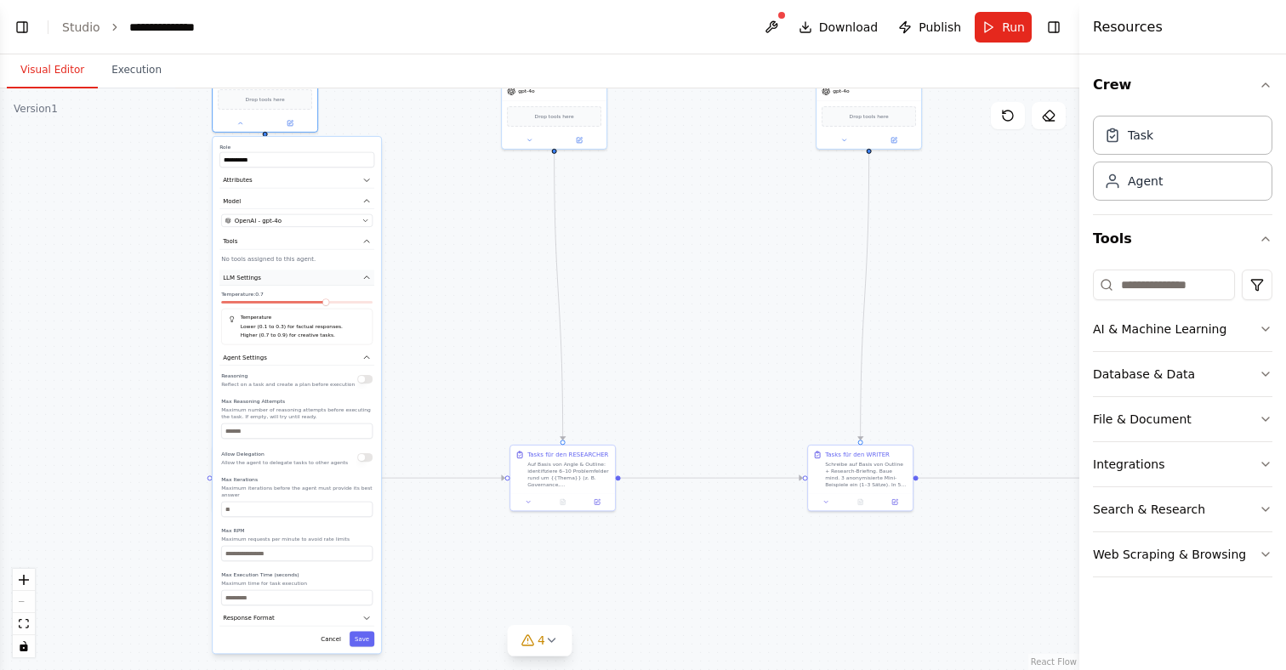
click at [352, 281] on button "LLM Settings" at bounding box center [296, 278] width 155 height 16
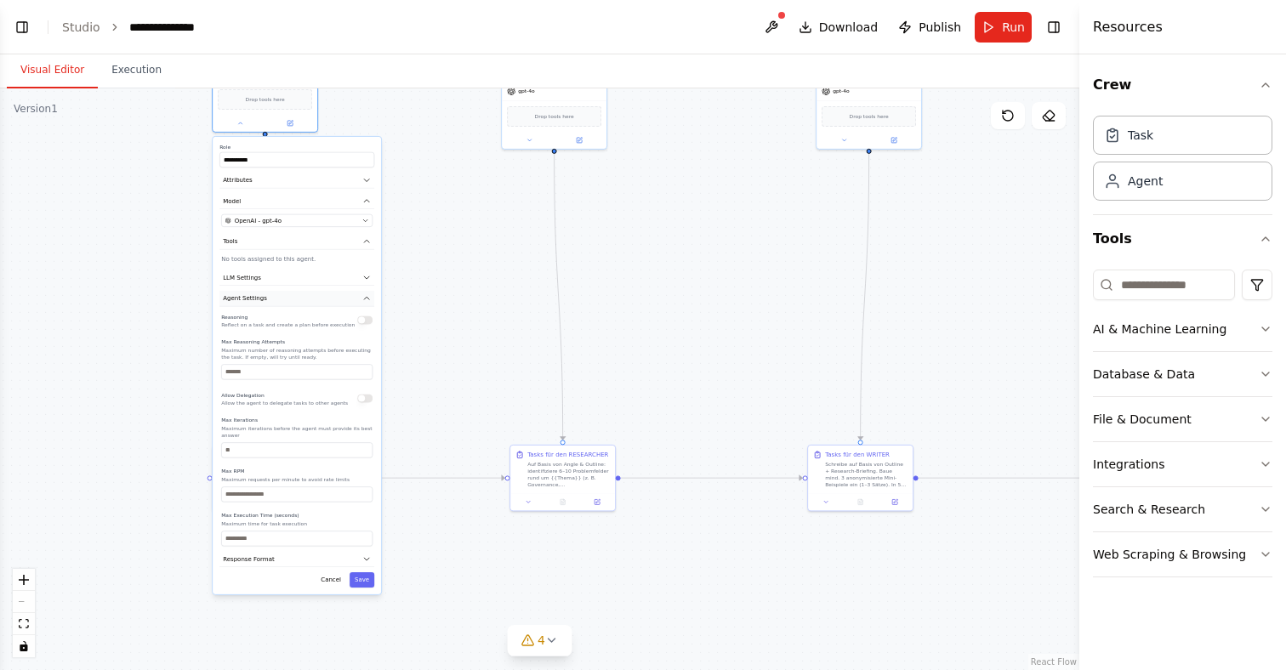
click at [367, 300] on icon "button" at bounding box center [366, 298] width 9 height 9
click at [351, 334] on button "Save" at bounding box center [362, 339] width 25 height 15
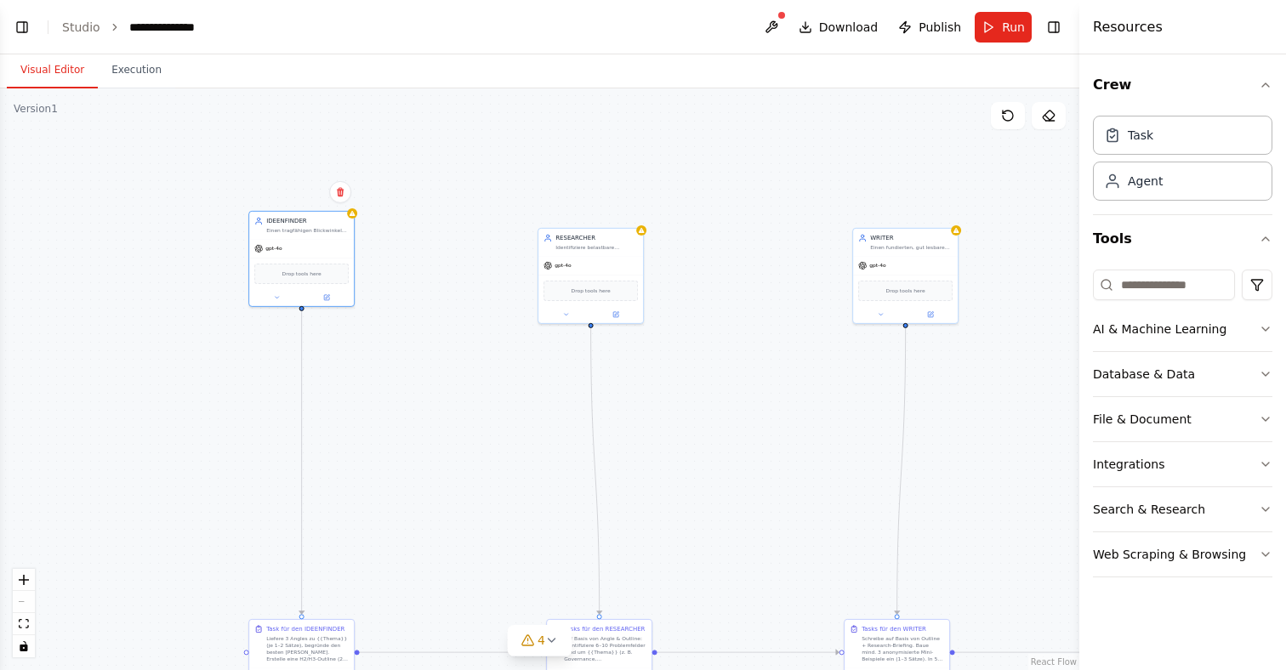
drag, startPoint x: 361, startPoint y: 239, endPoint x: 397, endPoint y: 413, distance: 178.1
click at [397, 413] on div ".deletable-edge-delete-btn { width: 20px; height: 20px; border: 0px solid #ffff…" at bounding box center [539, 379] width 1079 height 582
click at [772, 34] on button at bounding box center [771, 27] width 27 height 31
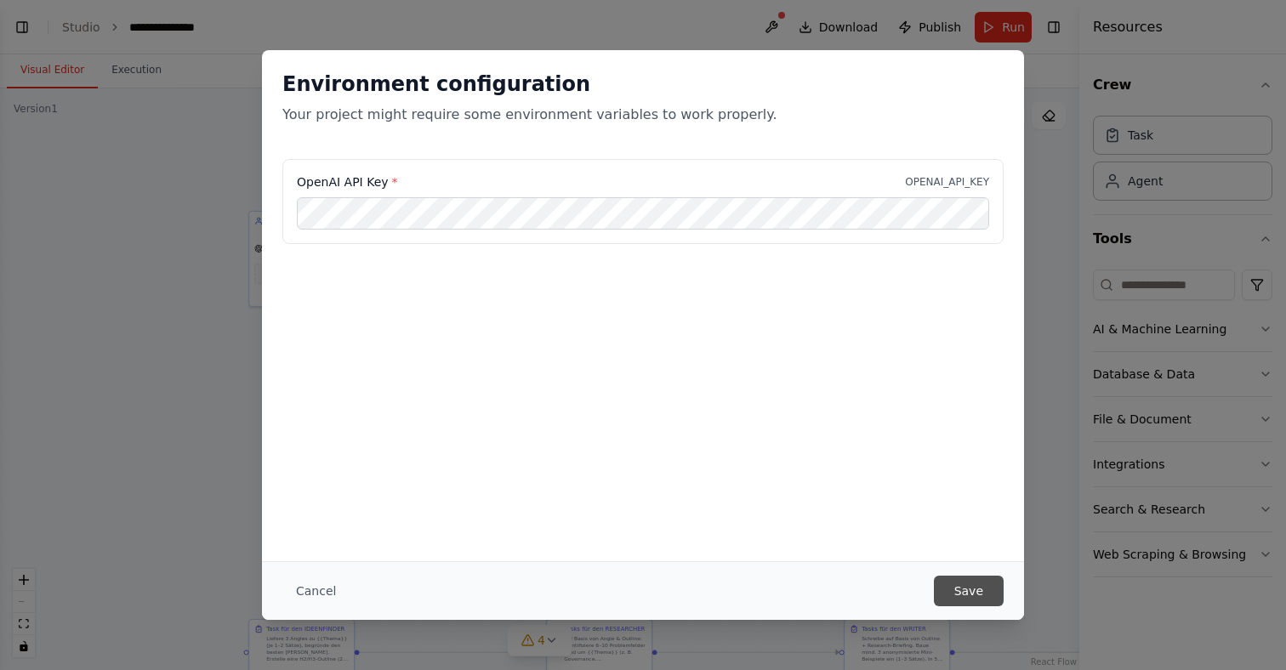
click at [967, 577] on button "Save" at bounding box center [969, 591] width 70 height 31
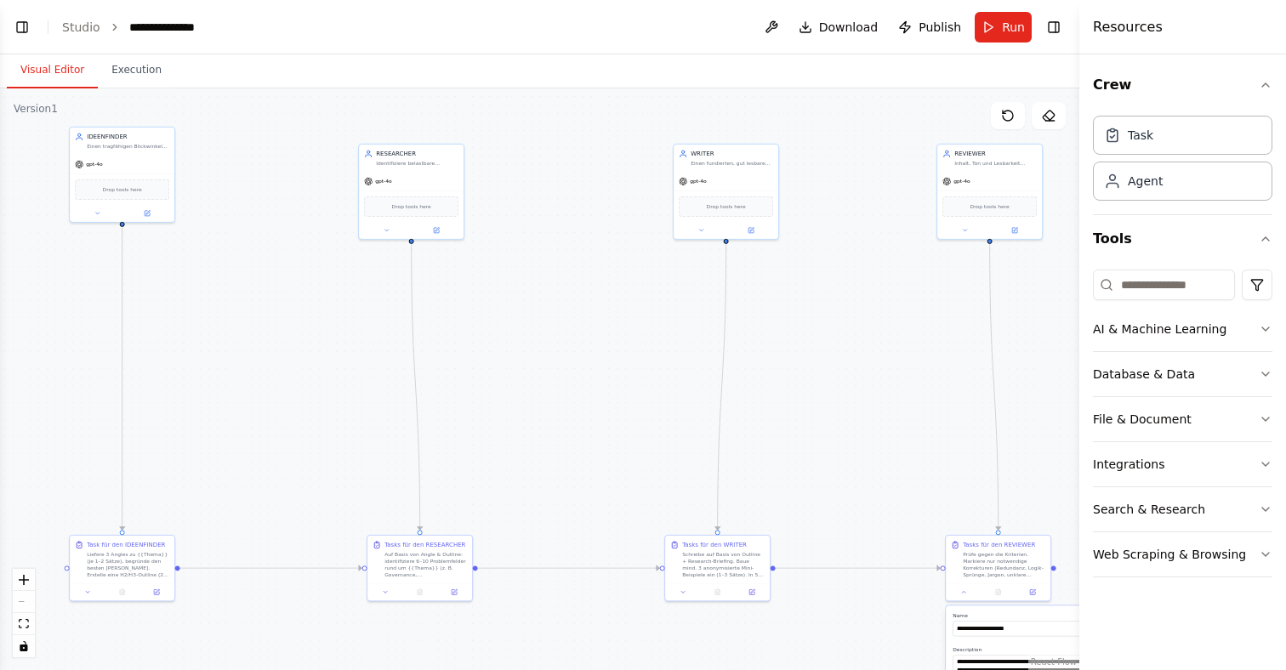
drag, startPoint x: 778, startPoint y: 438, endPoint x: 599, endPoint y: 354, distance: 198.2
click at [599, 354] on div ".deletable-edge-delete-btn { width: 20px; height: 20px; border: 0px solid #ffff…" at bounding box center [539, 379] width 1079 height 582
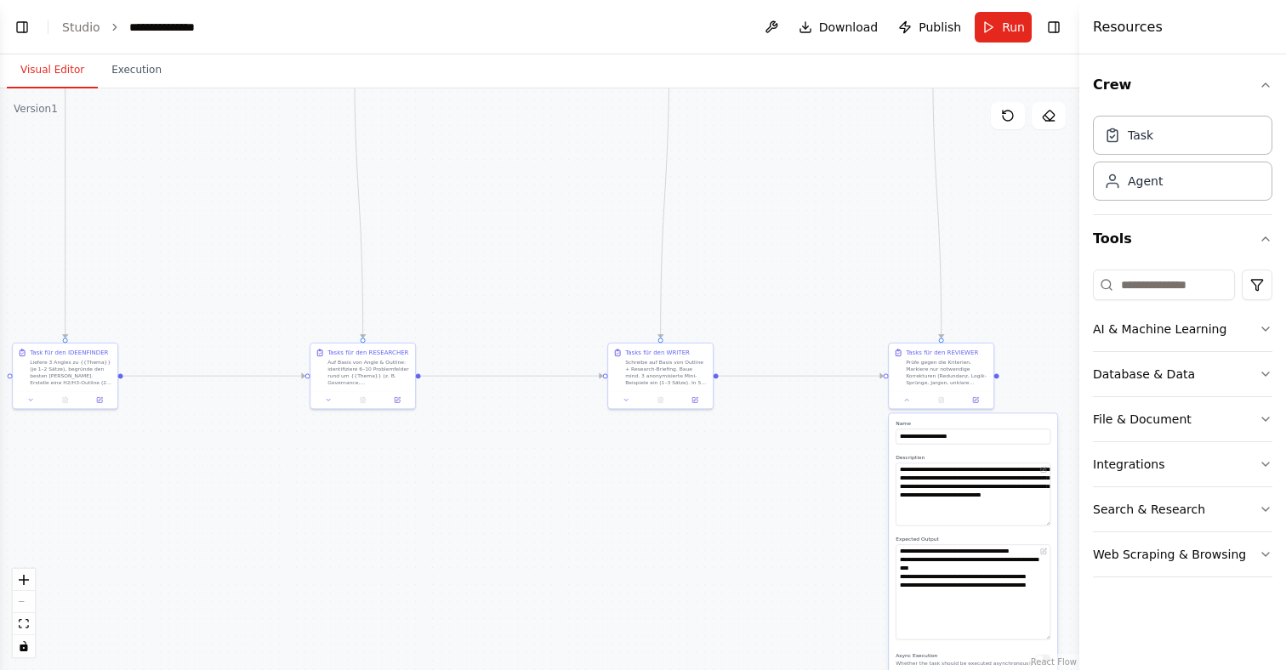
drag, startPoint x: 817, startPoint y: 297, endPoint x: 760, endPoint y: 105, distance: 200.5
click at [760, 105] on div ".deletable-edge-delete-btn { width: 20px; height: 20px; border: 0px solid #ffff…" at bounding box center [539, 379] width 1079 height 582
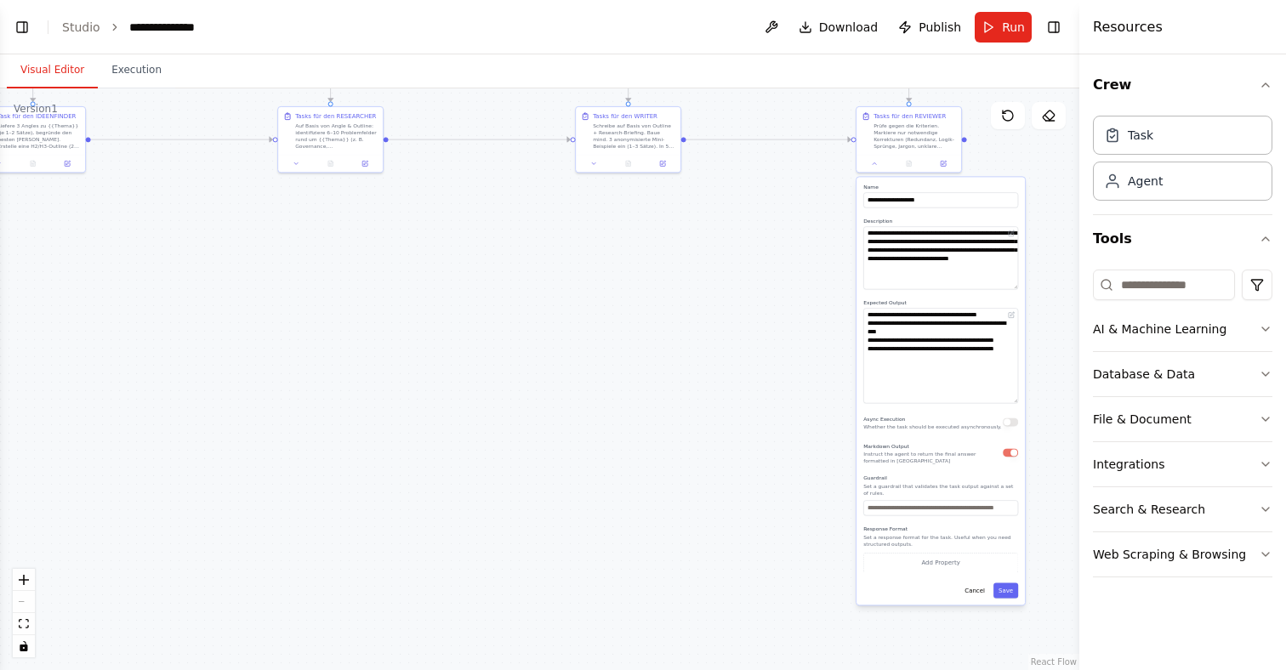
drag, startPoint x: 781, startPoint y: 397, endPoint x: 748, endPoint y: 211, distance: 189.2
click at [748, 211] on div ".deletable-edge-delete-btn { width: 20px; height: 20px; border: 0px solid #ffff…" at bounding box center [539, 379] width 1079 height 582
click at [1008, 595] on button "Save" at bounding box center [1005, 590] width 25 height 15
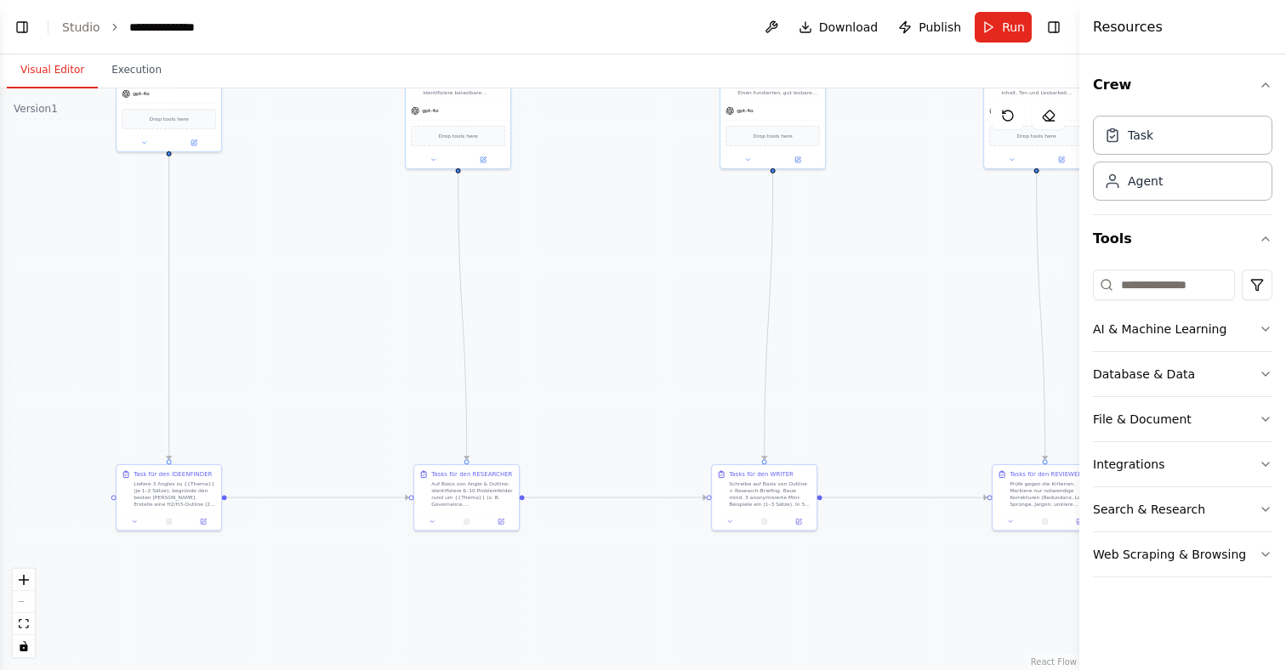
drag, startPoint x: 877, startPoint y: 203, endPoint x: 945, endPoint y: 483, distance: 287.9
click at [1012, 557] on div ".deletable-edge-delete-btn { width: 20px; height: 20px; border: 0px solid #ffff…" at bounding box center [539, 379] width 1079 height 582
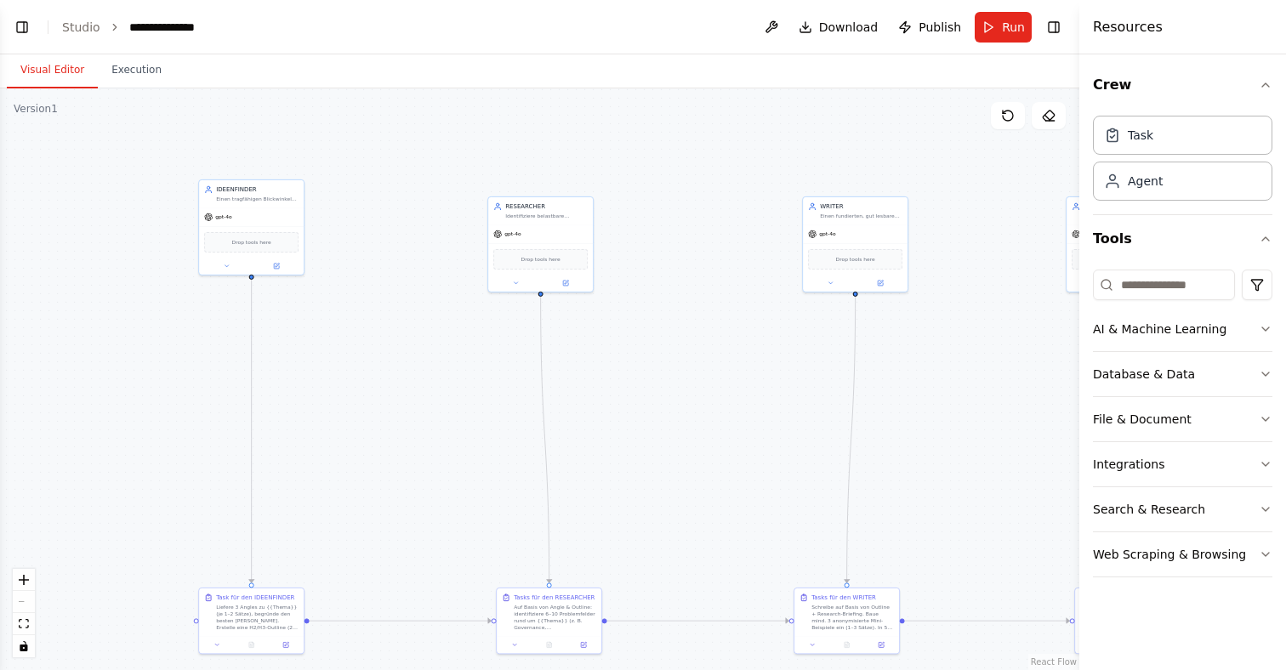
drag, startPoint x: 867, startPoint y: 315, endPoint x: 952, endPoint y: 414, distance: 130.3
click at [952, 414] on div ".deletable-edge-delete-btn { width: 20px; height: 20px; border: 0px solid #ffff…" at bounding box center [539, 379] width 1079 height 582
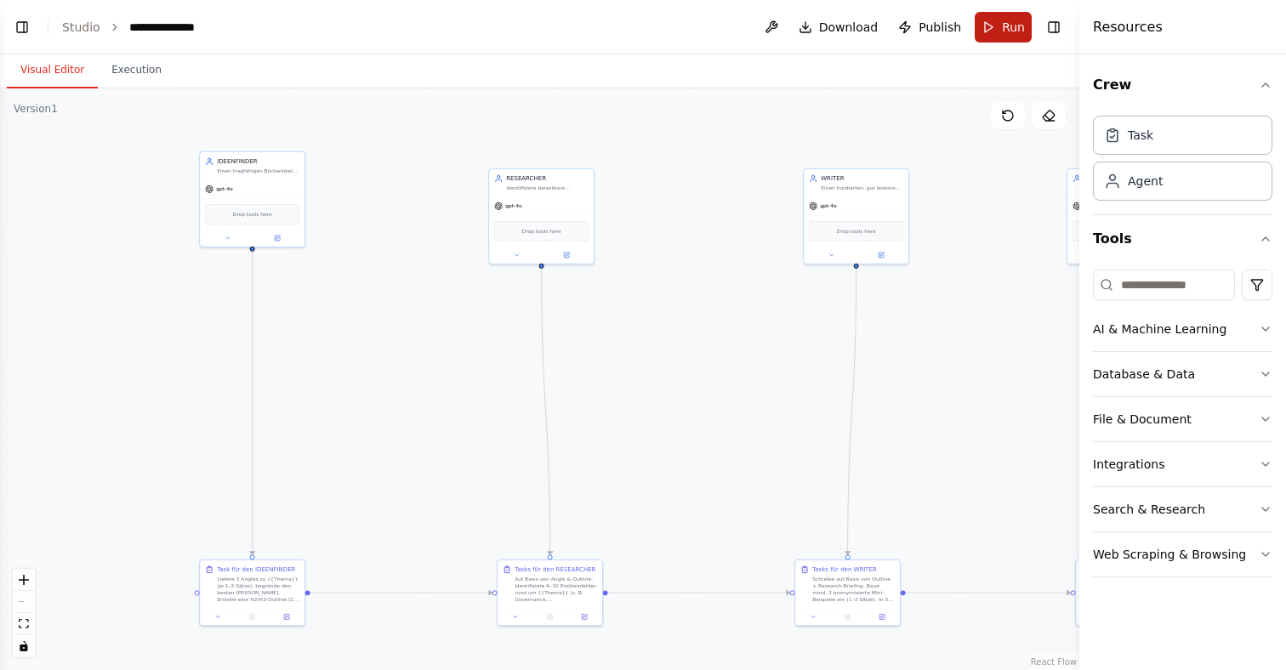
click at [988, 15] on button "Run" at bounding box center [1003, 27] width 57 height 31
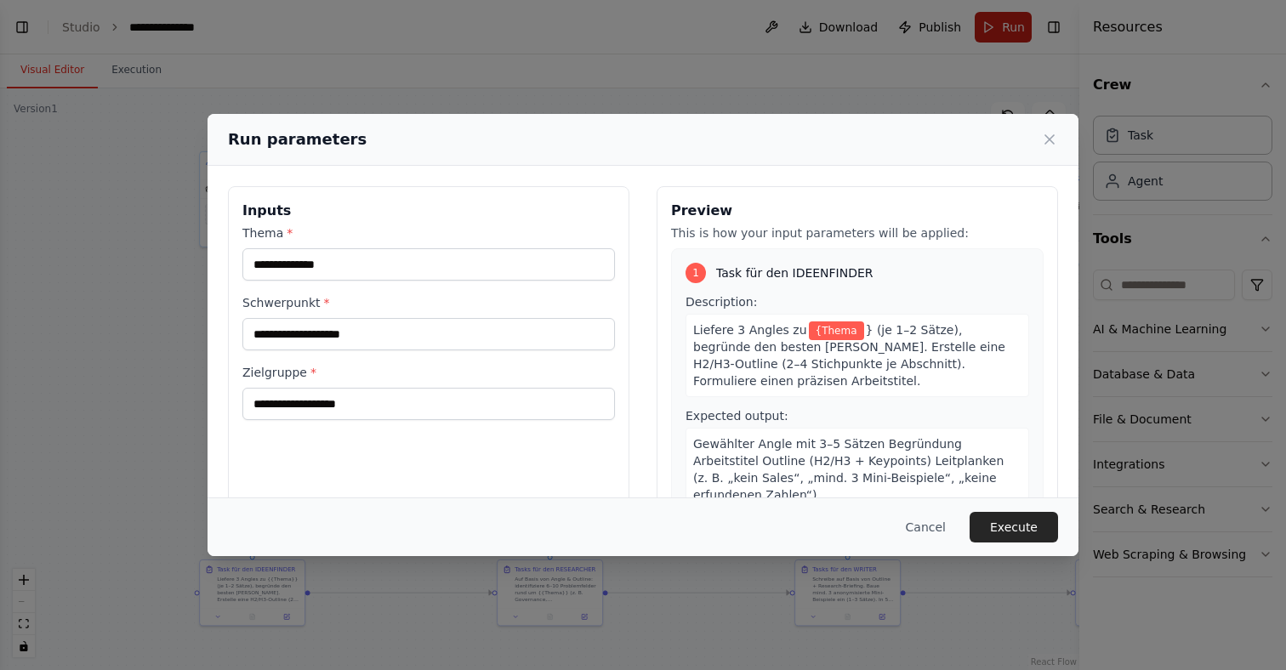
type input "**********"
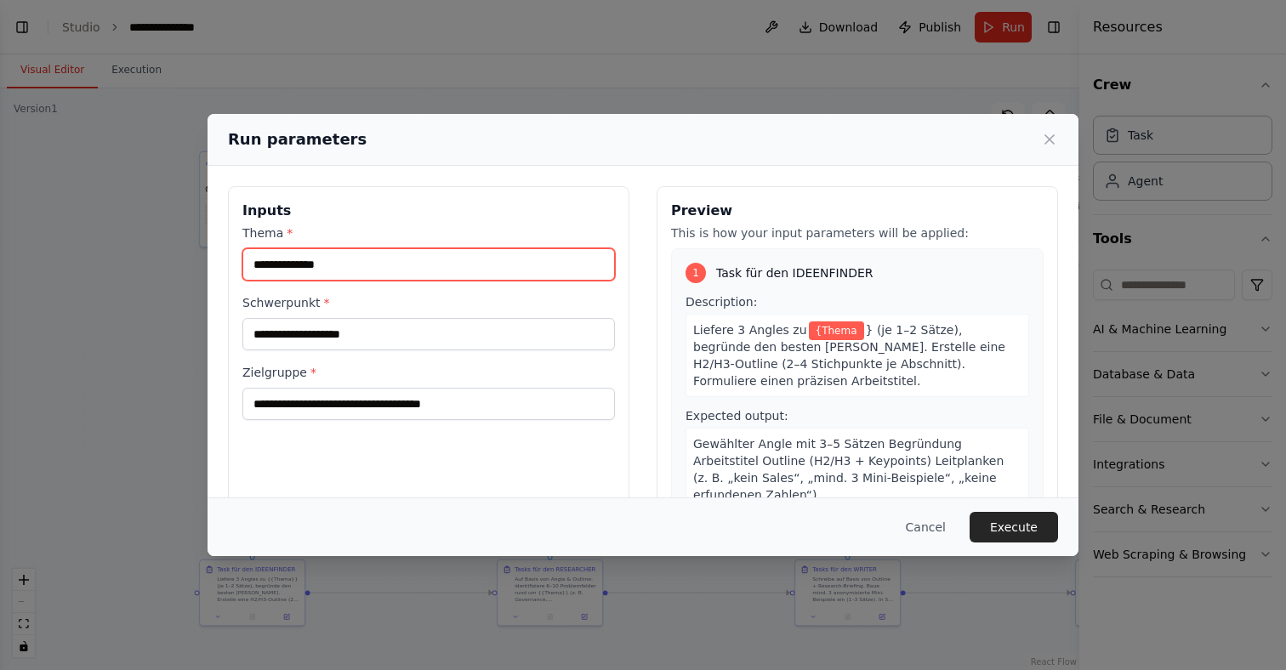
click at [317, 265] on input "Thema *" at bounding box center [428, 264] width 372 height 32
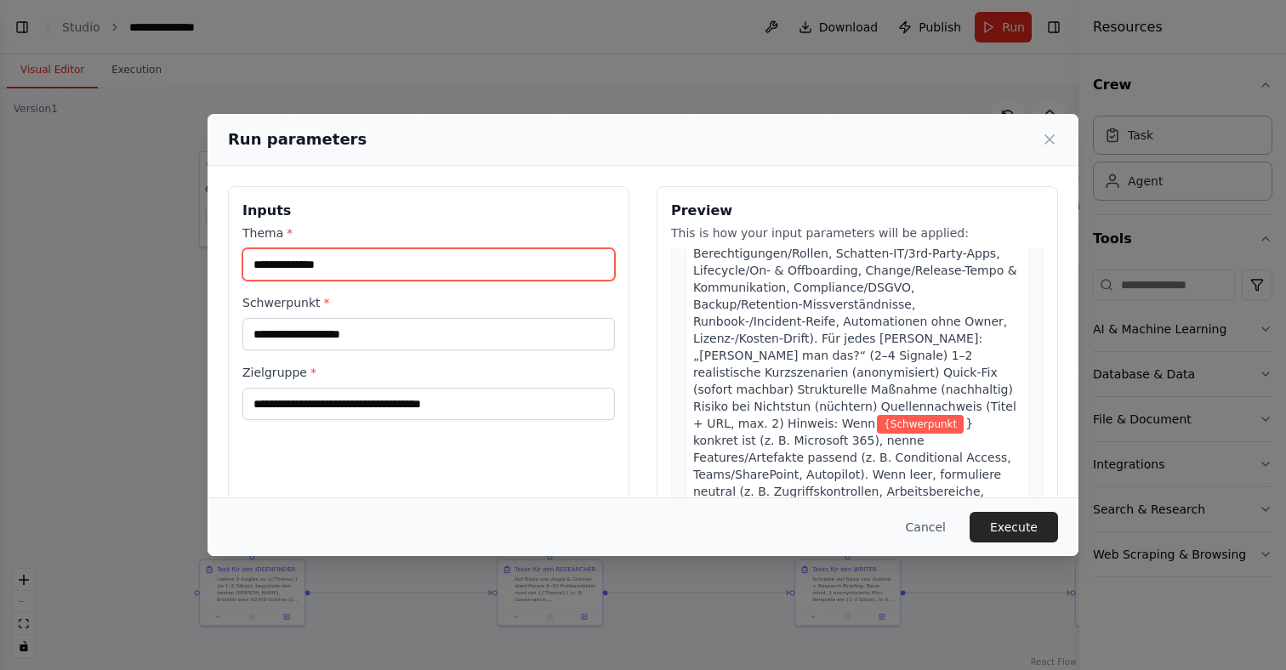
scroll to position [0, 0]
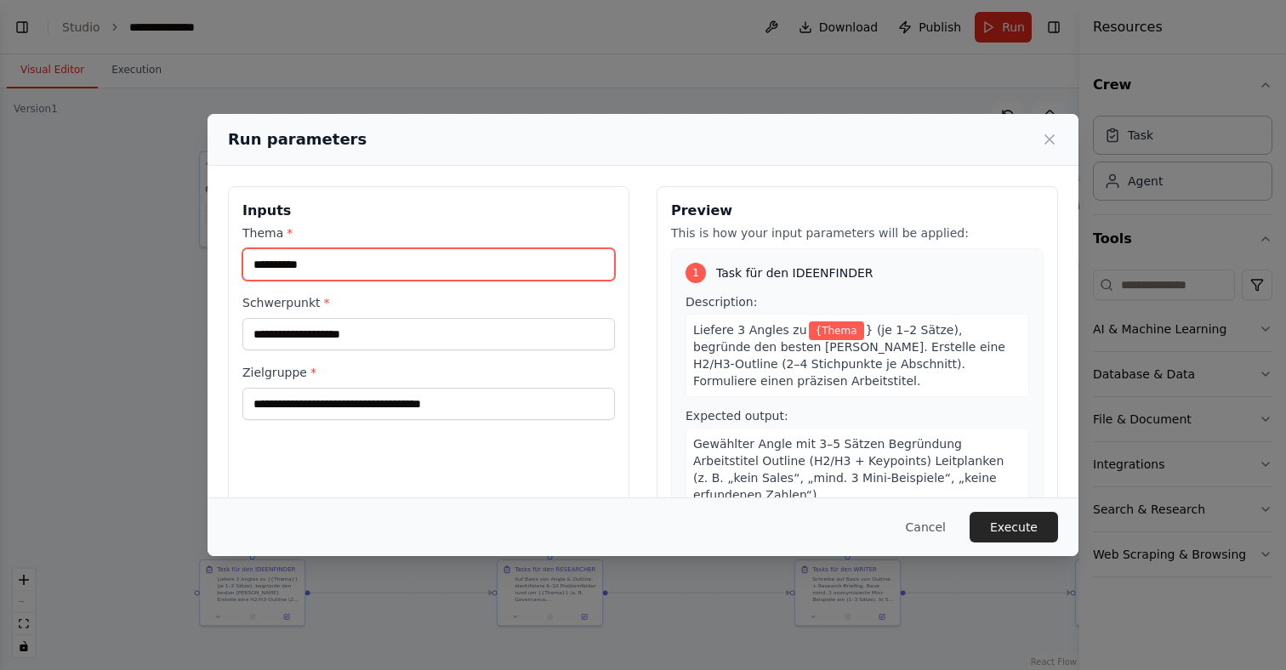
type input "**********"
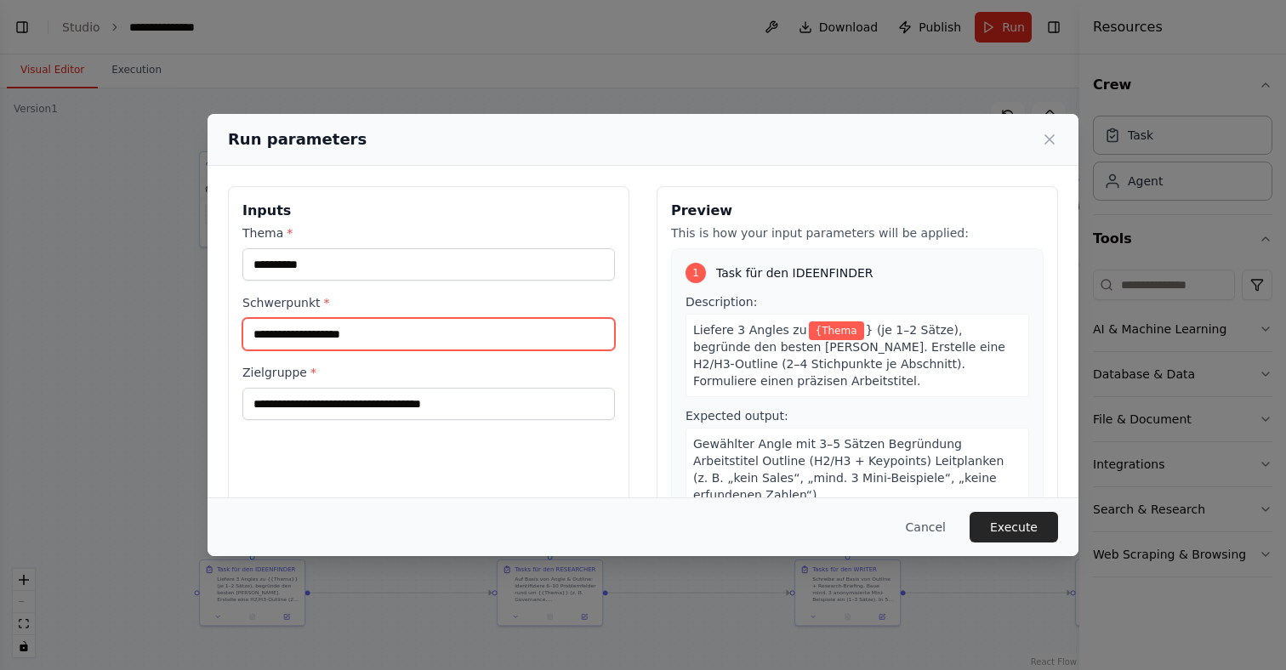
click at [444, 342] on input "Schwerpunkt *" at bounding box center [428, 334] width 372 height 32
type input "**********"
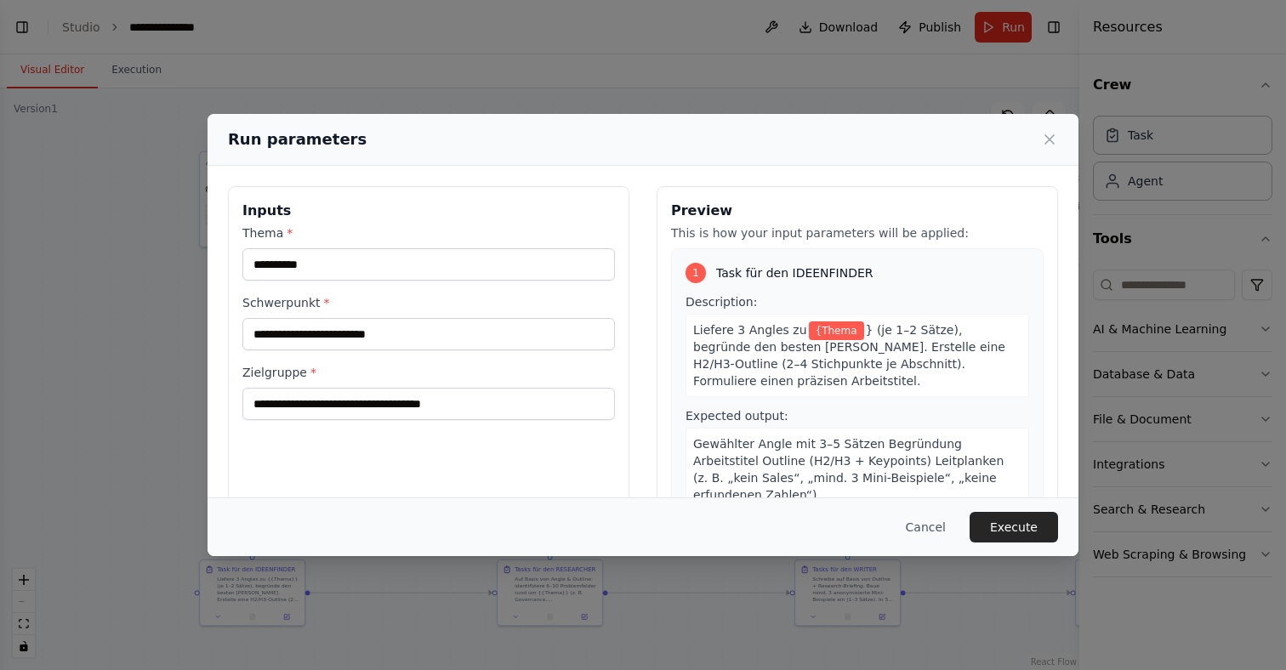
click at [593, 487] on div "**********" at bounding box center [428, 387] width 401 height 403
click at [1022, 526] on button "Execute" at bounding box center [1013, 527] width 88 height 31
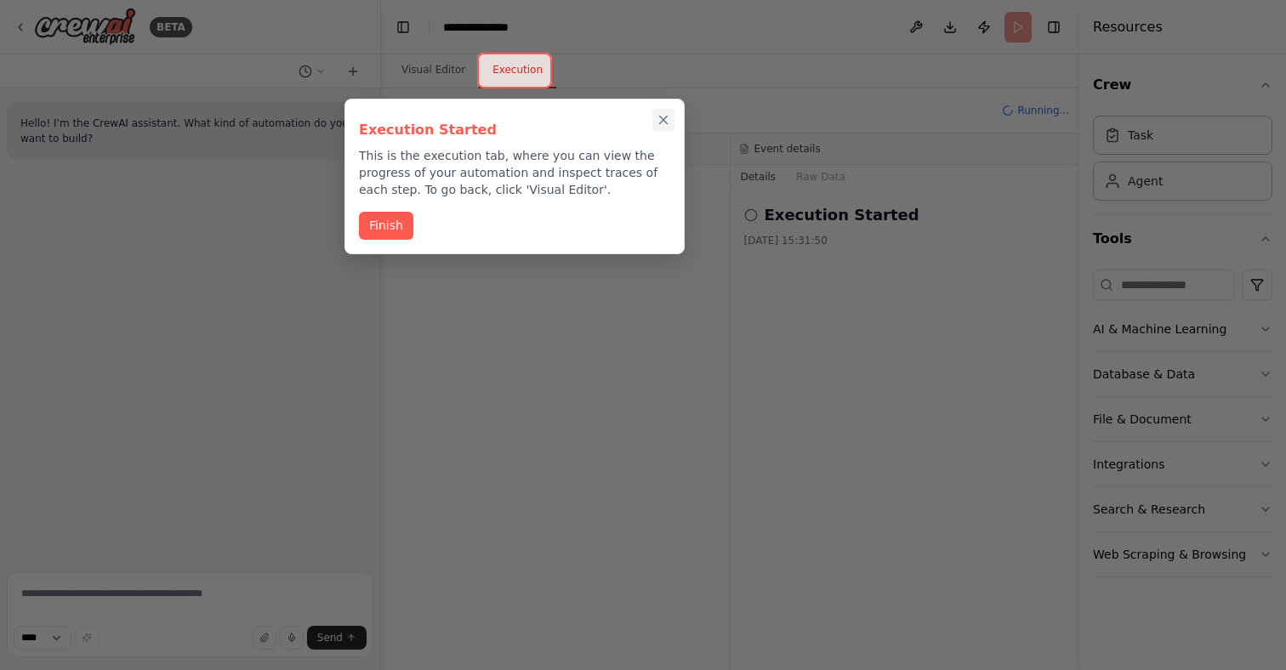
click at [665, 123] on icon "Close walkthrough" at bounding box center [663, 119] width 15 height 15
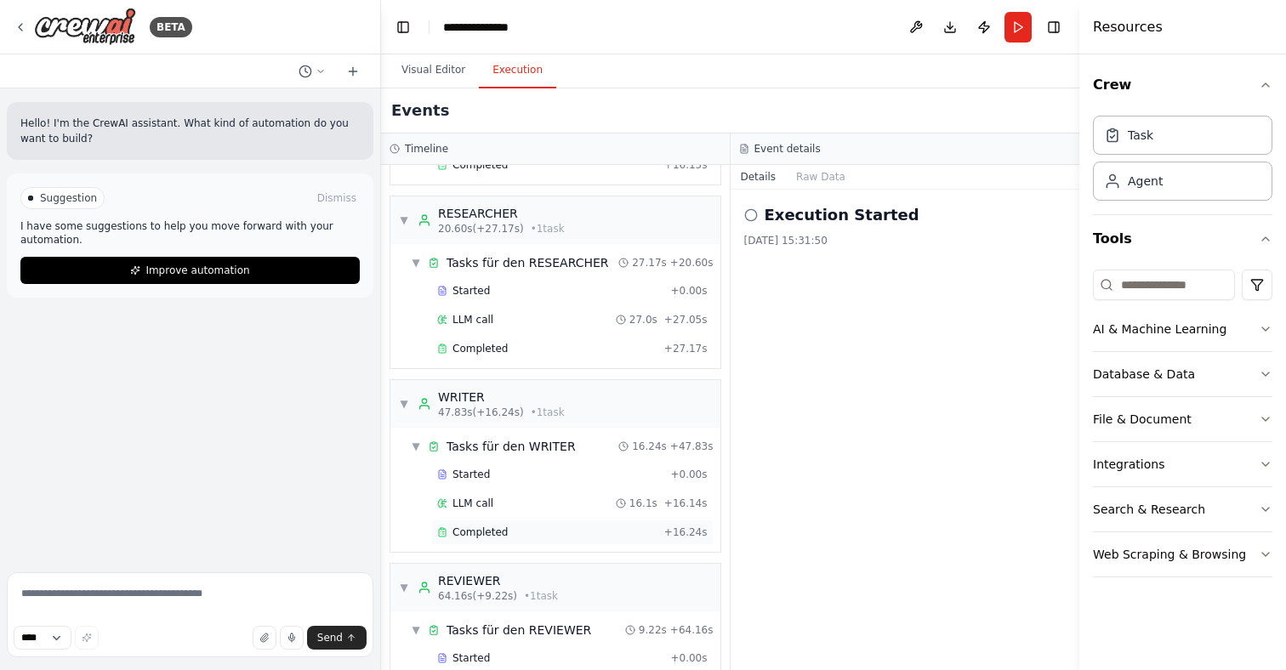
scroll to position [247, 0]
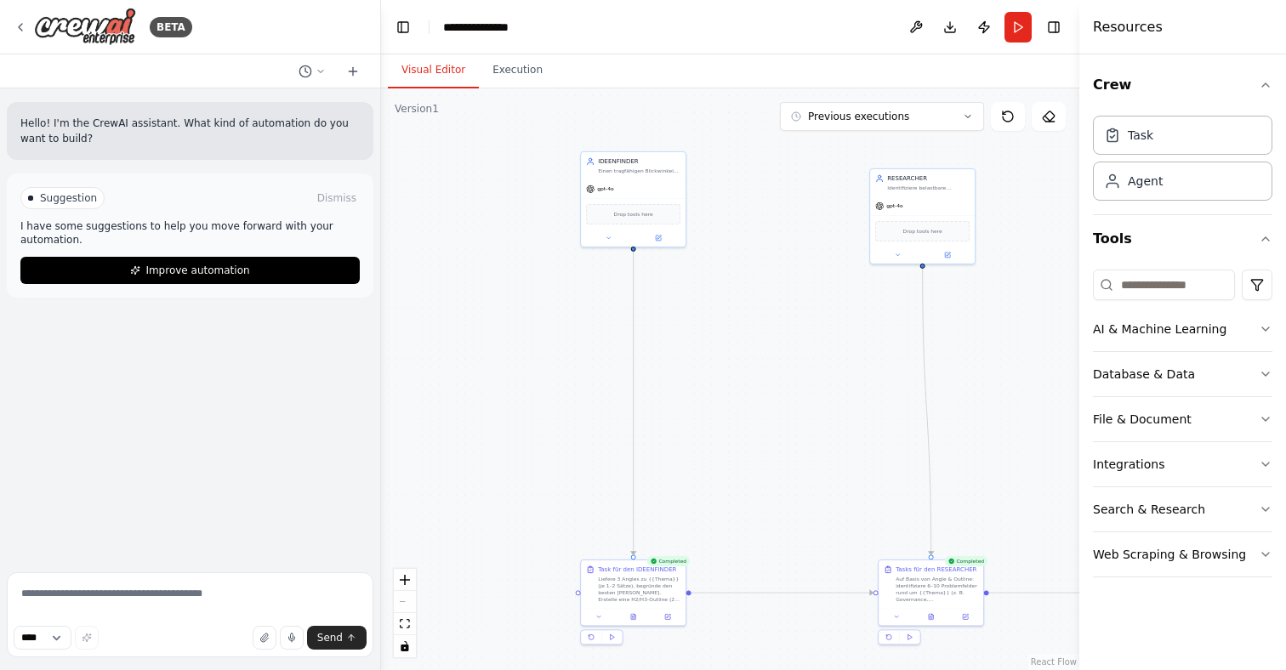
click at [445, 68] on button "Visual Editor" at bounding box center [433, 71] width 91 height 36
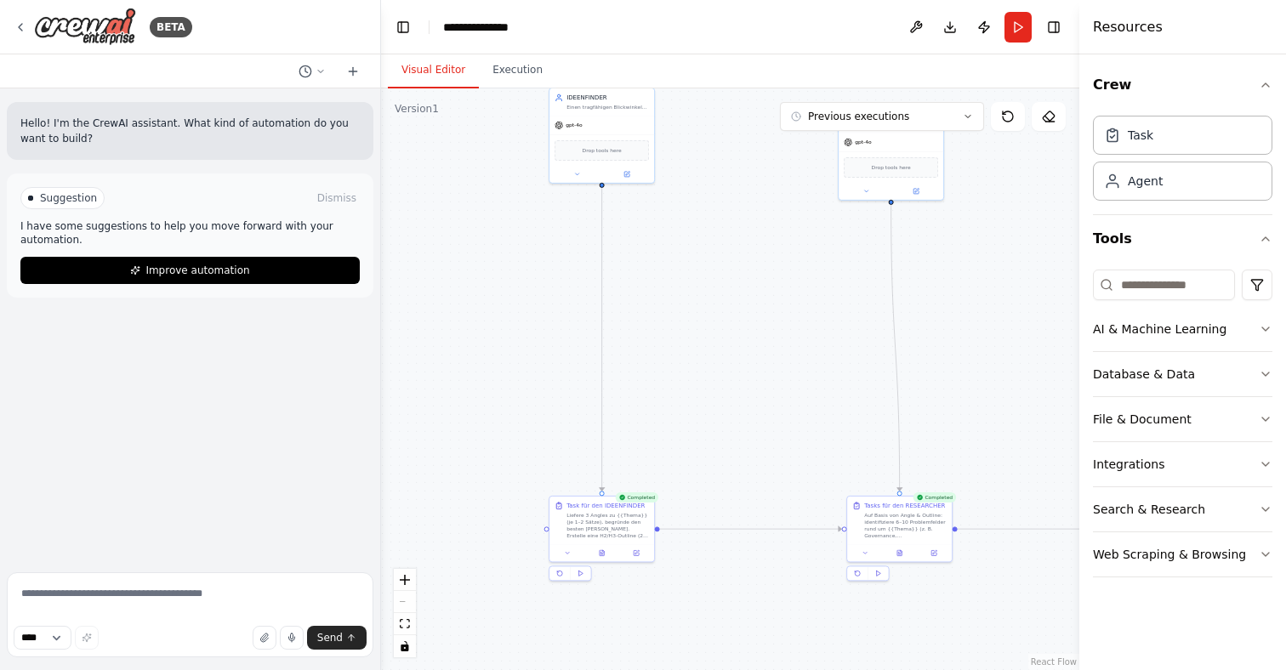
drag, startPoint x: 754, startPoint y: 362, endPoint x: 723, endPoint y: 298, distance: 71.1
click at [723, 298] on div ".deletable-edge-delete-btn { width: 20px; height: 20px; border: 0px solid #ffff…" at bounding box center [730, 379] width 698 height 582
click at [577, 168] on button at bounding box center [577, 173] width 48 height 10
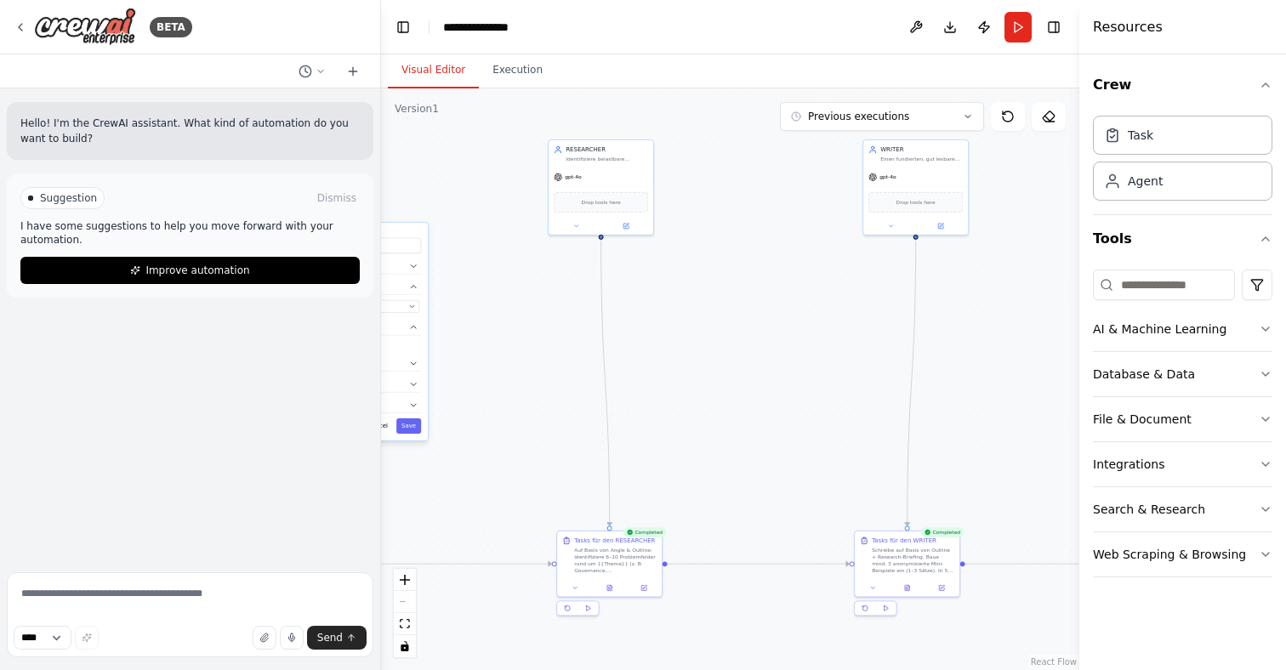
drag, startPoint x: 814, startPoint y: 293, endPoint x: 524, endPoint y: 328, distance: 292.1
click at [524, 328] on div "**********" at bounding box center [730, 379] width 698 height 582
click at [571, 230] on div at bounding box center [600, 224] width 105 height 17
click at [575, 219] on button at bounding box center [576, 224] width 48 height 10
click at [708, 384] on button "LLM Settings" at bounding box center [632, 380] width 155 height 16
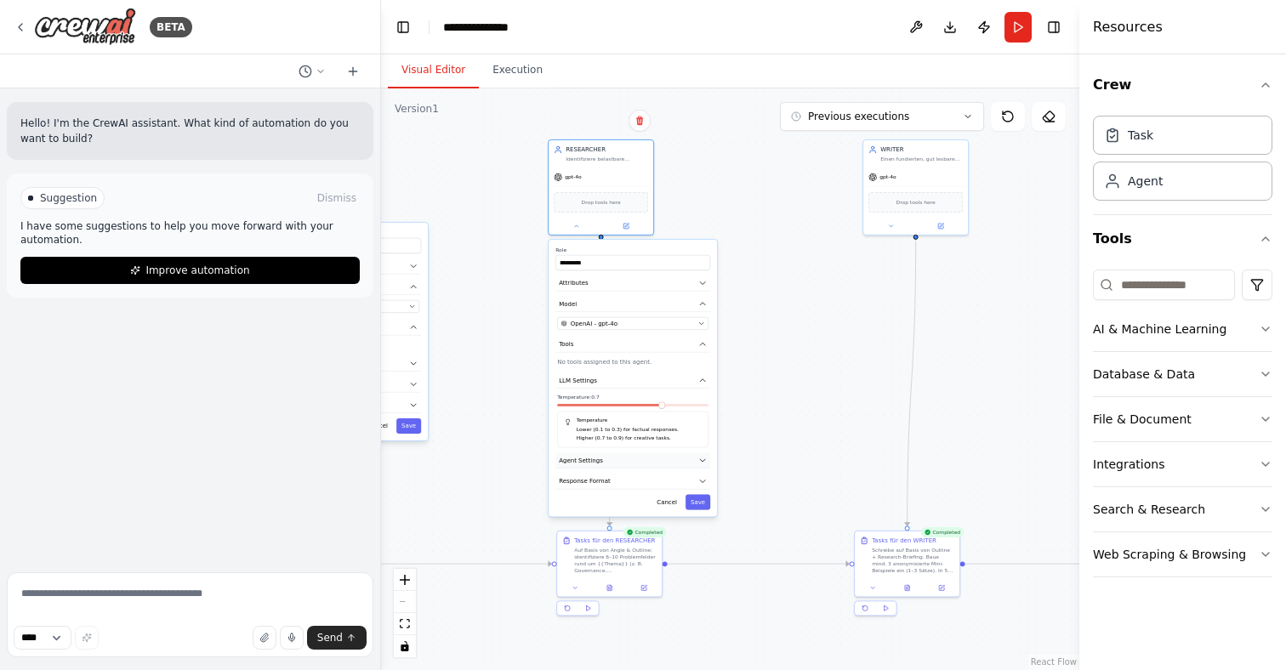
click at [702, 468] on button "Agent Settings" at bounding box center [632, 460] width 155 height 16
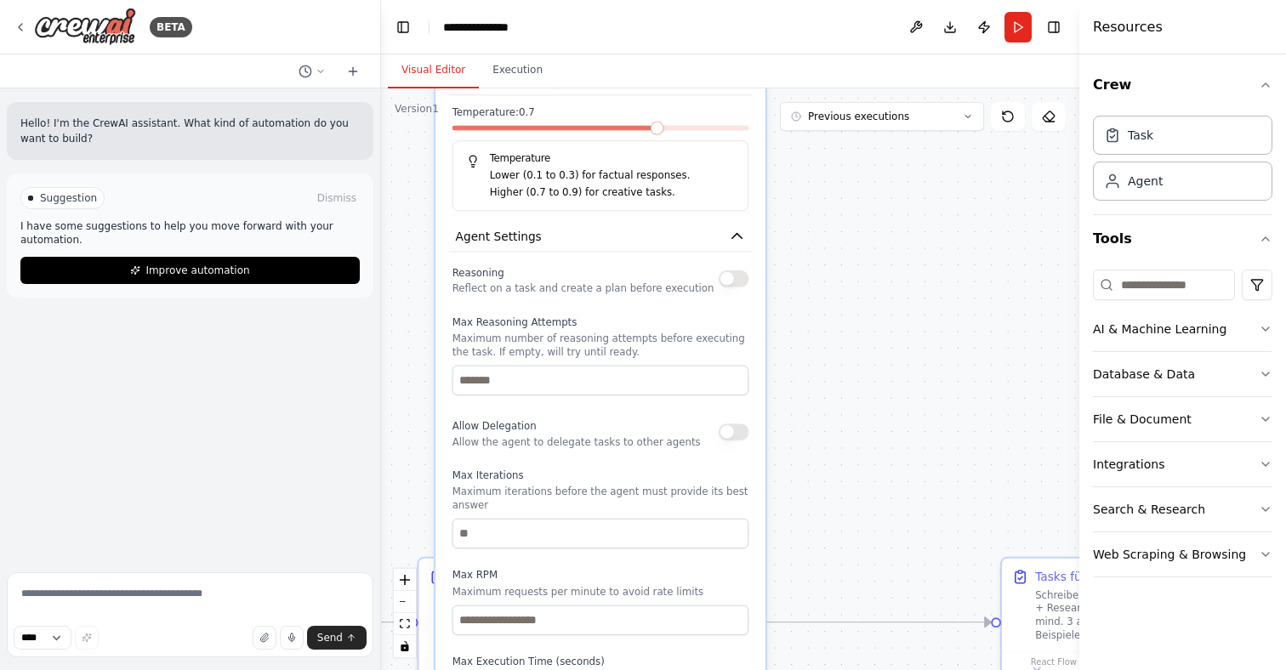
drag, startPoint x: 631, startPoint y: 520, endPoint x: 657, endPoint y: 330, distance: 192.3
click at [658, 330] on div "Max Reasoning Attempts Maximum number of reasoning attempts before executing th…" at bounding box center [600, 355] width 297 height 80
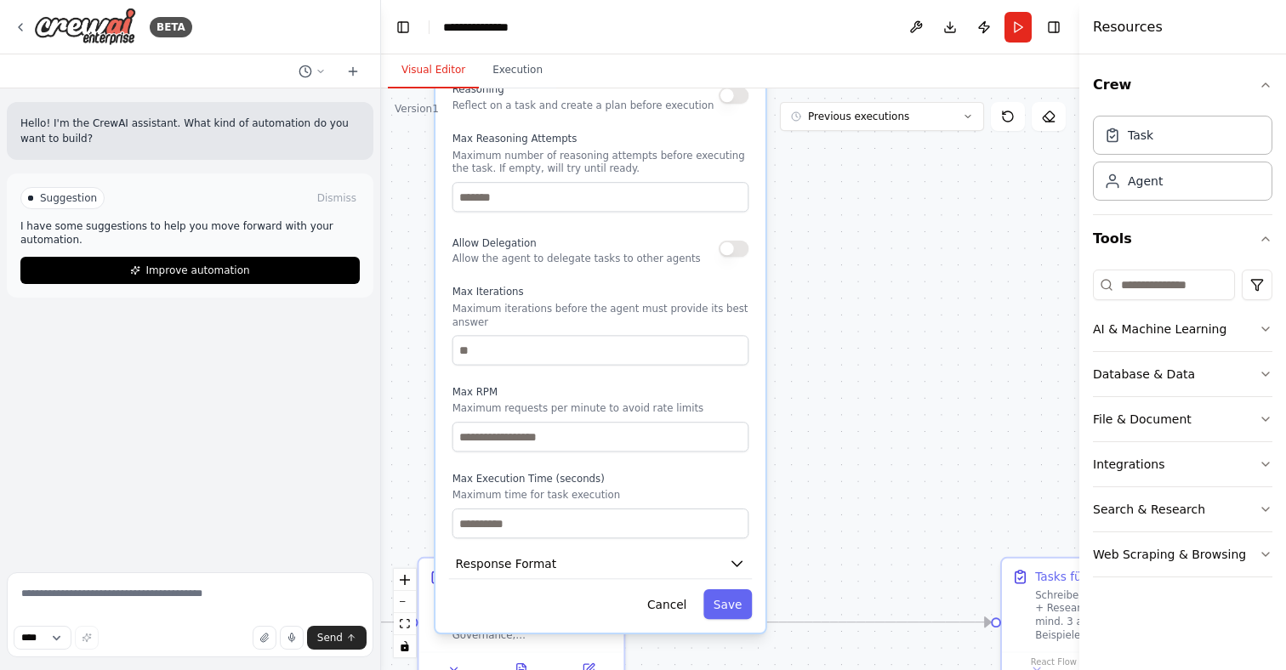
drag, startPoint x: 627, startPoint y: 587, endPoint x: 620, endPoint y: 400, distance: 187.2
click at [620, 400] on div "Max RPM Maximum requests per minute to avoid rate limits" at bounding box center [600, 418] width 297 height 66
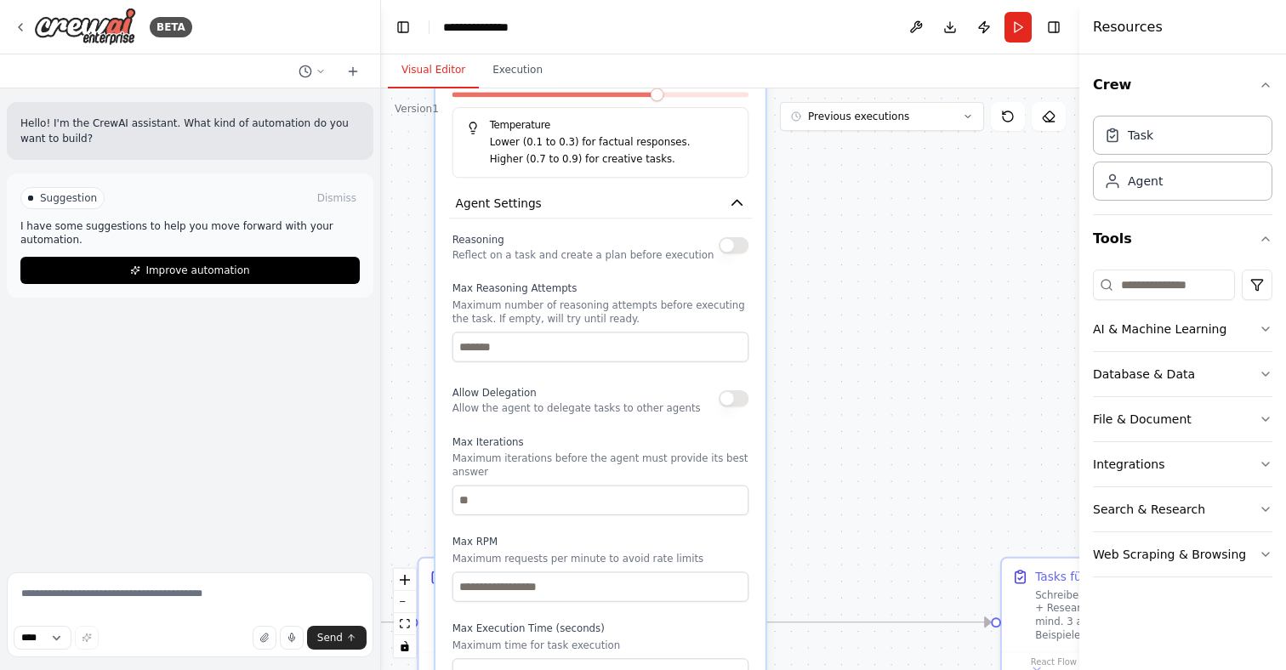
drag, startPoint x: 621, startPoint y: 406, endPoint x: 626, endPoint y: 562, distance: 155.7
click at [626, 563] on p "Maximum requests per minute to avoid rate limits" at bounding box center [600, 559] width 297 height 14
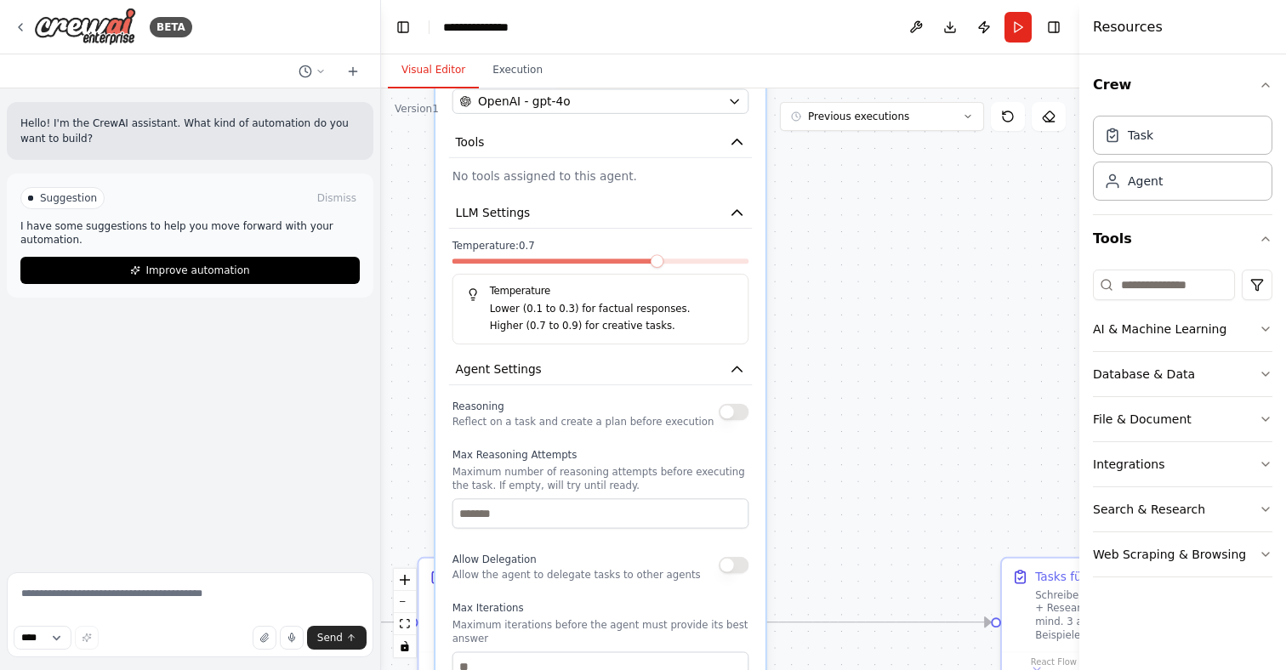
drag, startPoint x: 679, startPoint y: 288, endPoint x: 685, endPoint y: 458, distance: 170.2
click at [686, 458] on label "Max Reasoning Attempts" at bounding box center [600, 456] width 297 height 14
click at [521, 67] on button "Execution" at bounding box center [517, 71] width 77 height 36
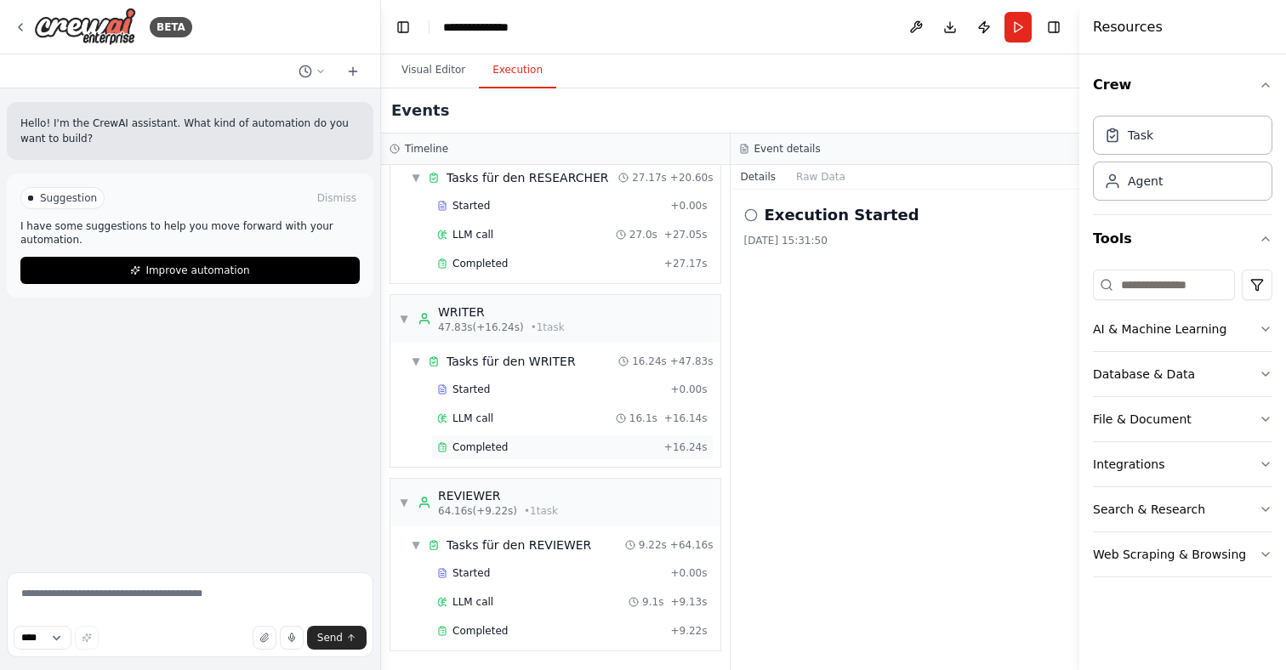
scroll to position [0, 0]
click at [484, 630] on span "Completed" at bounding box center [479, 631] width 55 height 14
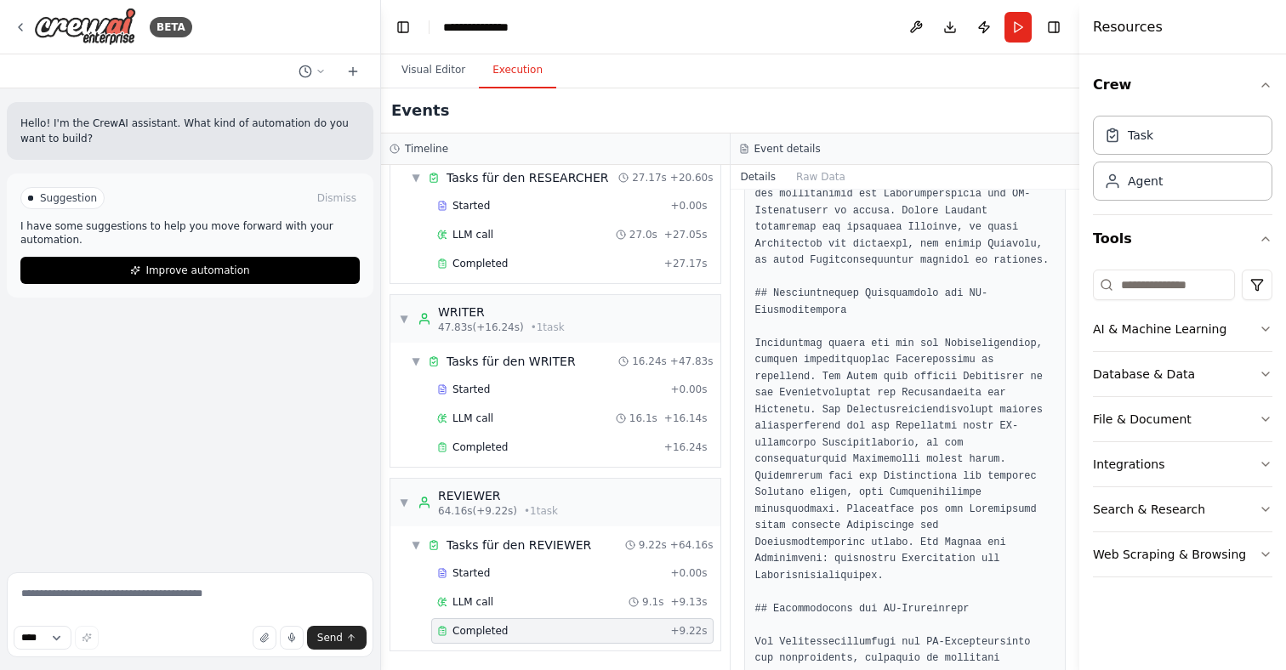
scroll to position [406, 0]
click at [1061, 32] on button "Toggle Right Sidebar" at bounding box center [1054, 27] width 24 height 24
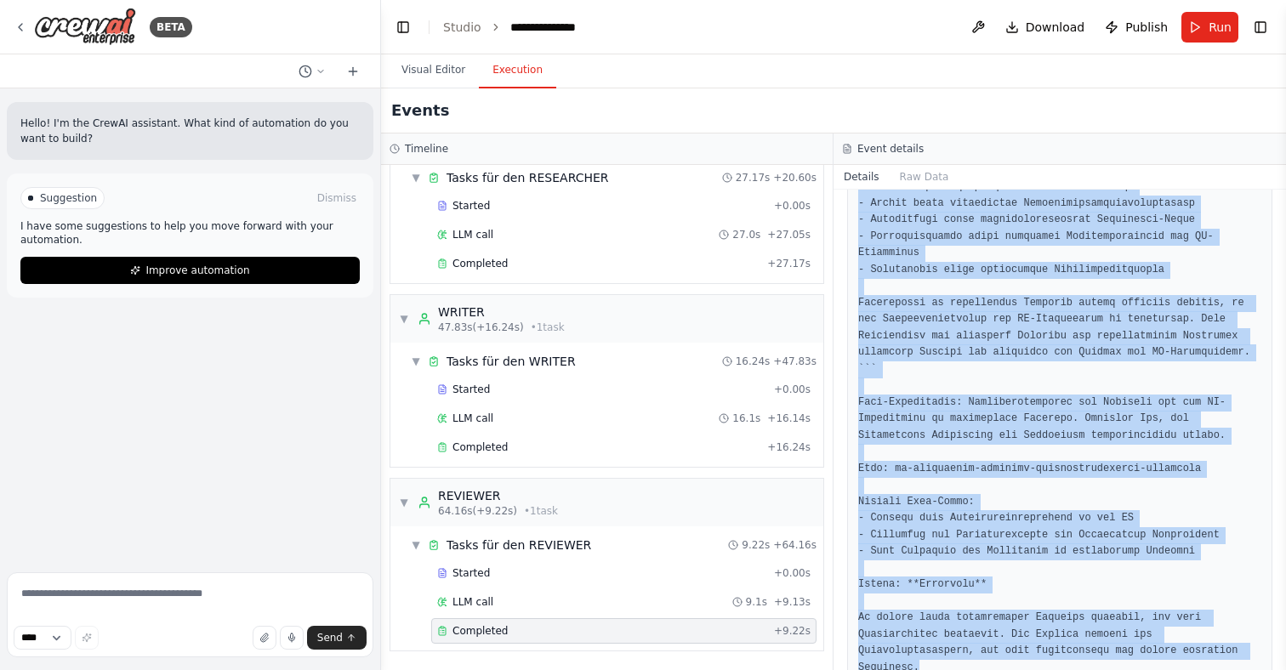
scroll to position [2021, 0]
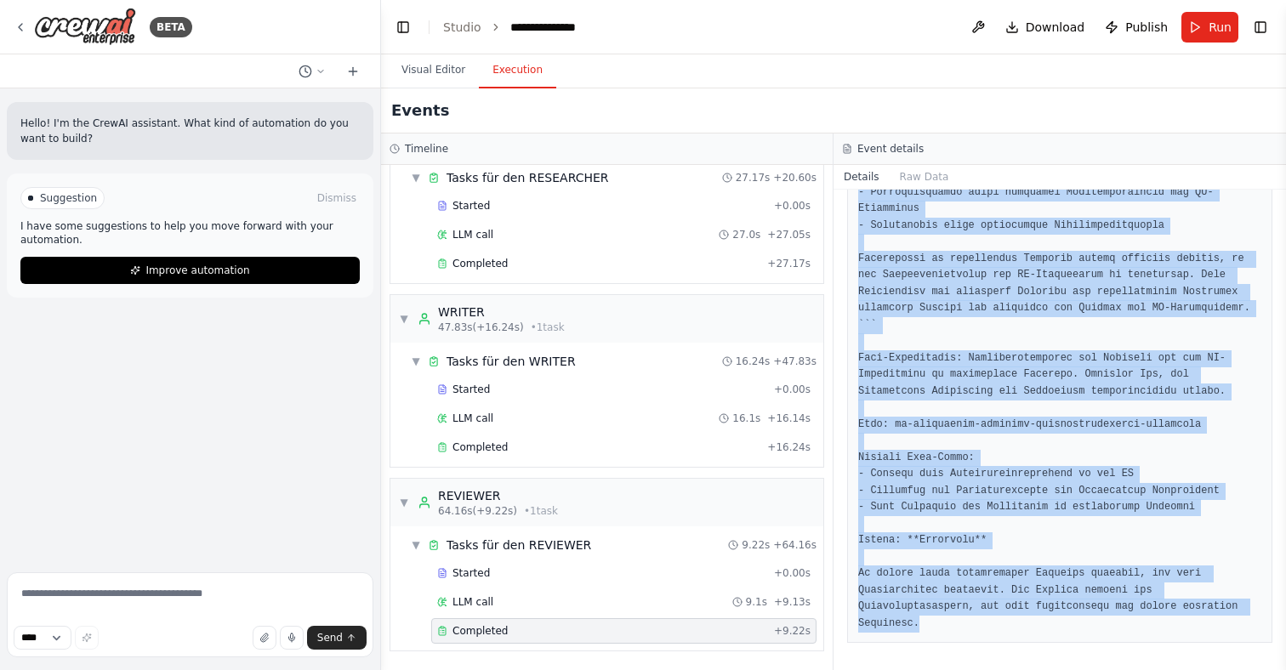
drag, startPoint x: 859, startPoint y: 462, endPoint x: 1061, endPoint y: 729, distance: 335.1
click at [1061, 669] on html "**********" at bounding box center [643, 335] width 1286 height 670
click at [407, 65] on button "Visual Editor" at bounding box center [433, 71] width 91 height 36
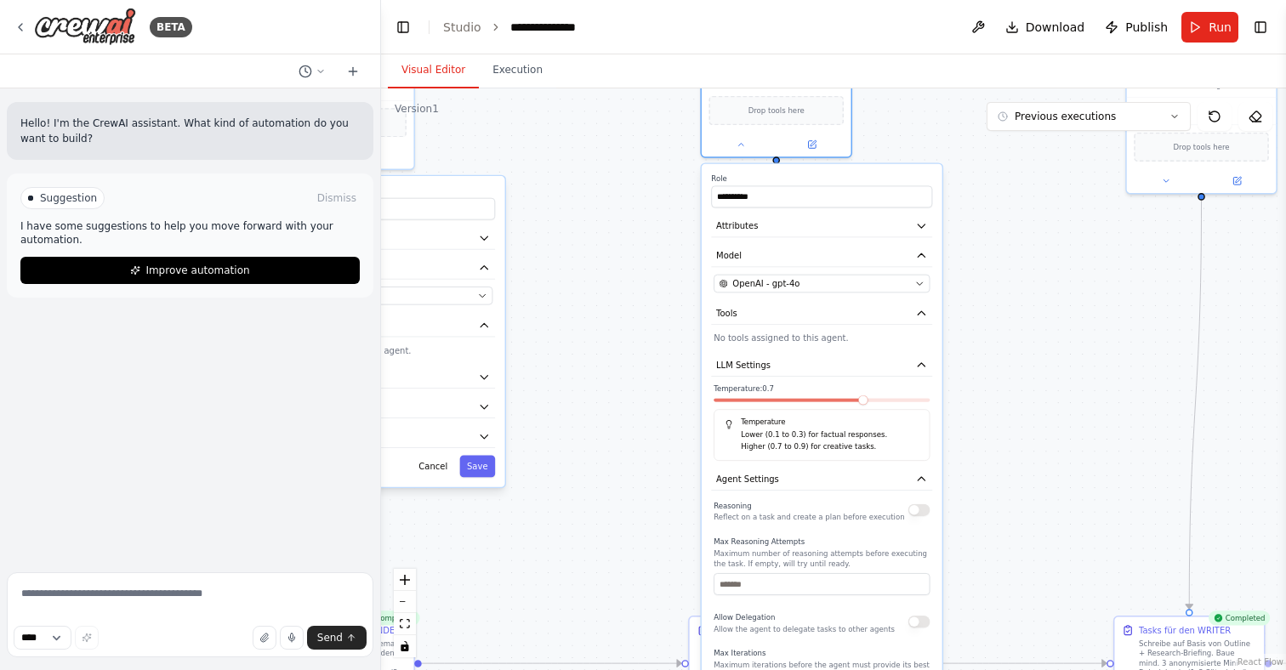
drag, startPoint x: 1007, startPoint y: 266, endPoint x: 1127, endPoint y: 423, distance: 197.8
click at [1127, 423] on div "**********" at bounding box center [833, 379] width 905 height 582
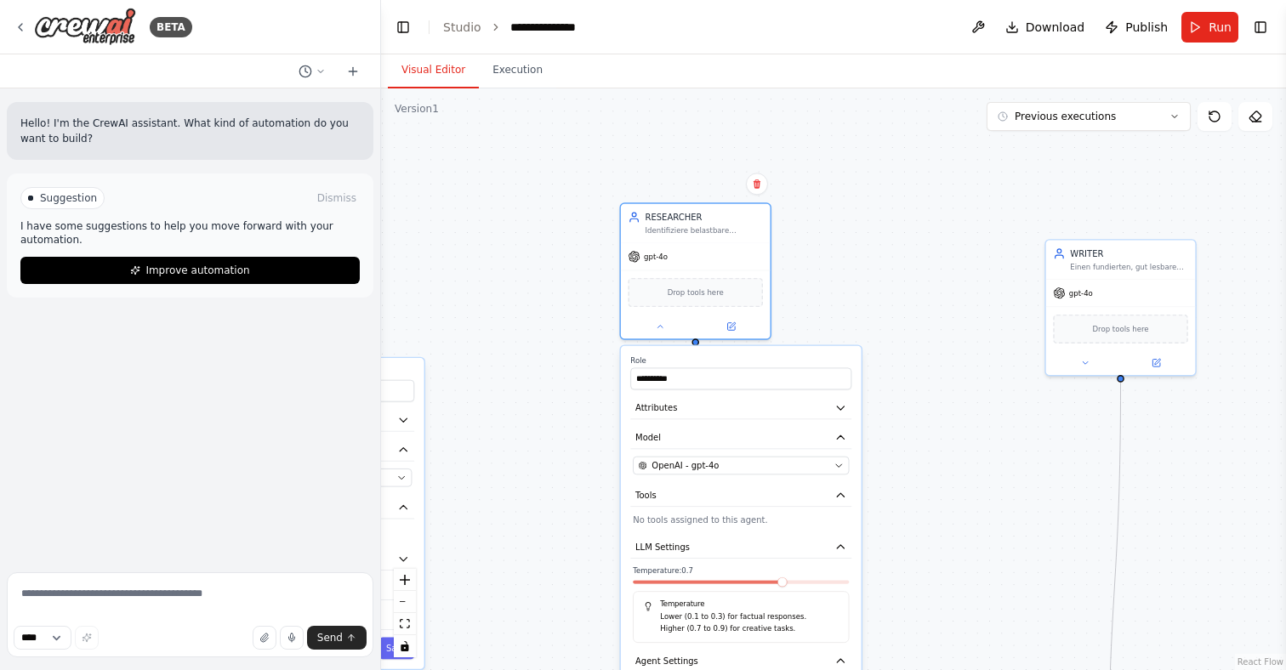
drag, startPoint x: 704, startPoint y: 324, endPoint x: 368, endPoint y: 401, distance: 344.7
click at [368, 401] on div "**********" at bounding box center [643, 335] width 1286 height 670
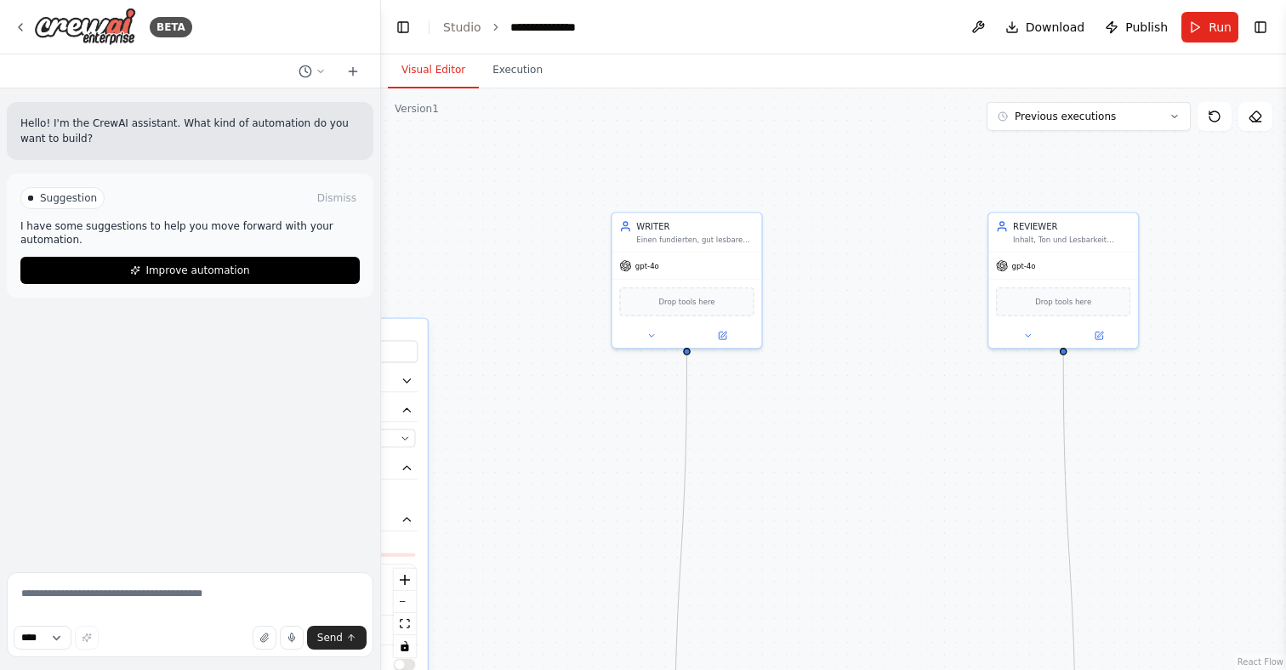
drag, startPoint x: 822, startPoint y: 391, endPoint x: 560, endPoint y: 375, distance: 263.3
click at [560, 375] on div "**********" at bounding box center [833, 379] width 905 height 582
click at [647, 338] on button at bounding box center [651, 333] width 69 height 14
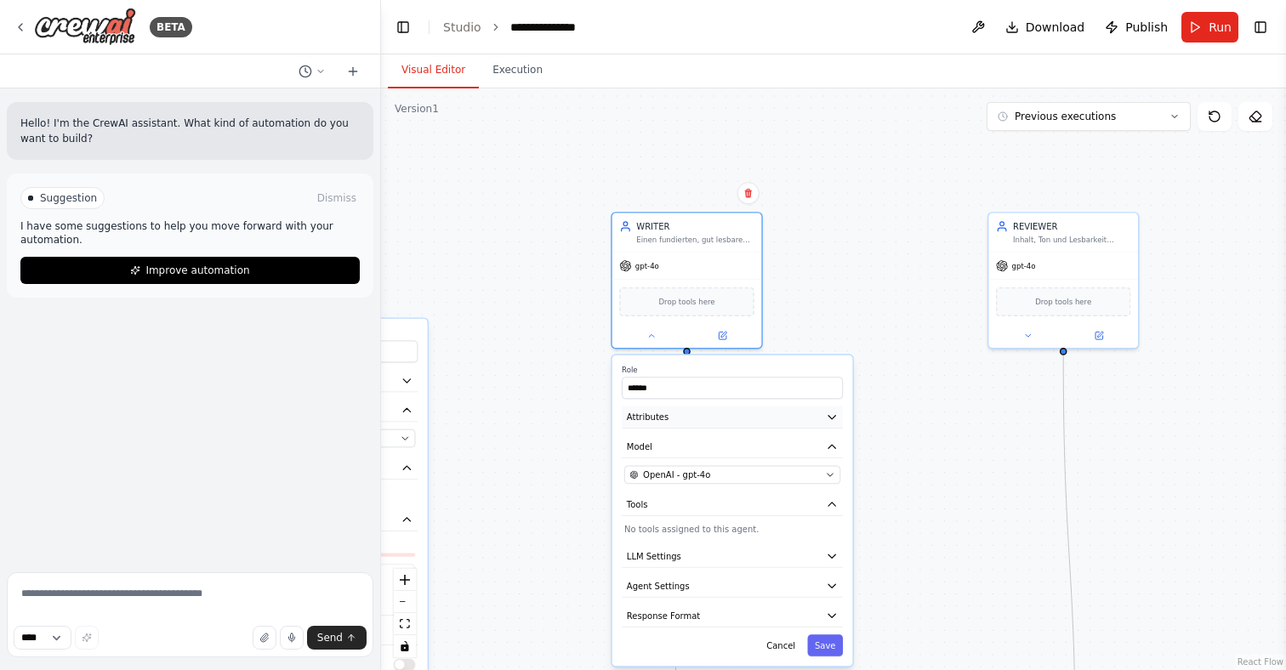
click at [826, 417] on icon "button" at bounding box center [832, 417] width 12 height 12
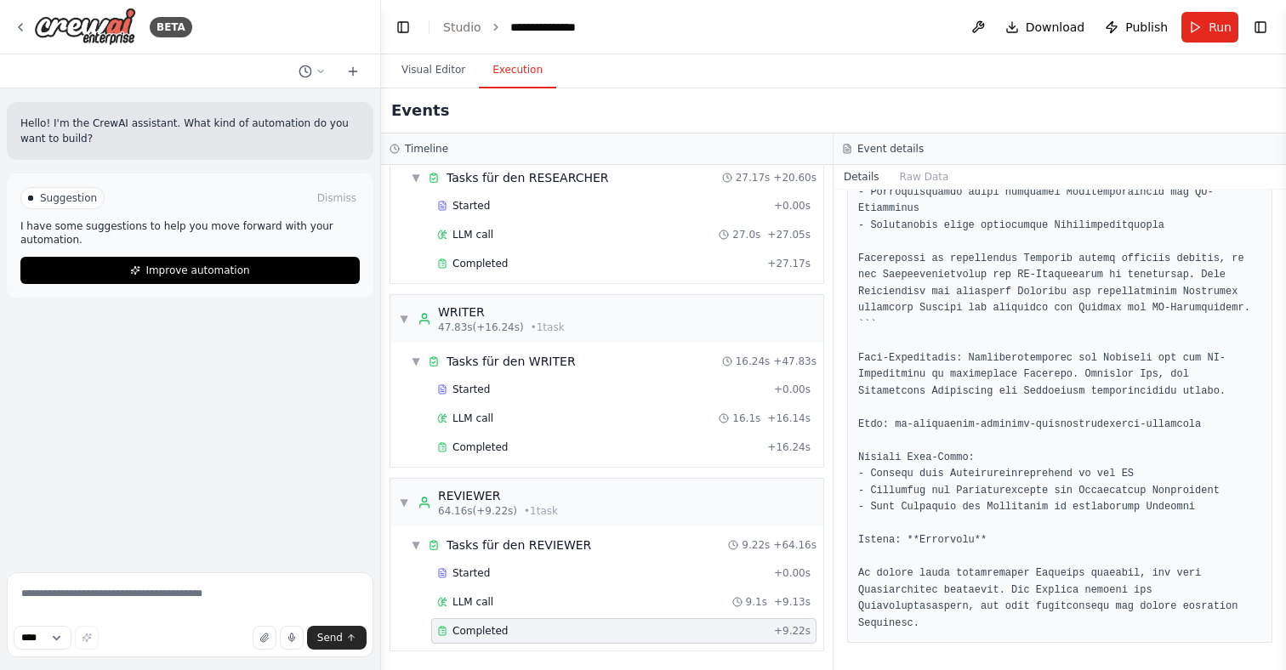
click at [542, 75] on button "Execution" at bounding box center [517, 71] width 77 height 36
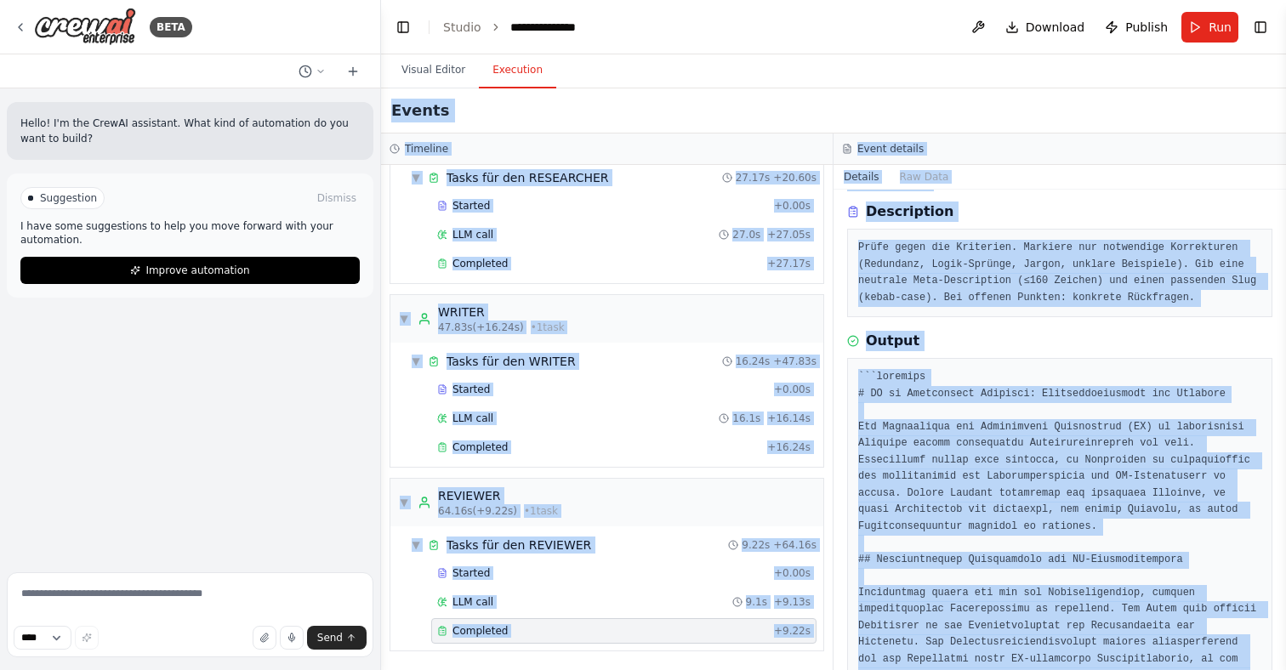
scroll to position [0, 0]
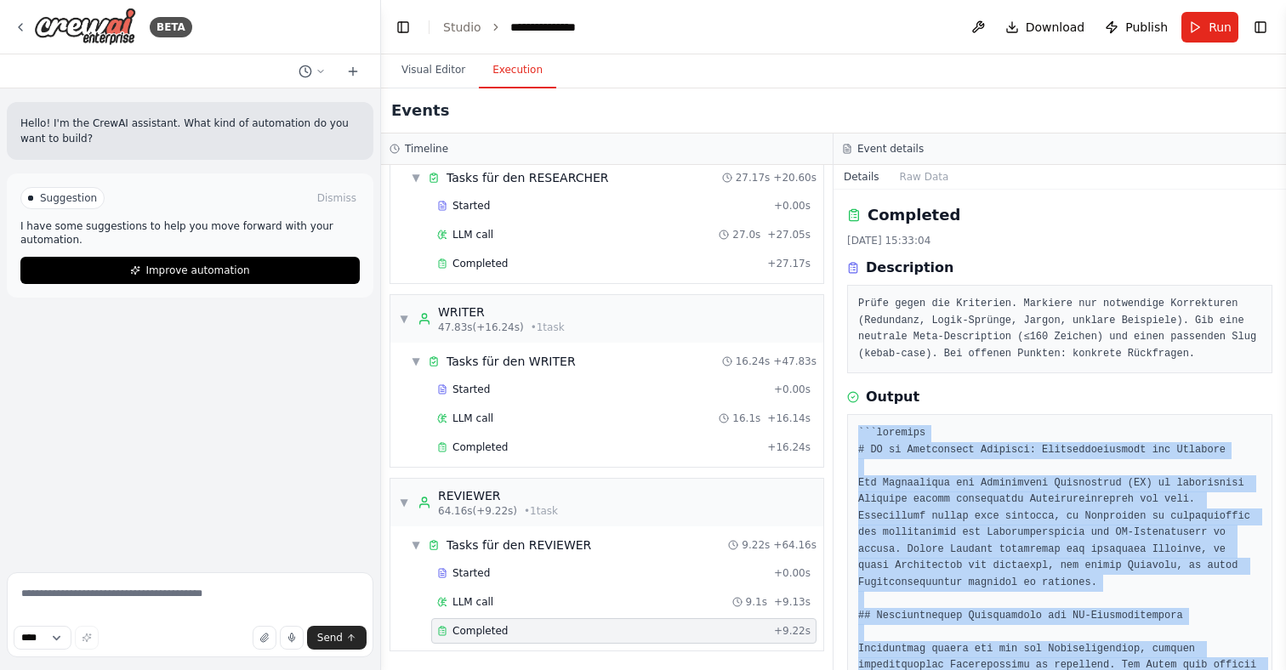
drag, startPoint x: 921, startPoint y: 626, endPoint x: 857, endPoint y: 442, distance: 194.4
copy pre "```markdown # KI in Regulierten Branchen: Herausforderungen und Lösungen Die In…"
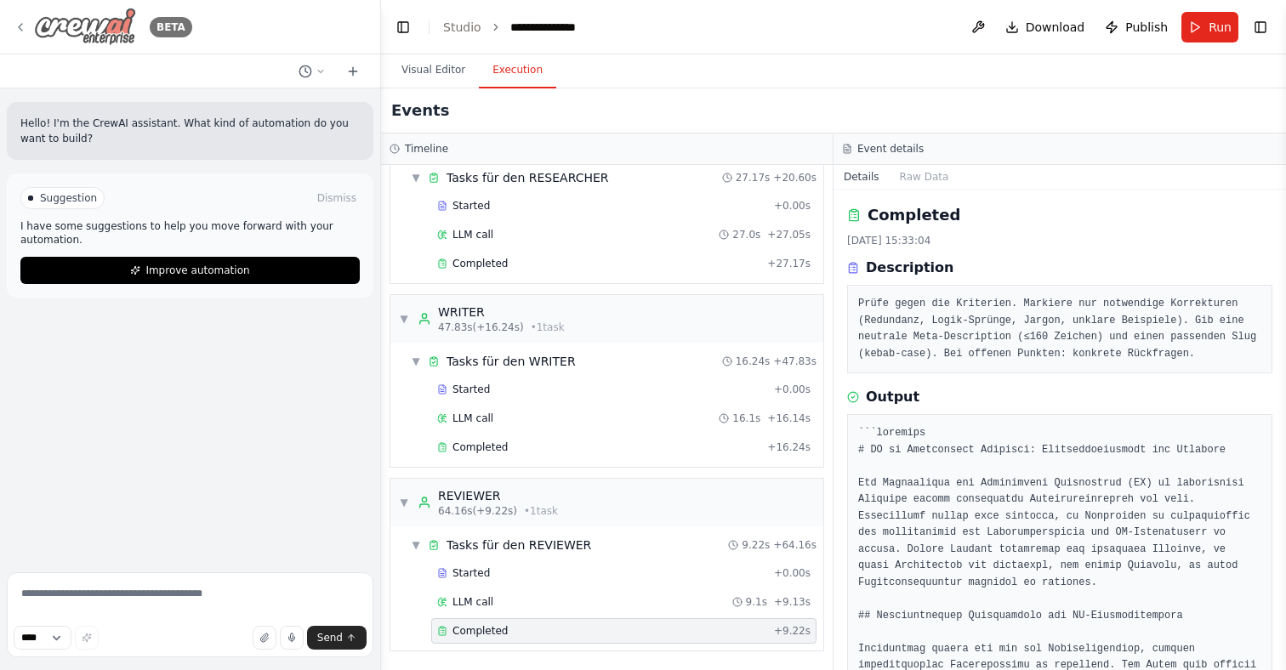
click at [23, 25] on icon at bounding box center [21, 27] width 14 height 14
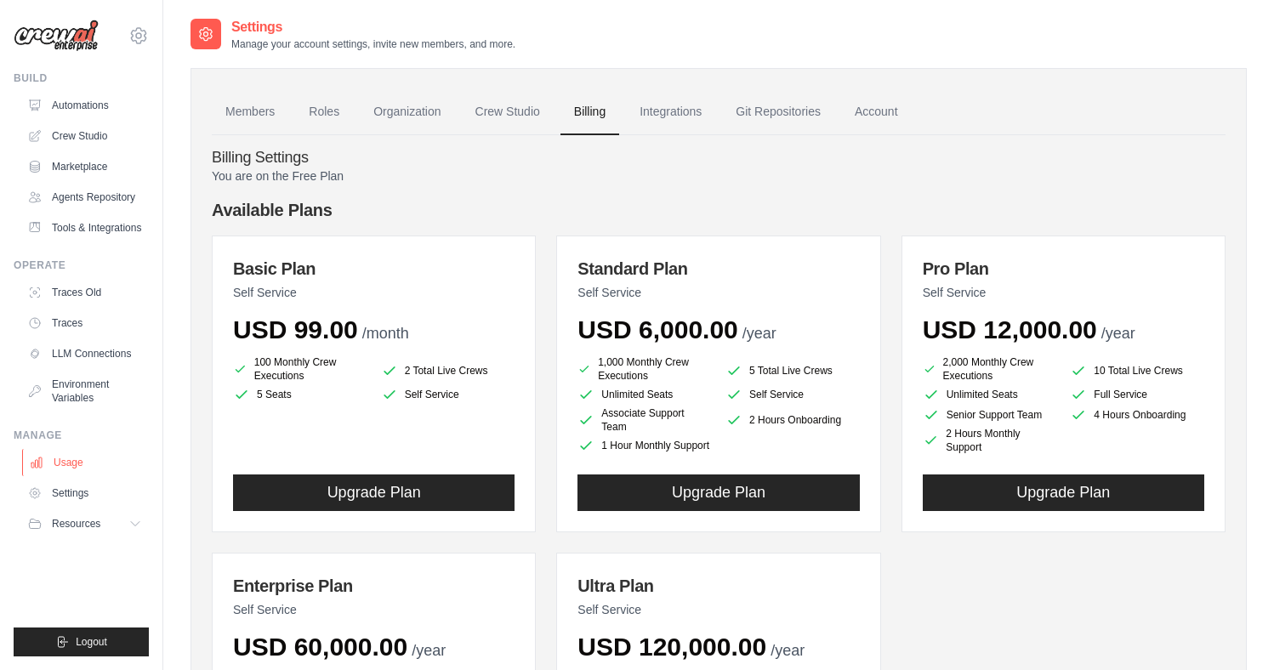
click at [68, 462] on link "Usage" at bounding box center [86, 462] width 128 height 27
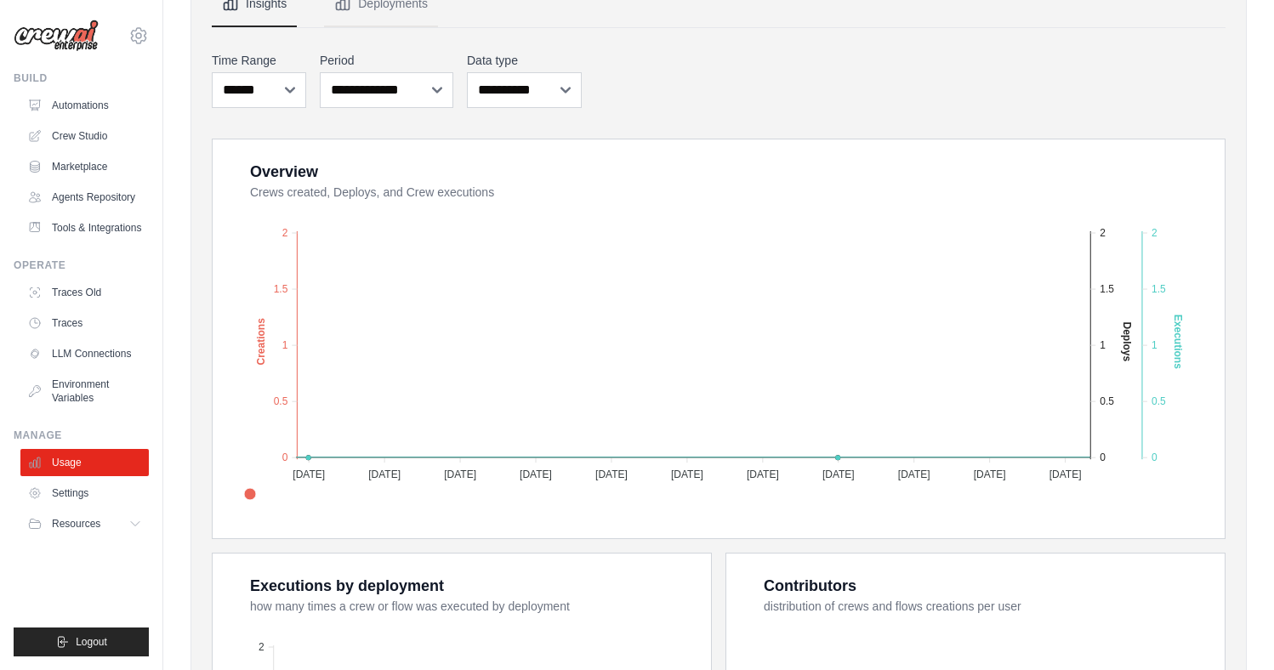
scroll to position [77, 0]
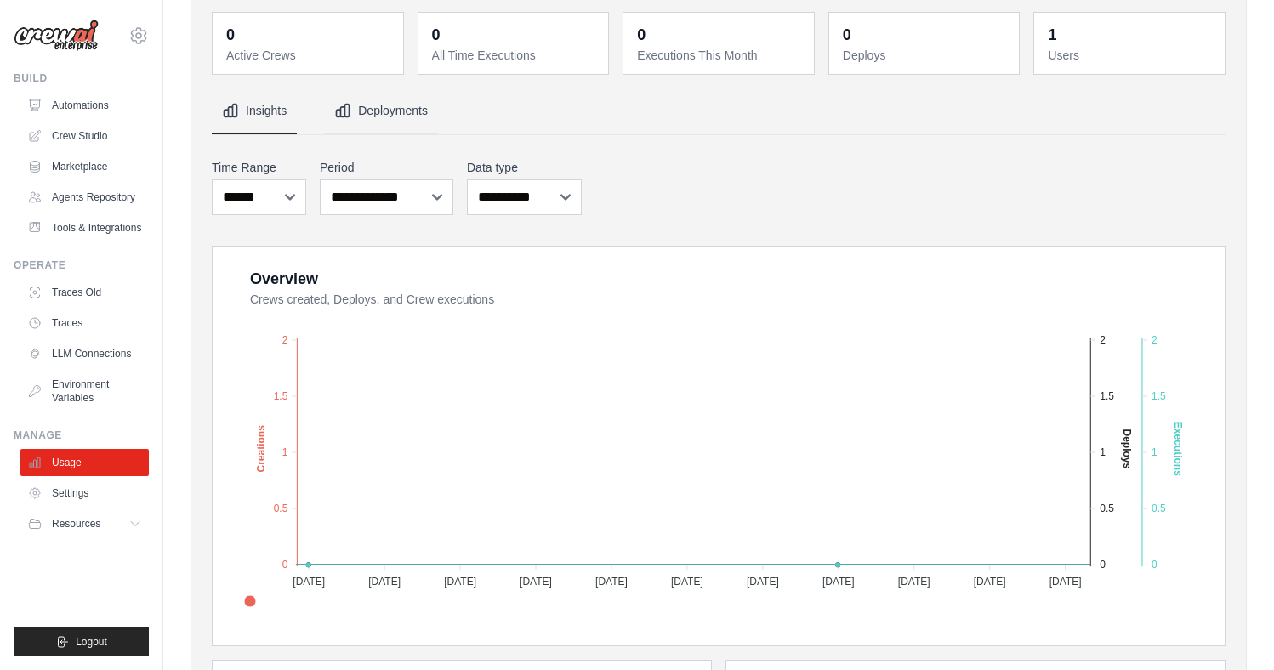
click at [379, 114] on button "Deployments" at bounding box center [381, 111] width 114 height 46
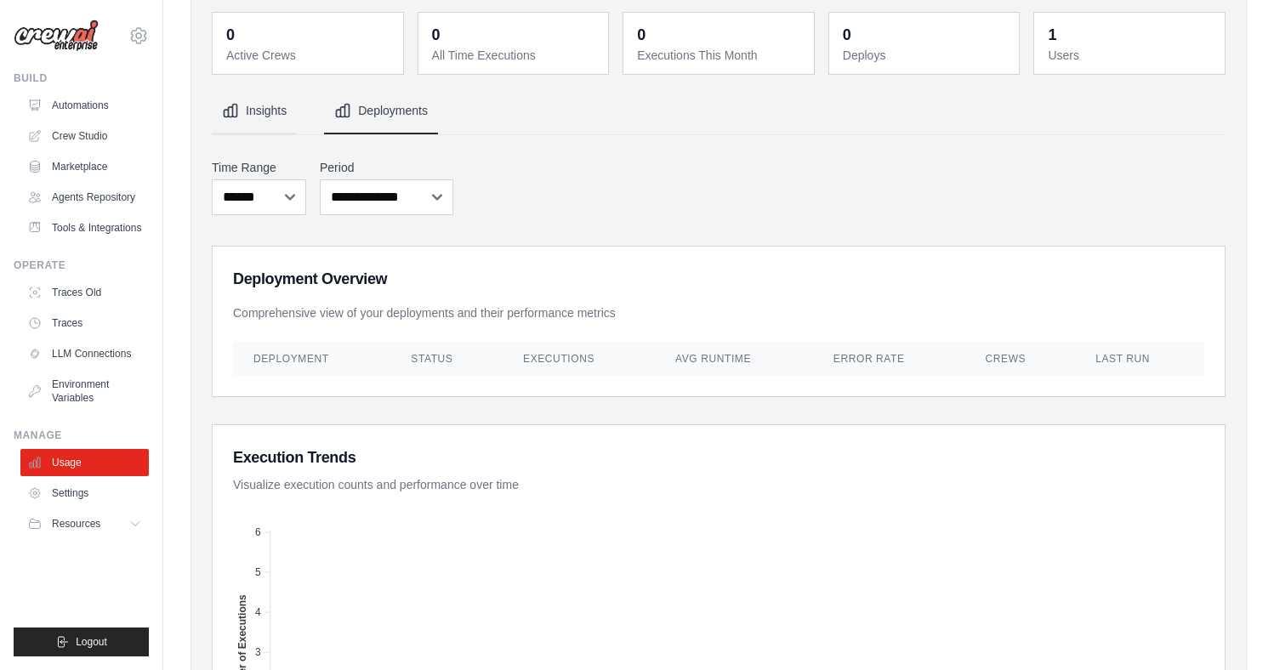
click at [278, 116] on button "Insights" at bounding box center [254, 111] width 85 height 46
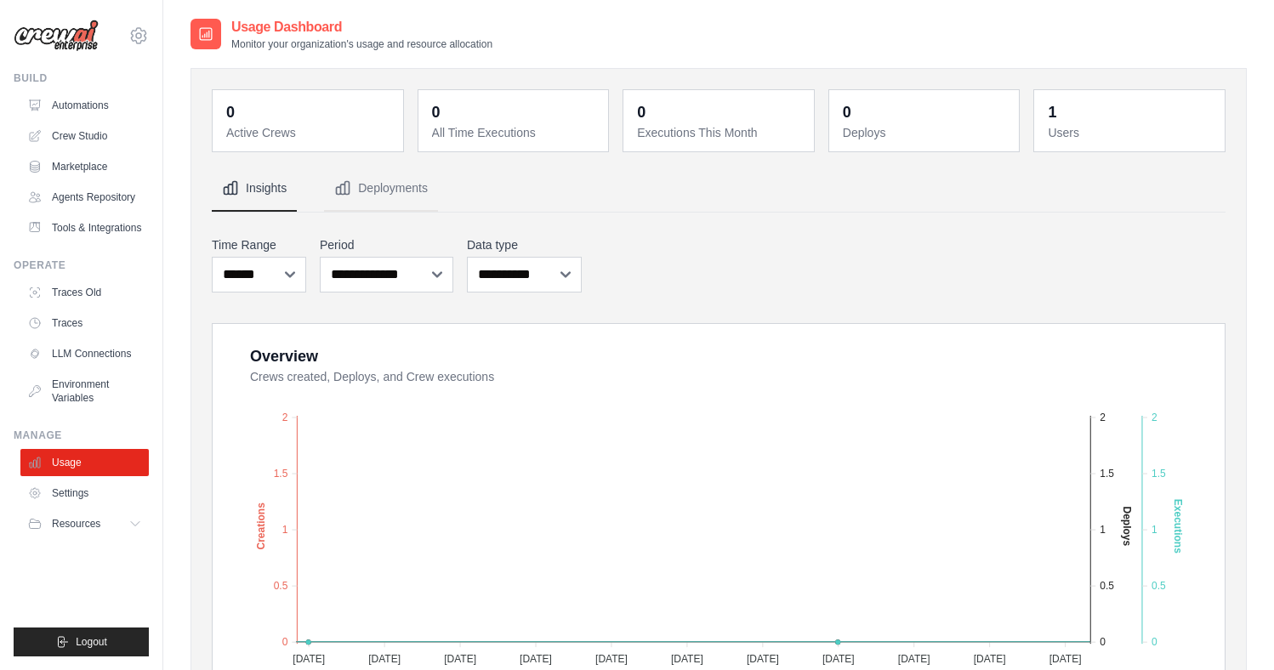
scroll to position [0, 0]
click at [1114, 112] on dd "1" at bounding box center [1131, 112] width 167 height 24
click at [403, 190] on button "Deployments" at bounding box center [381, 189] width 114 height 46
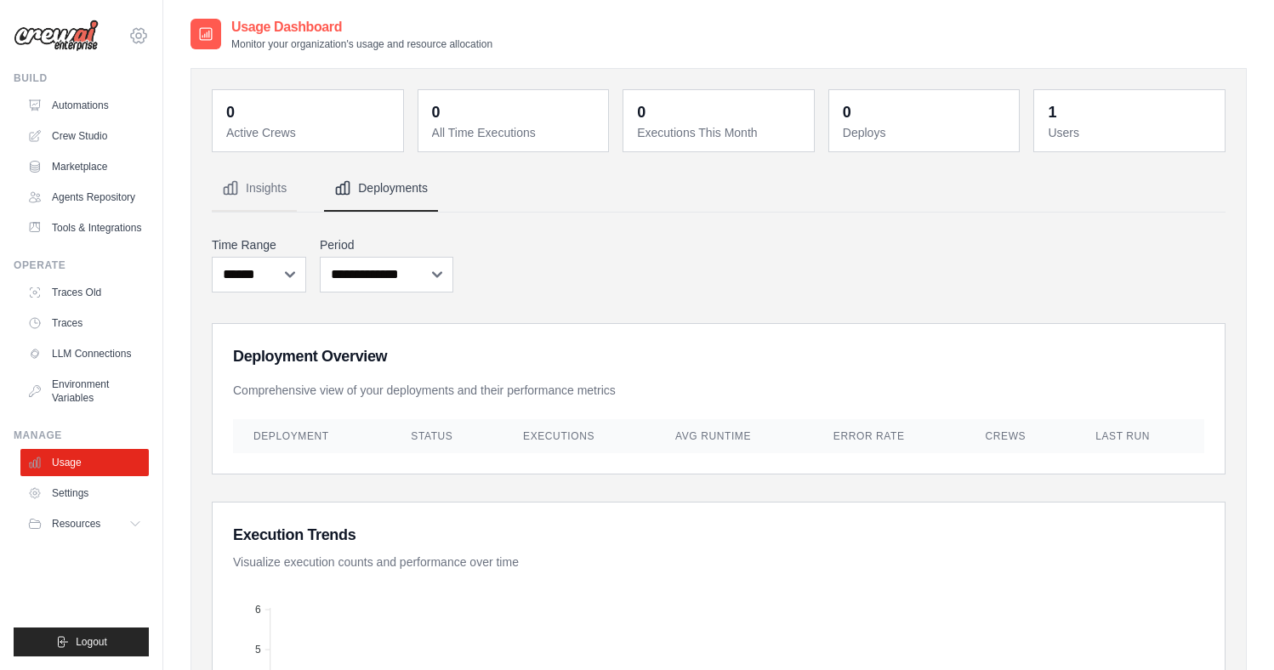
click at [134, 37] on icon at bounding box center [138, 36] width 20 height 20
click at [169, 105] on span "Settings" at bounding box center [212, 105] width 134 height 17
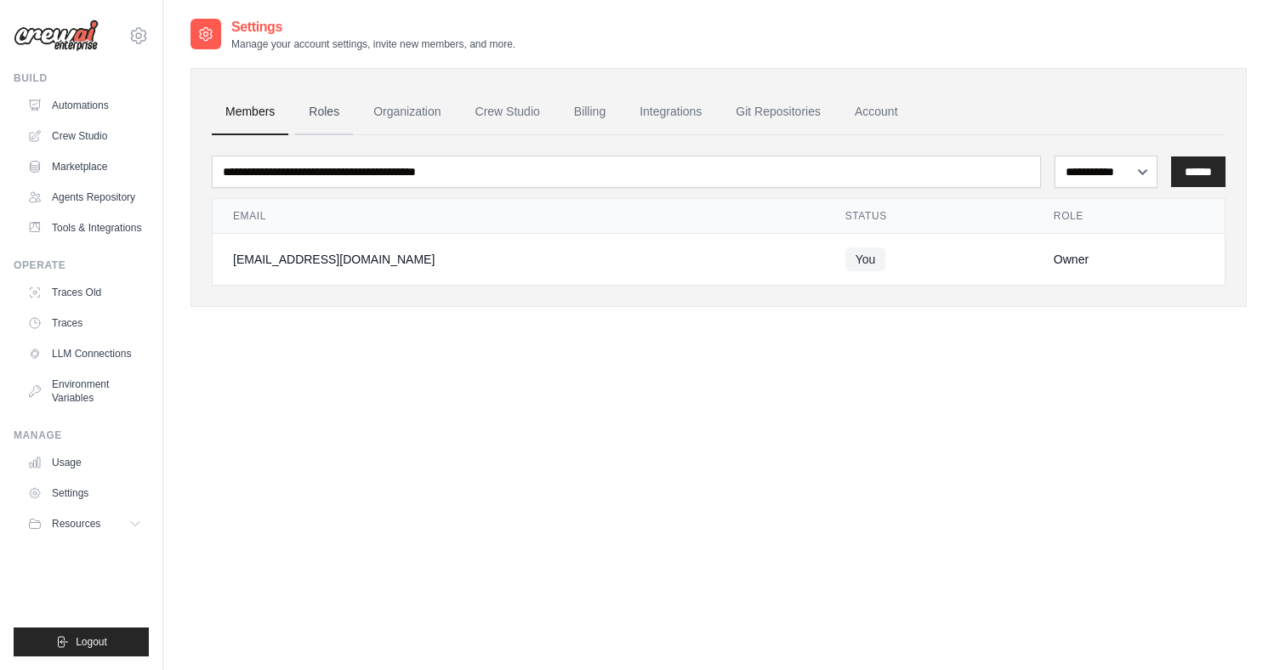
click at [317, 105] on link "Roles" at bounding box center [324, 112] width 58 height 46
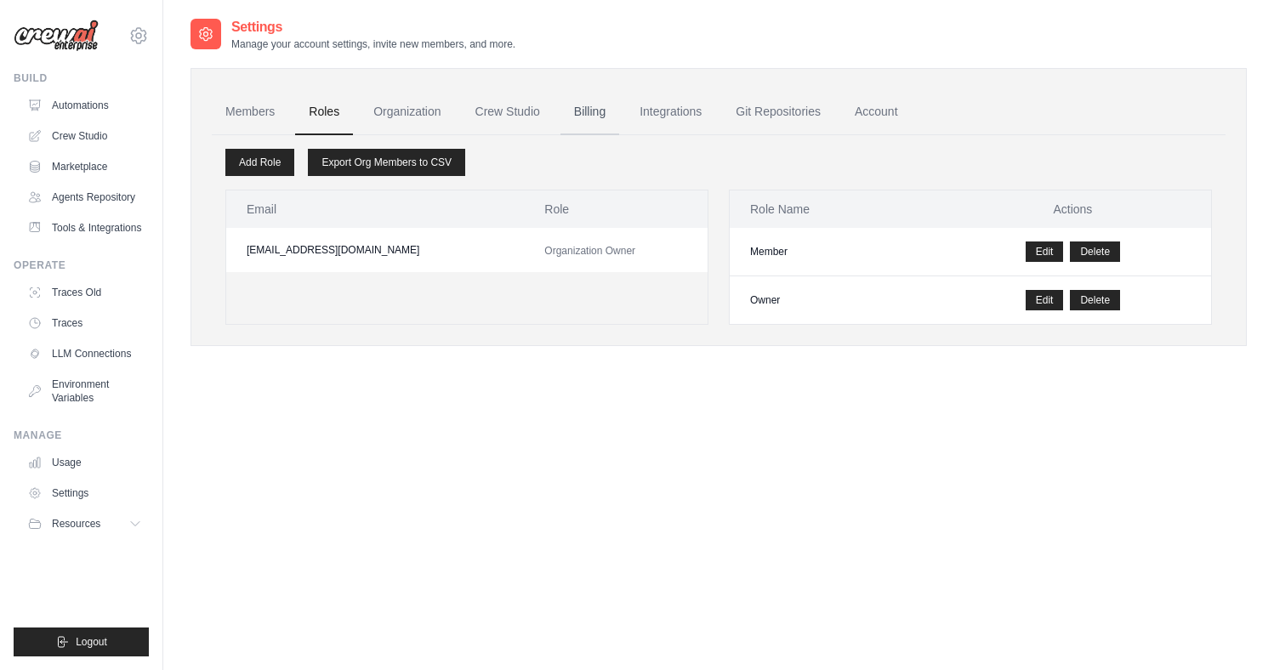
click at [590, 109] on link "Billing" at bounding box center [589, 112] width 59 height 46
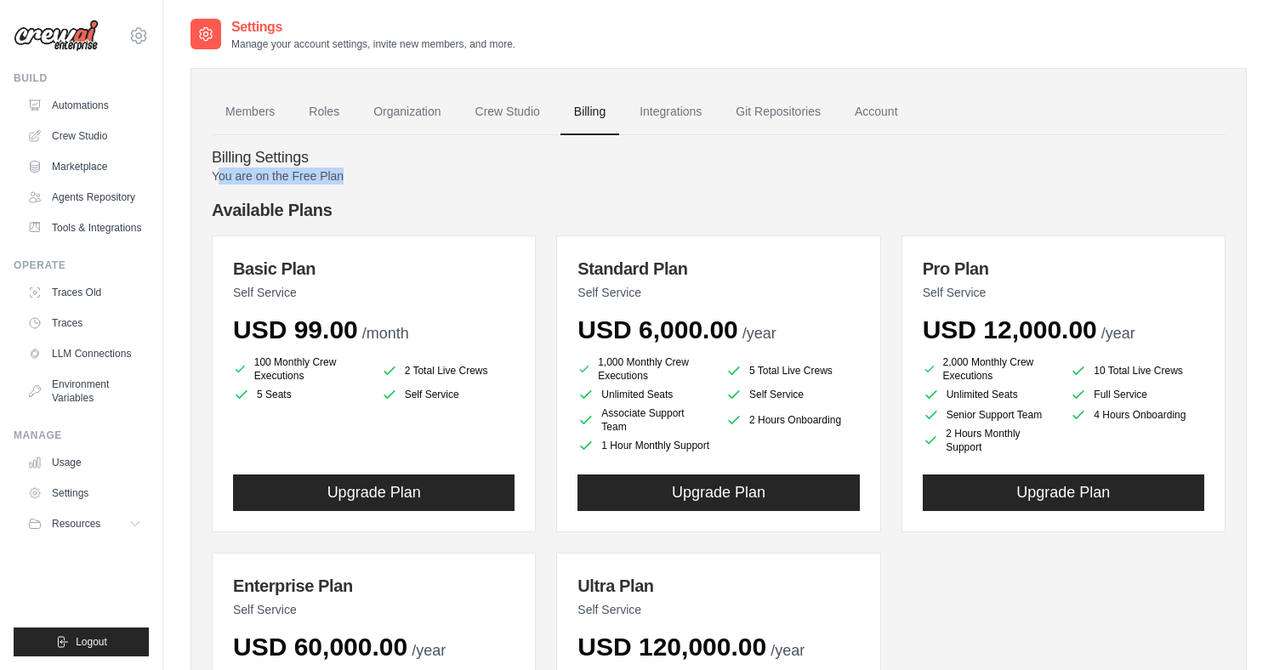
drag, startPoint x: 217, startPoint y: 179, endPoint x: 361, endPoint y: 167, distance: 144.2
click at [361, 168] on p "You are on the Free Plan" at bounding box center [719, 176] width 1014 height 17
click at [384, 180] on p "You are on the Free Plan" at bounding box center [719, 176] width 1014 height 17
click at [95, 141] on link "Crew Studio" at bounding box center [86, 135] width 128 height 27
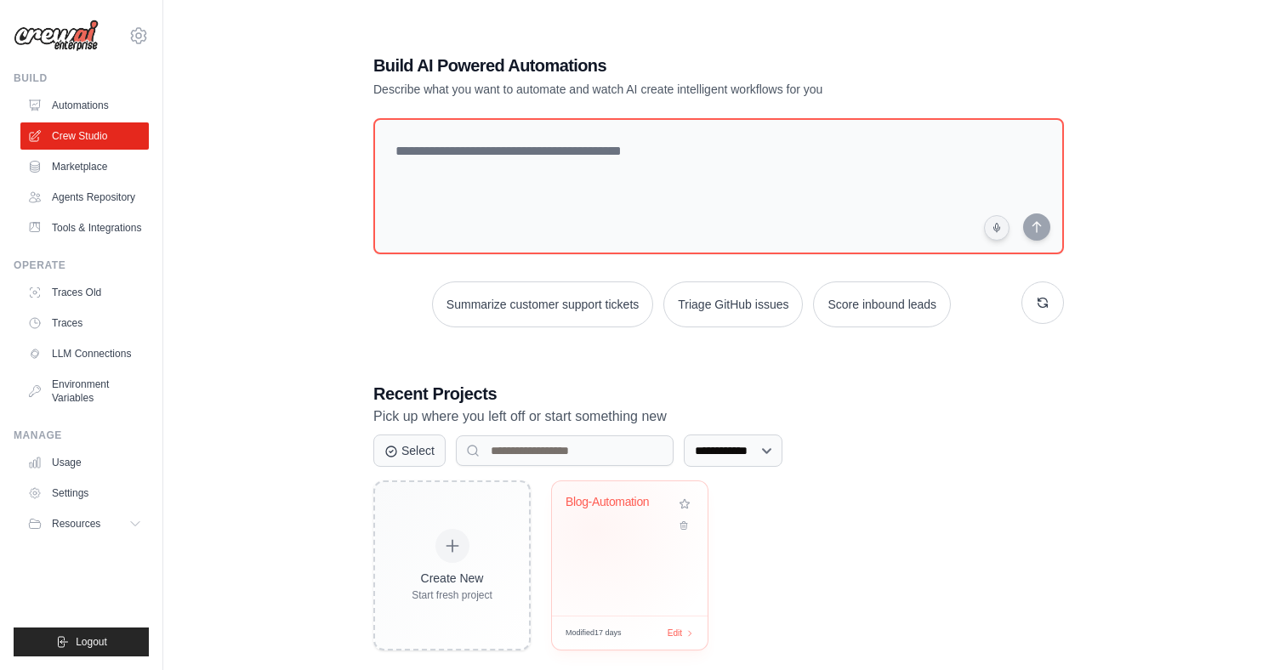
click at [594, 528] on div "Blog-Automation" at bounding box center [630, 514] width 128 height 39
click at [73, 469] on link "Usage" at bounding box center [86, 462] width 128 height 27
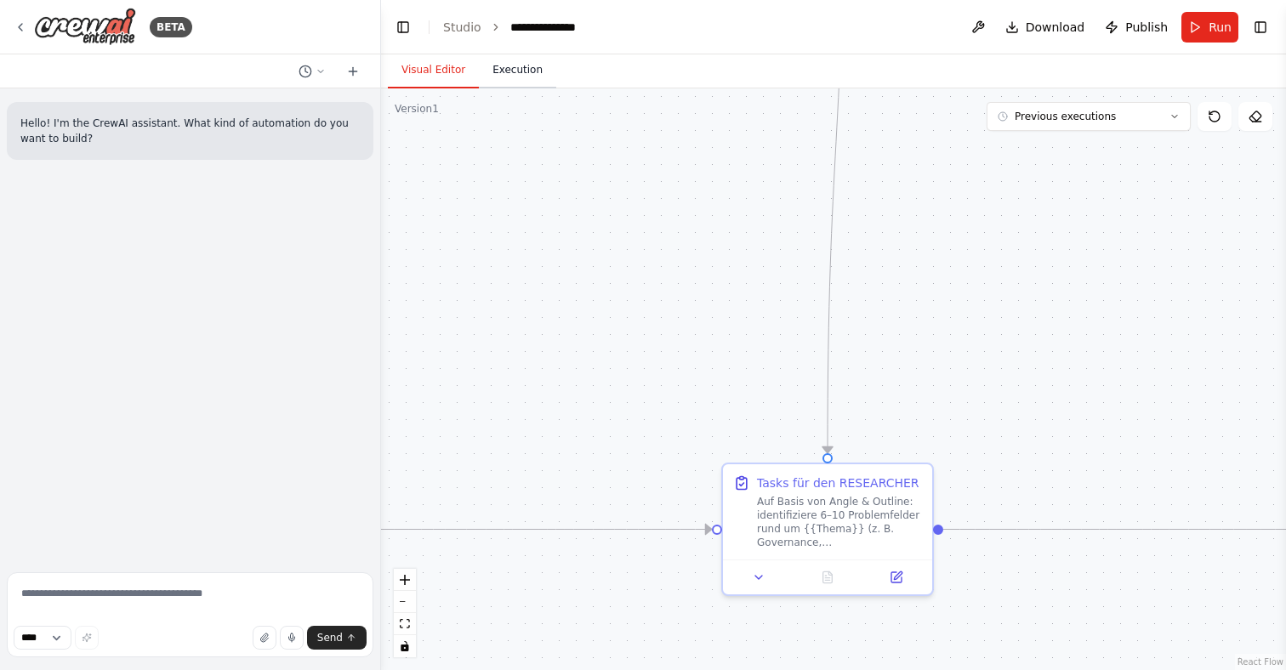
drag, startPoint x: 531, startPoint y: 52, endPoint x: 526, endPoint y: 65, distance: 13.7
click at [531, 53] on main "**********" at bounding box center [833, 335] width 905 height 670
click at [524, 70] on button "Execution" at bounding box center [517, 71] width 77 height 36
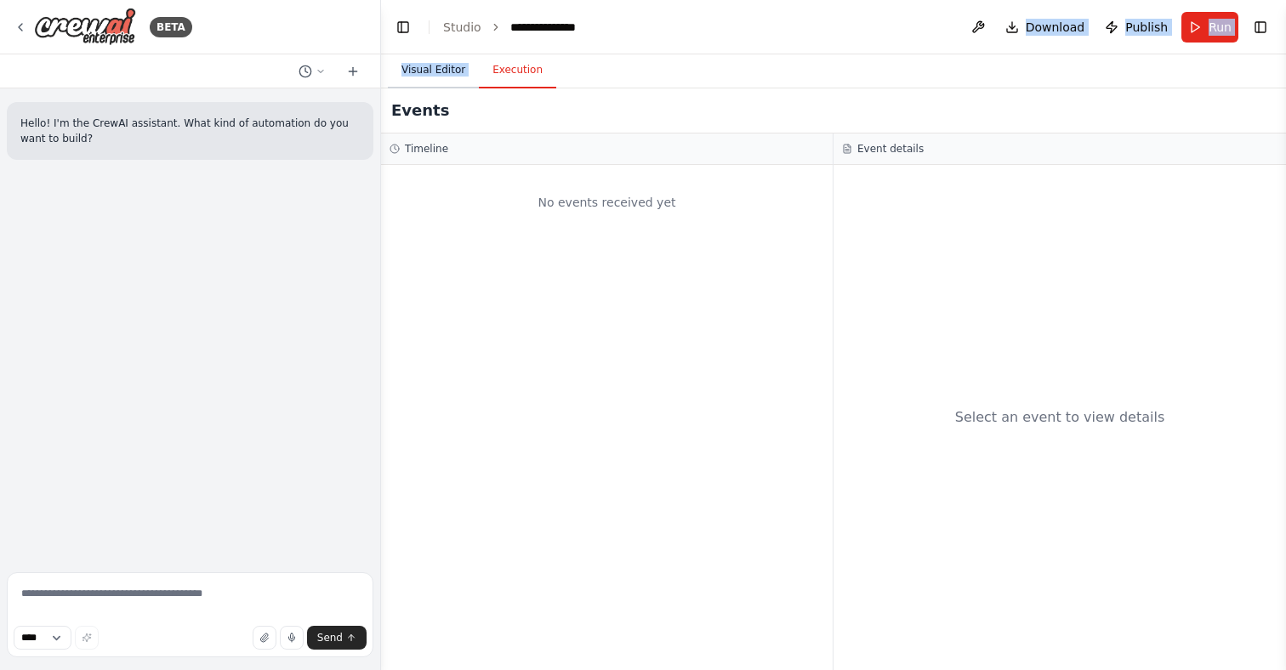
click at [444, 65] on button "Visual Editor" at bounding box center [433, 71] width 91 height 36
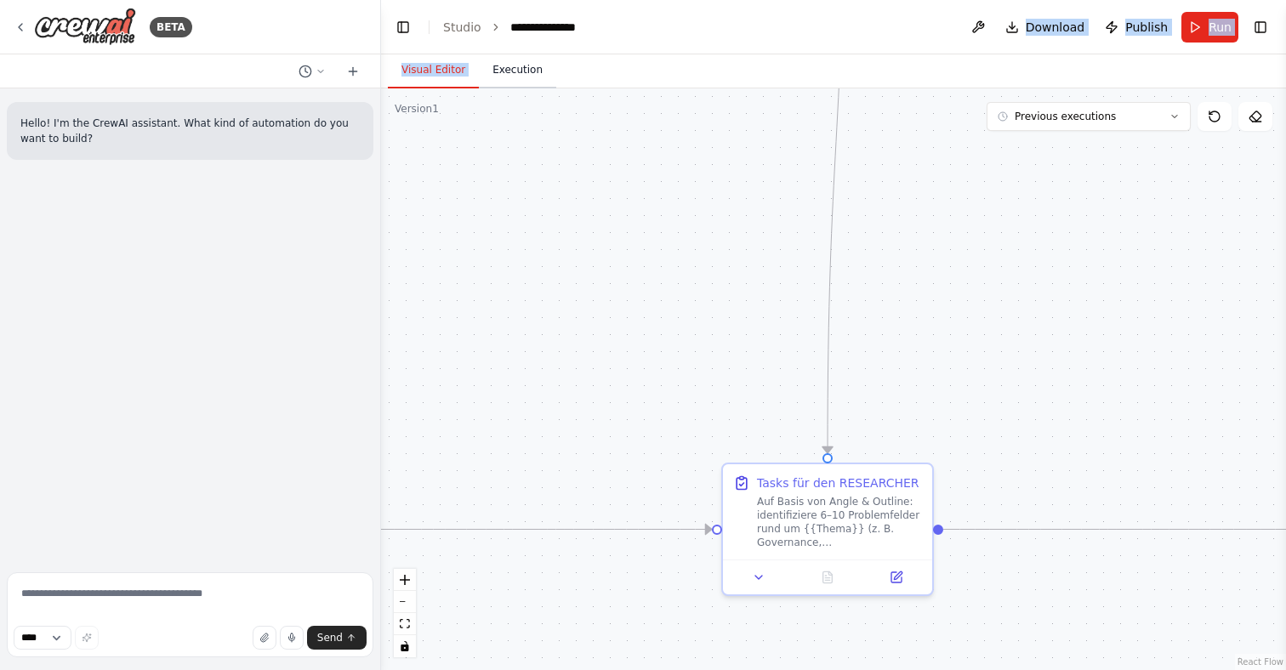
click at [524, 67] on button "Execution" at bounding box center [517, 71] width 77 height 36
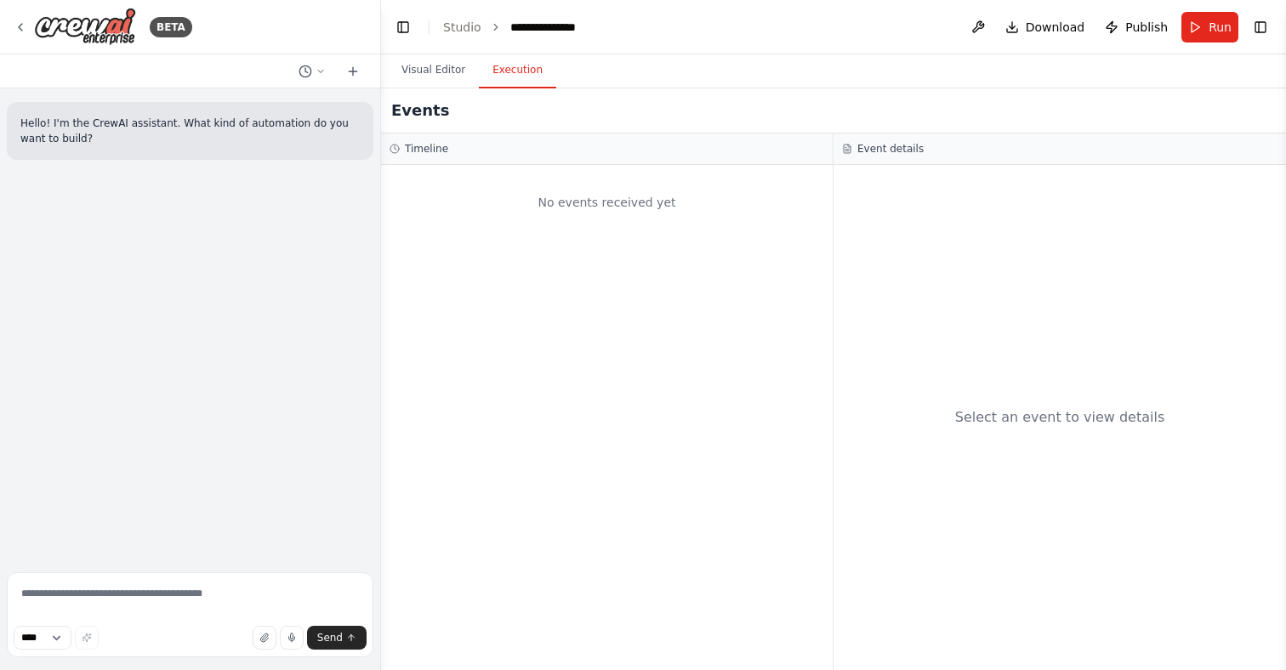
click at [13, 26] on div "BETA" at bounding box center [190, 27] width 380 height 54
click at [19, 23] on icon at bounding box center [21, 27] width 14 height 14
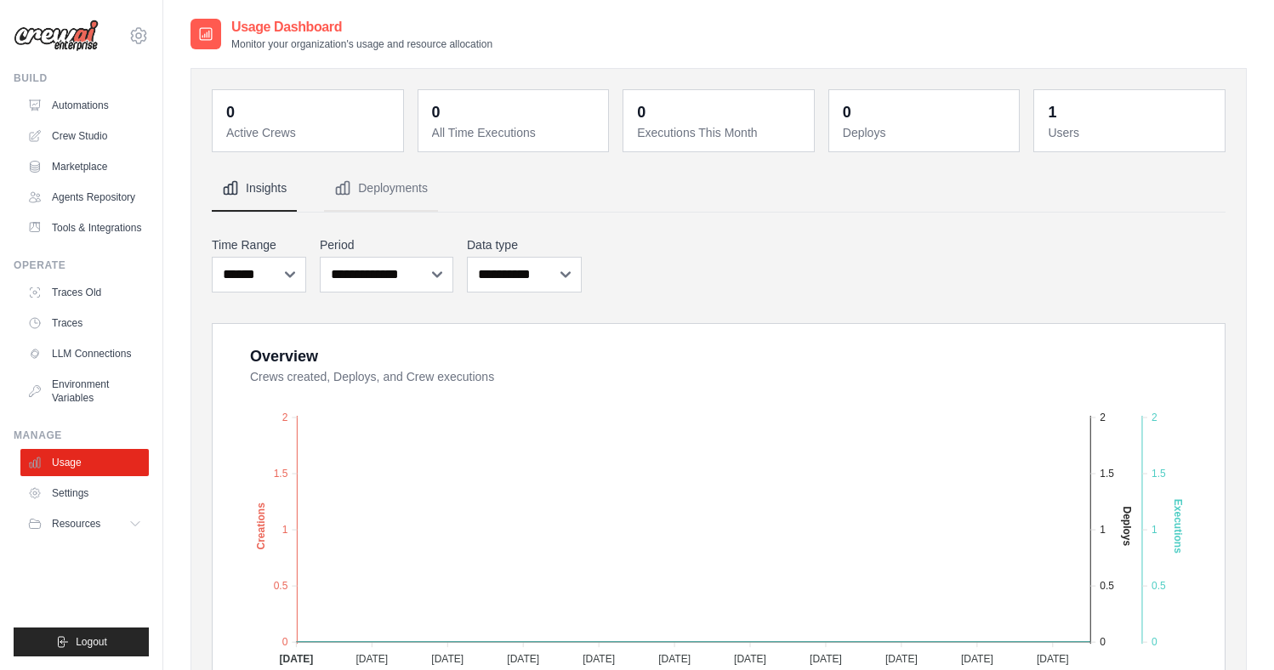
scroll to position [143, 0]
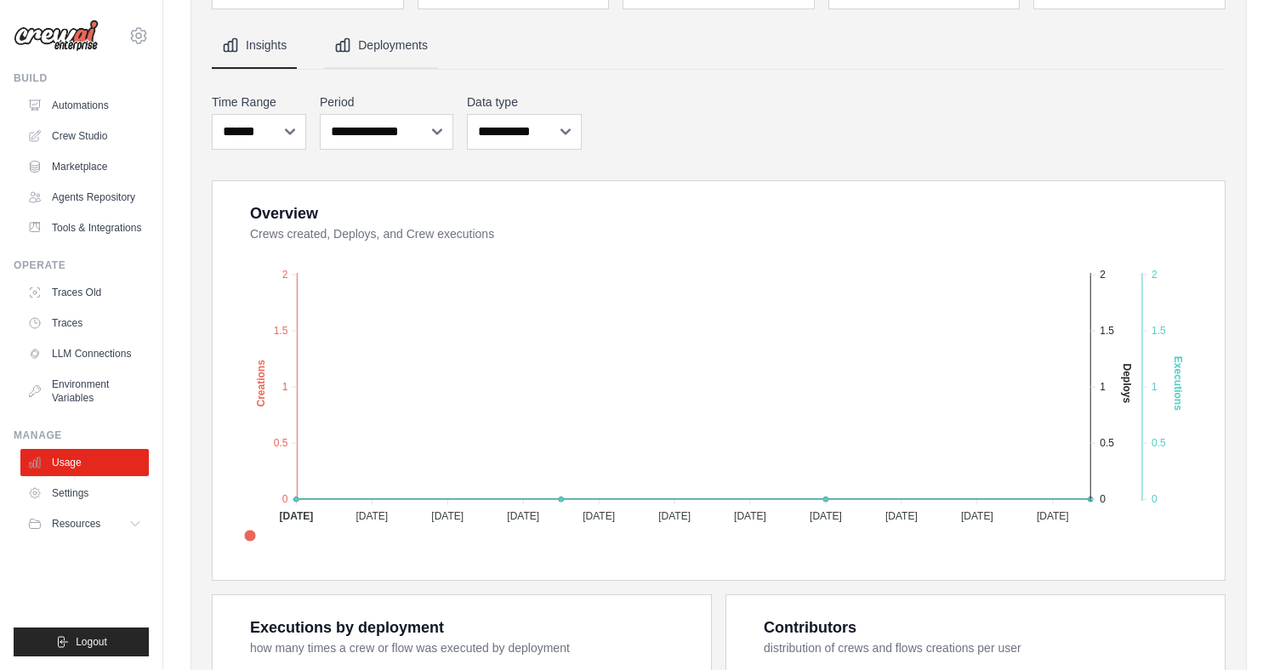
click at [427, 56] on button "Deployments" at bounding box center [381, 46] width 114 height 46
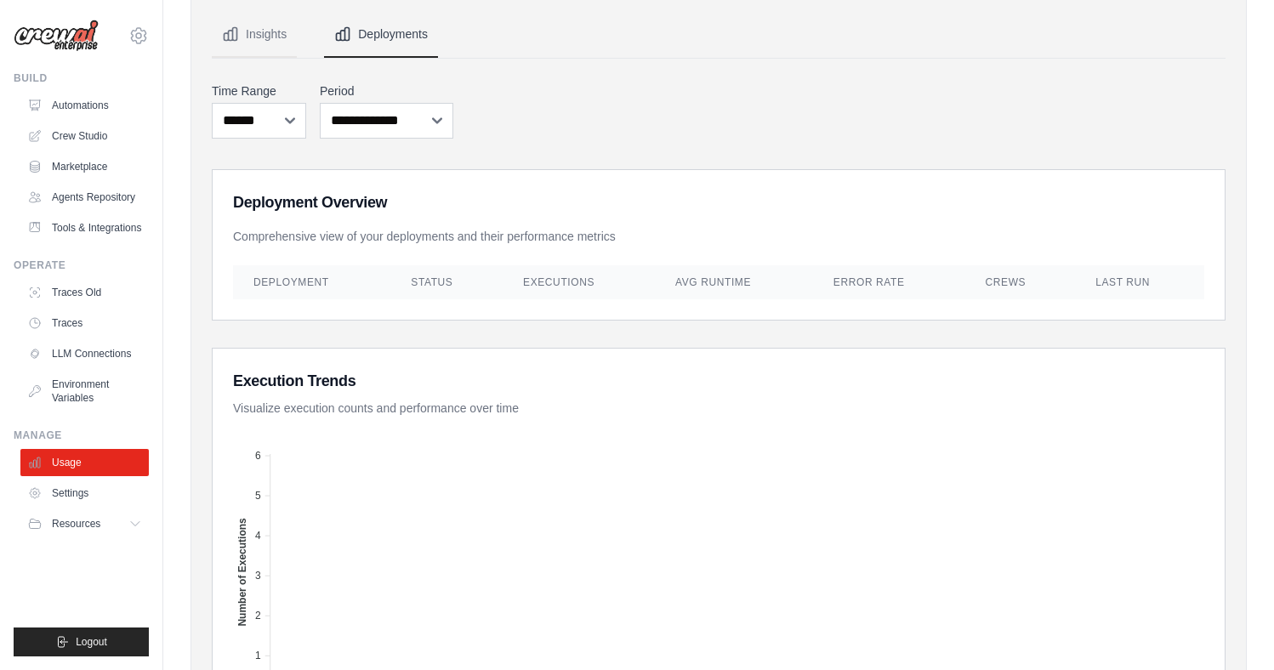
scroll to position [0, 0]
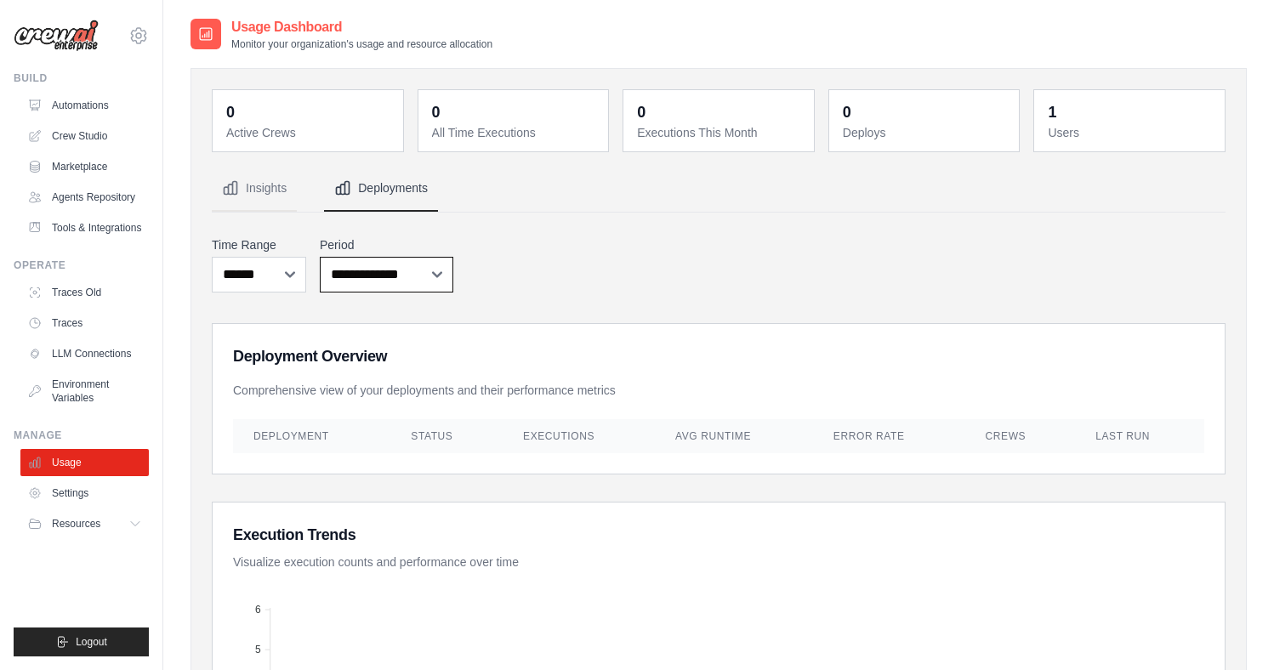
select select "**********"
click at [140, 37] on icon at bounding box center [138, 36] width 20 height 20
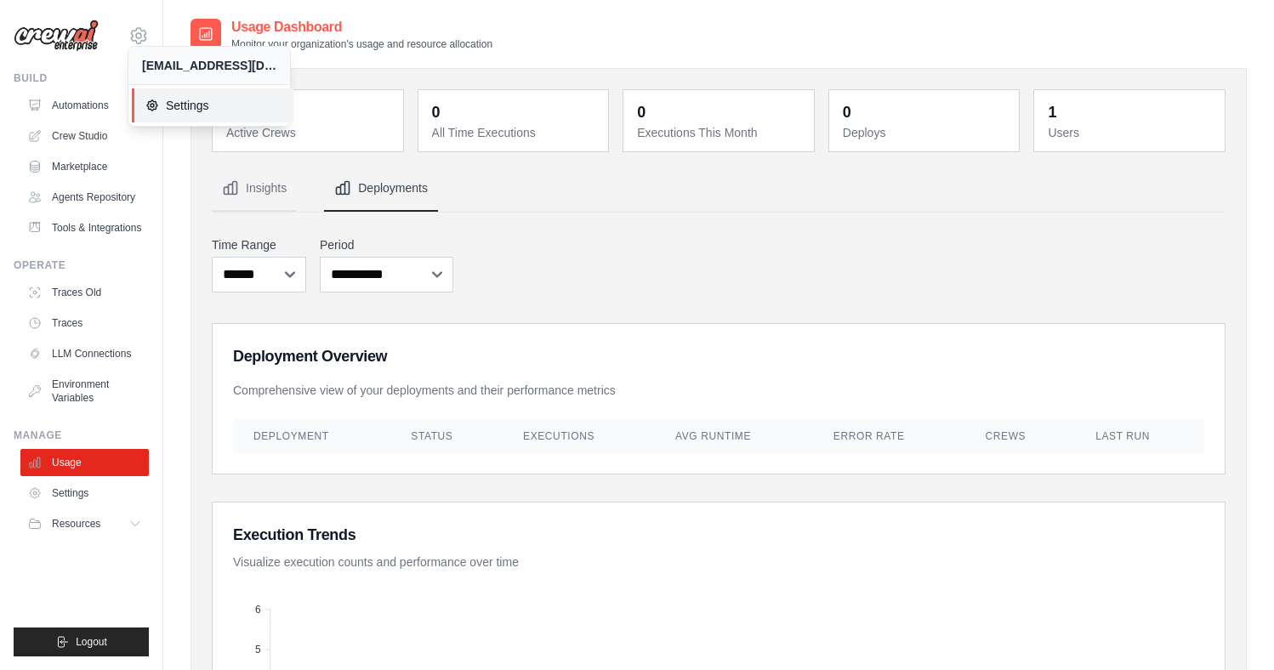
click at [180, 108] on span "Settings" at bounding box center [212, 105] width 134 height 17
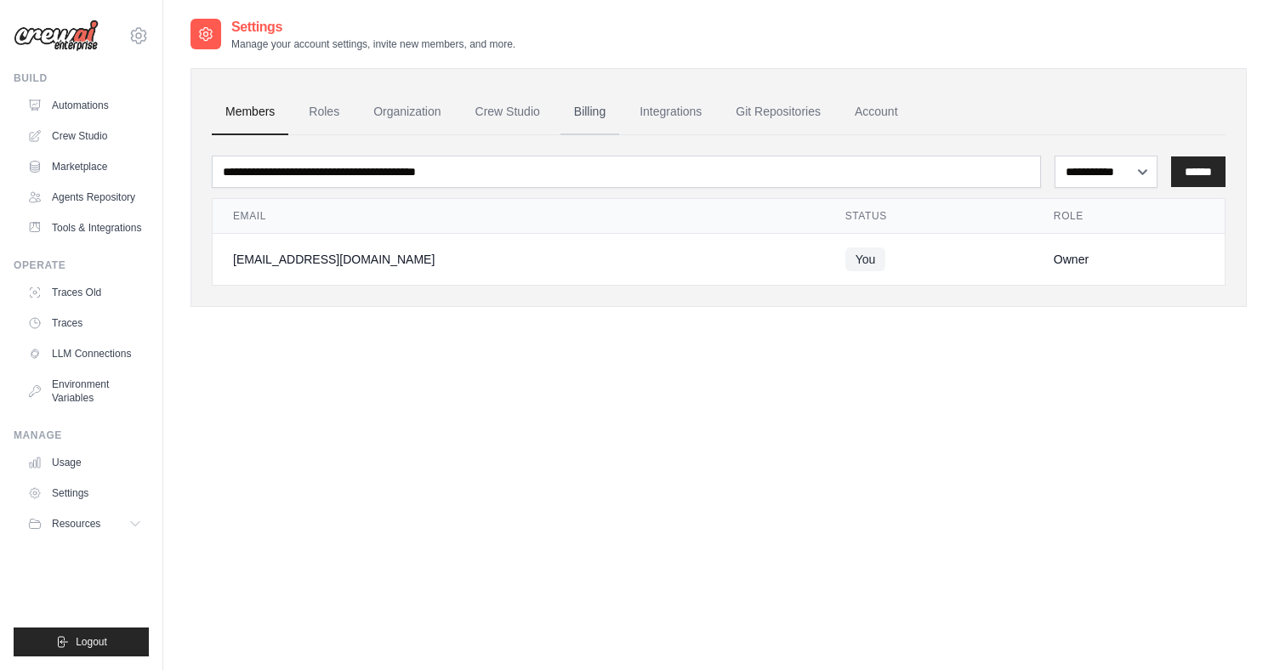
click at [589, 112] on link "Billing" at bounding box center [589, 112] width 59 height 46
click at [121, 632] on button "Logout" at bounding box center [81, 642] width 135 height 29
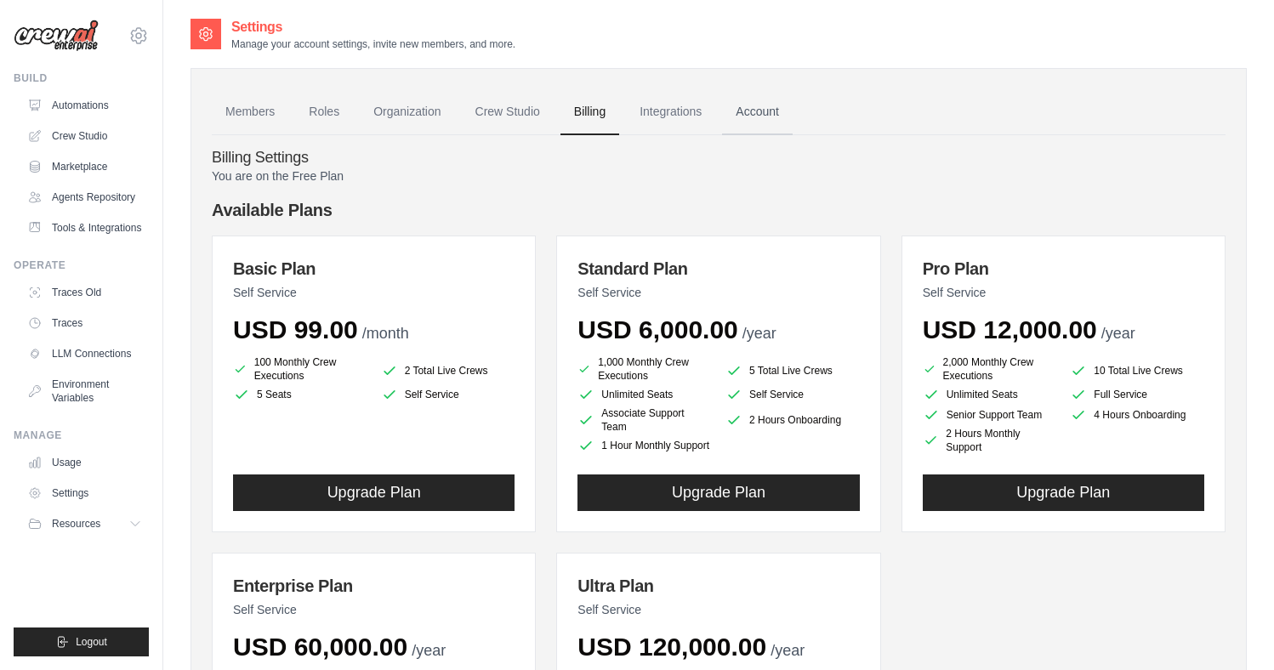
click at [722, 115] on link "Account" at bounding box center [757, 112] width 71 height 46
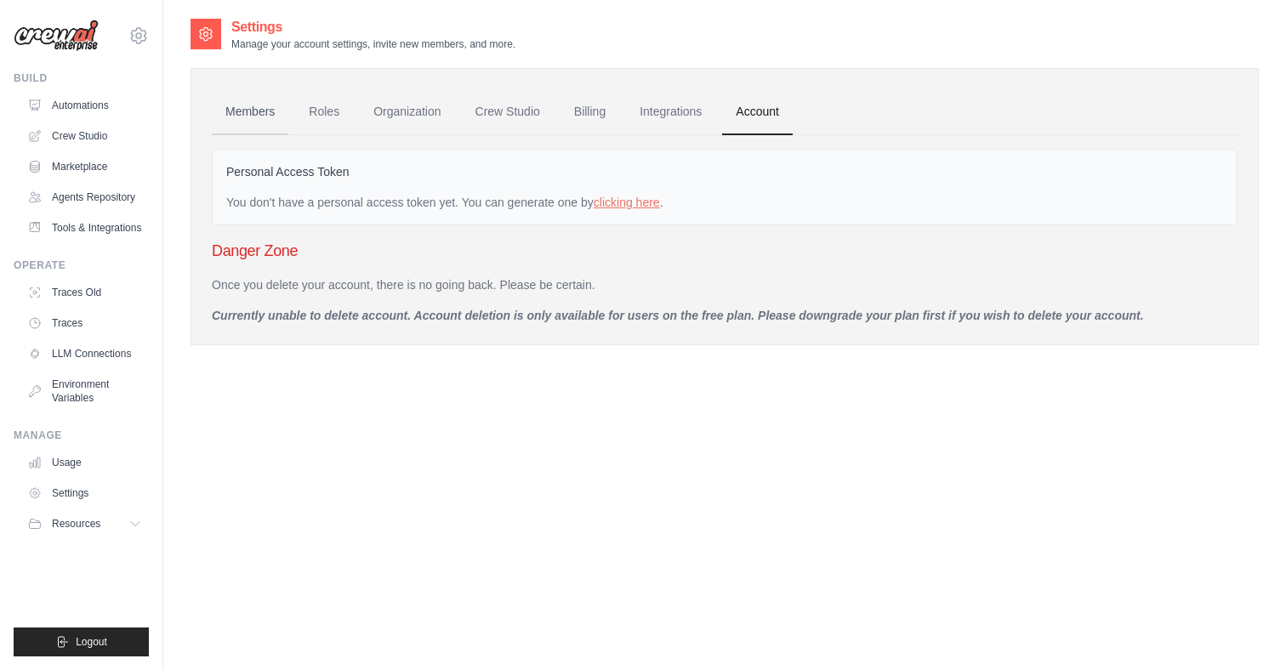
click at [212, 105] on link "Members" at bounding box center [250, 112] width 77 height 46
